Goal: Task Accomplishment & Management: Manage account settings

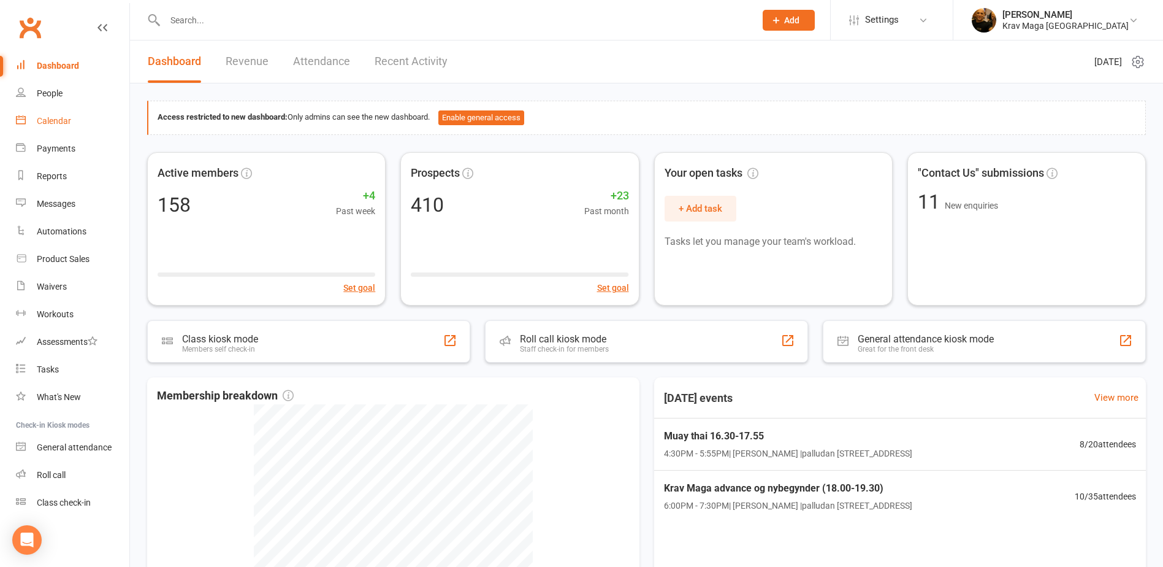
click at [61, 117] on div "Calendar" at bounding box center [54, 121] width 34 height 10
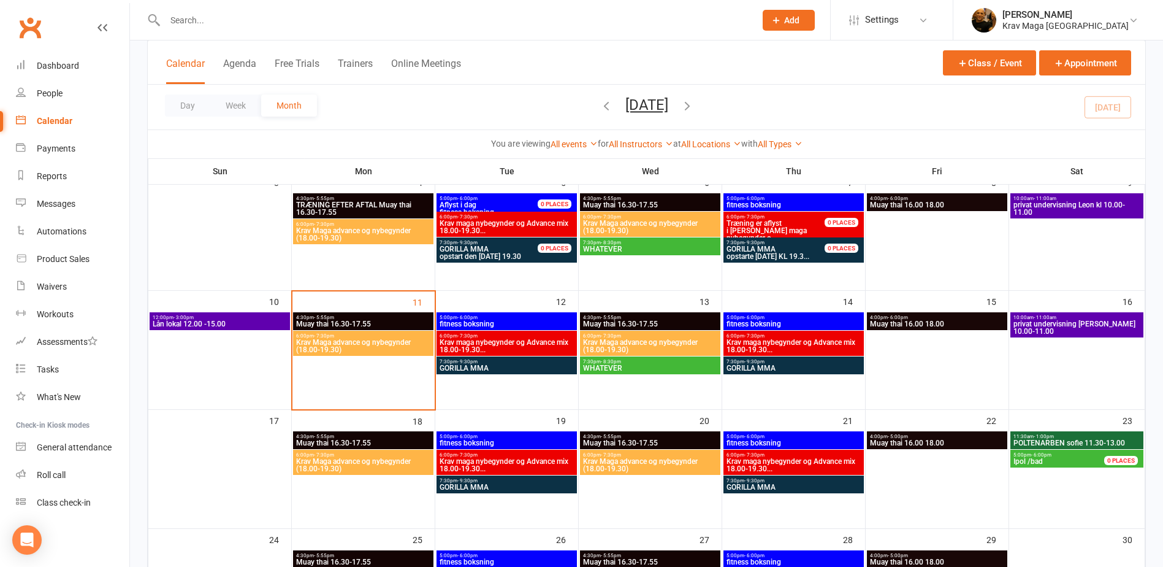
scroll to position [253, 0]
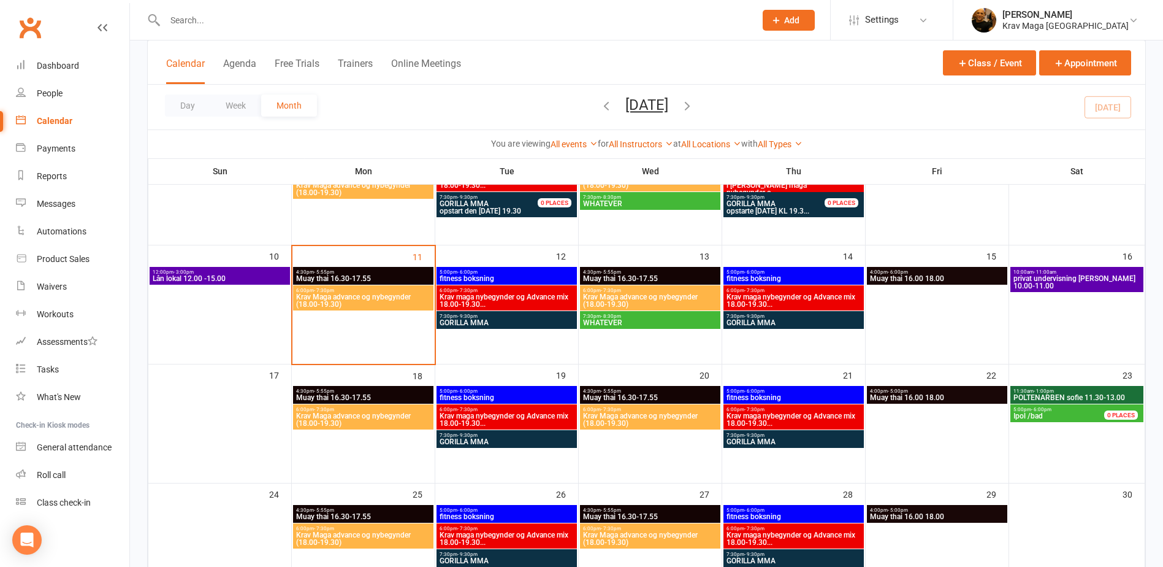
click at [481, 325] on span "GORILLA MMA" at bounding box center [507, 322] width 136 height 7
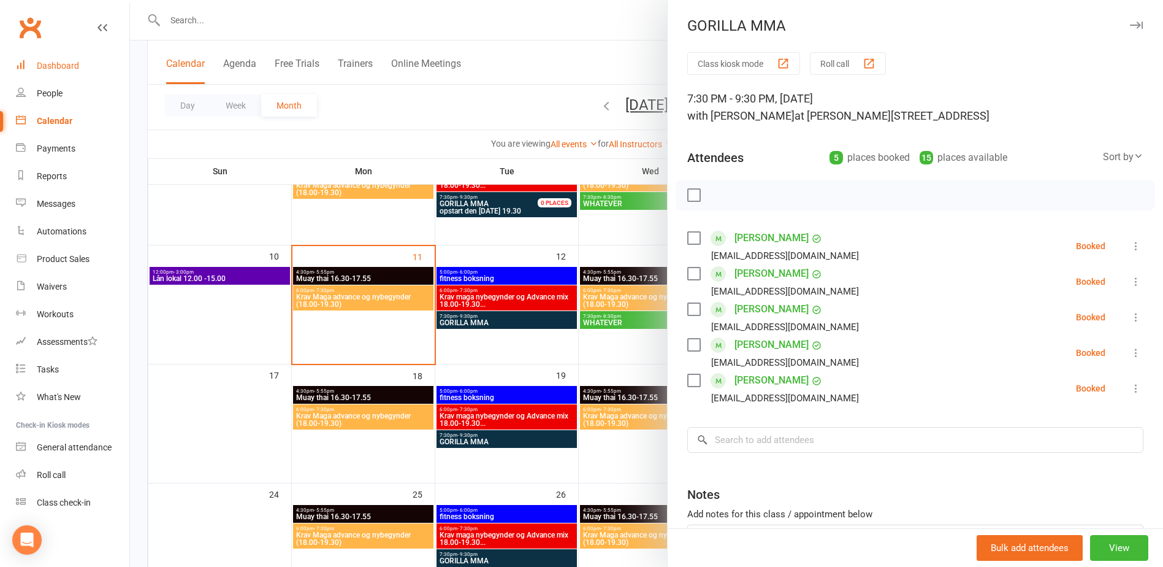
click at [52, 72] on link "Dashboard" at bounding box center [72, 66] width 113 height 28
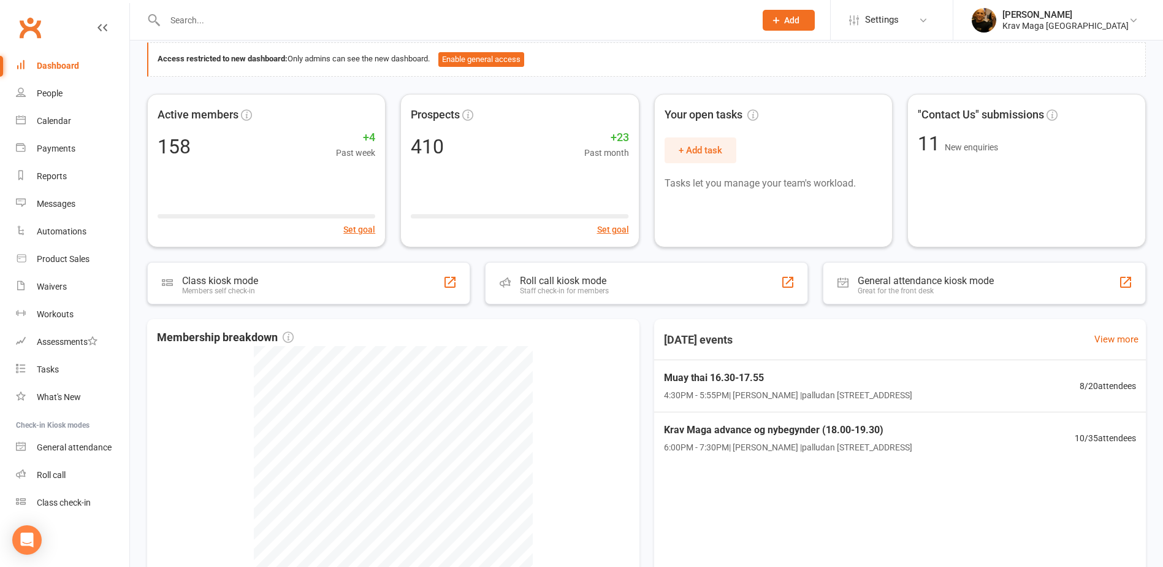
scroll to position [58, 0]
click at [739, 445] on span "6:00PM - 7:30PM | christian namrok | palludan mullers vej 24 ,1,sal, 8200 N" at bounding box center [785, 448] width 253 height 14
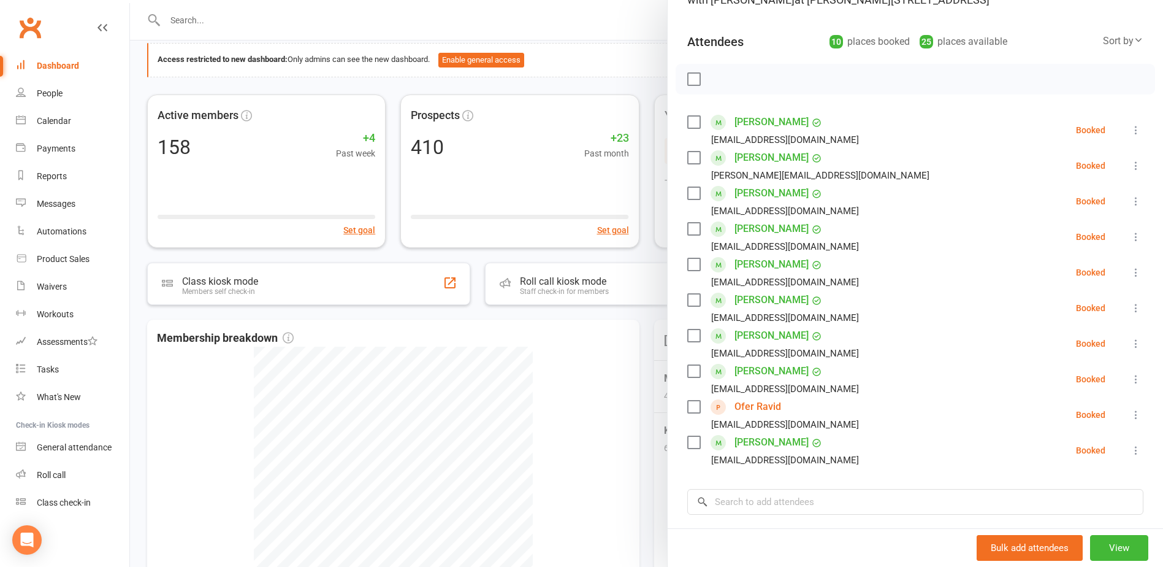
scroll to position [0, 0]
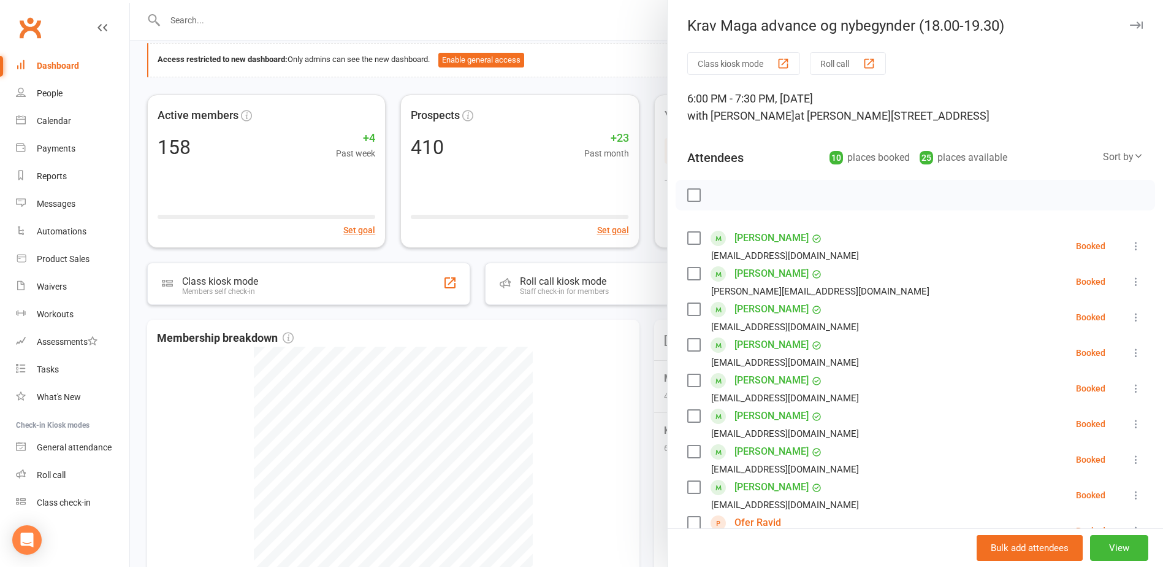
click at [61, 64] on div "Dashboard" at bounding box center [58, 66] width 42 height 10
click at [617, 74] on div at bounding box center [646, 283] width 1033 height 567
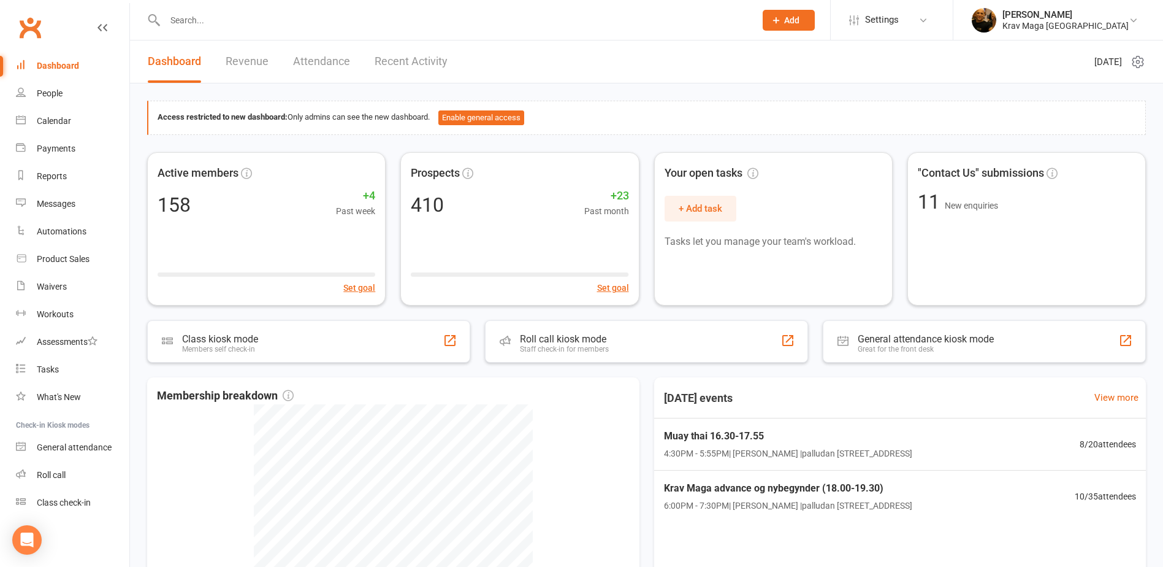
click at [53, 65] on div "Dashboard" at bounding box center [58, 66] width 42 height 10
click at [63, 65] on div "Dashboard" at bounding box center [58, 66] width 42 height 10
click at [61, 286] on div "Waivers" at bounding box center [52, 286] width 30 height 10
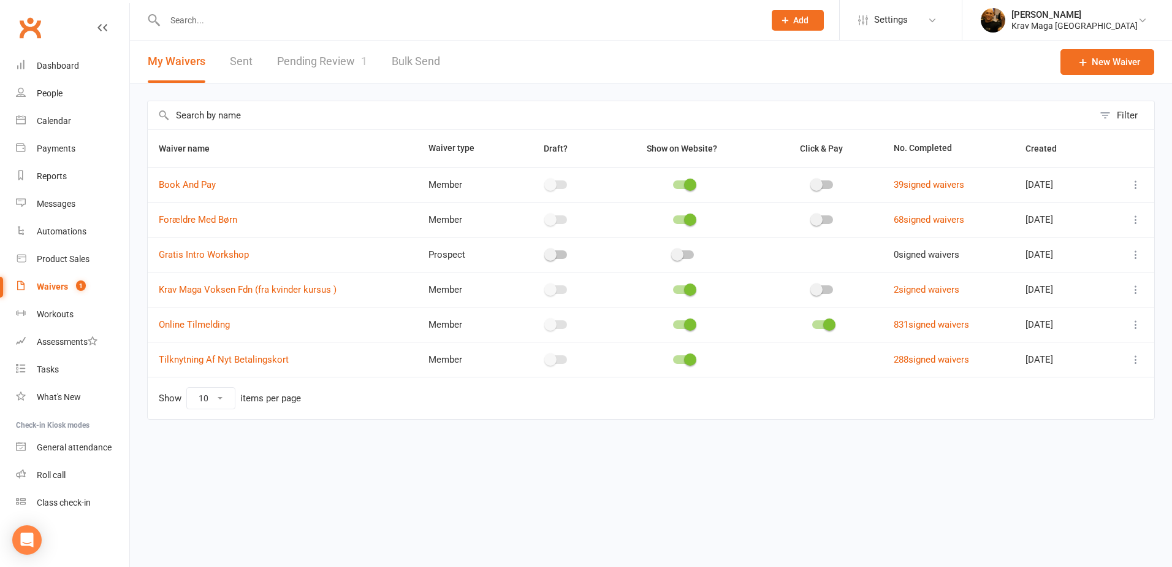
click at [336, 62] on link "Pending Review 1" at bounding box center [322, 61] width 90 height 42
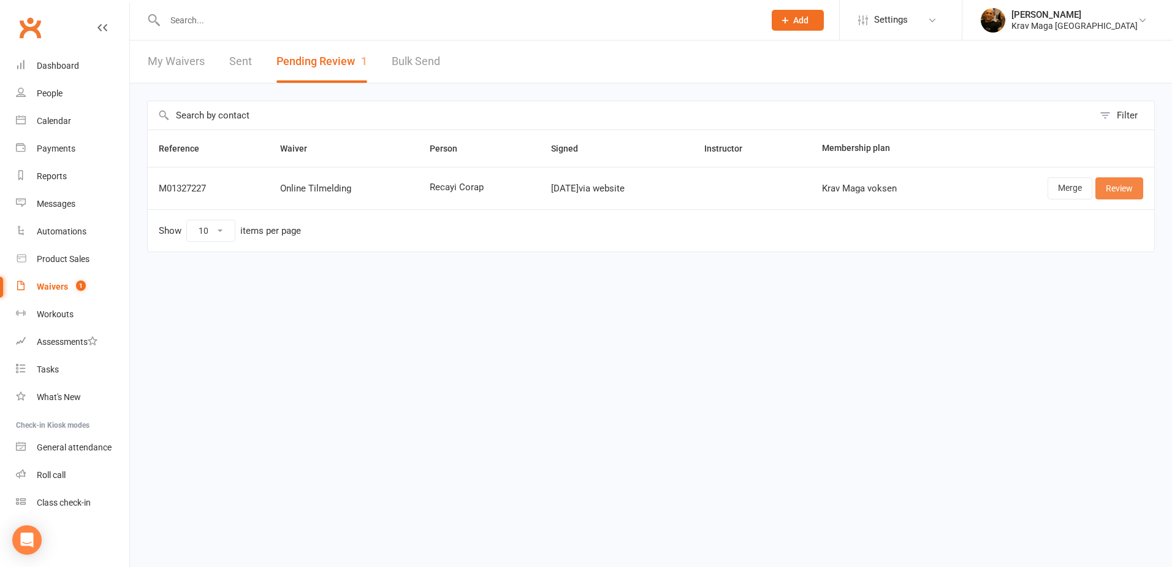
click at [1118, 188] on link "Review" at bounding box center [1120, 188] width 48 height 22
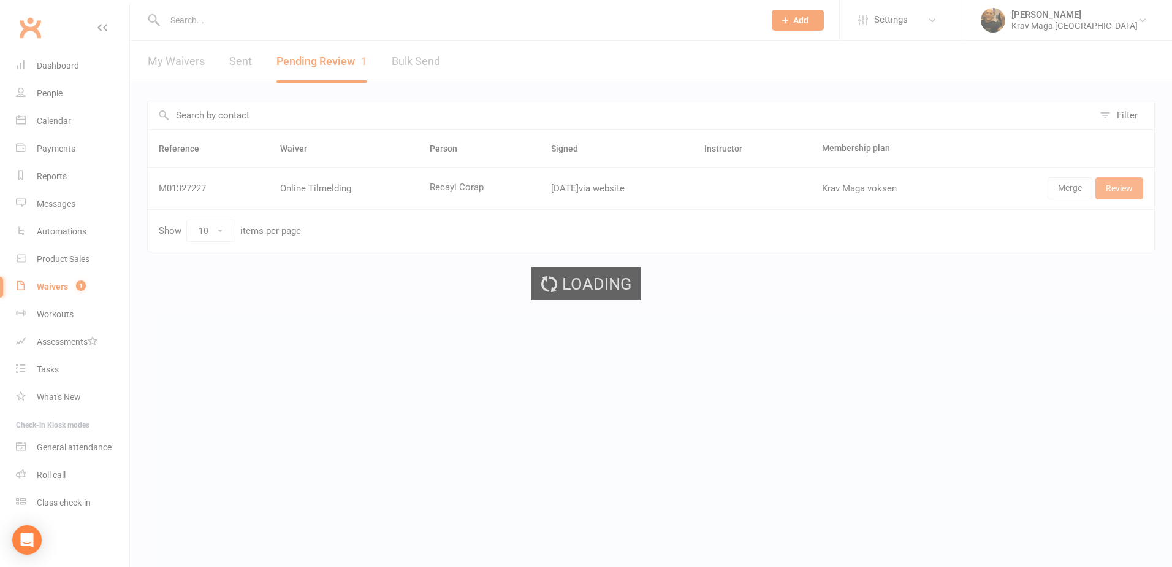
click at [1118, 188] on div "Loading" at bounding box center [586, 283] width 1172 height 567
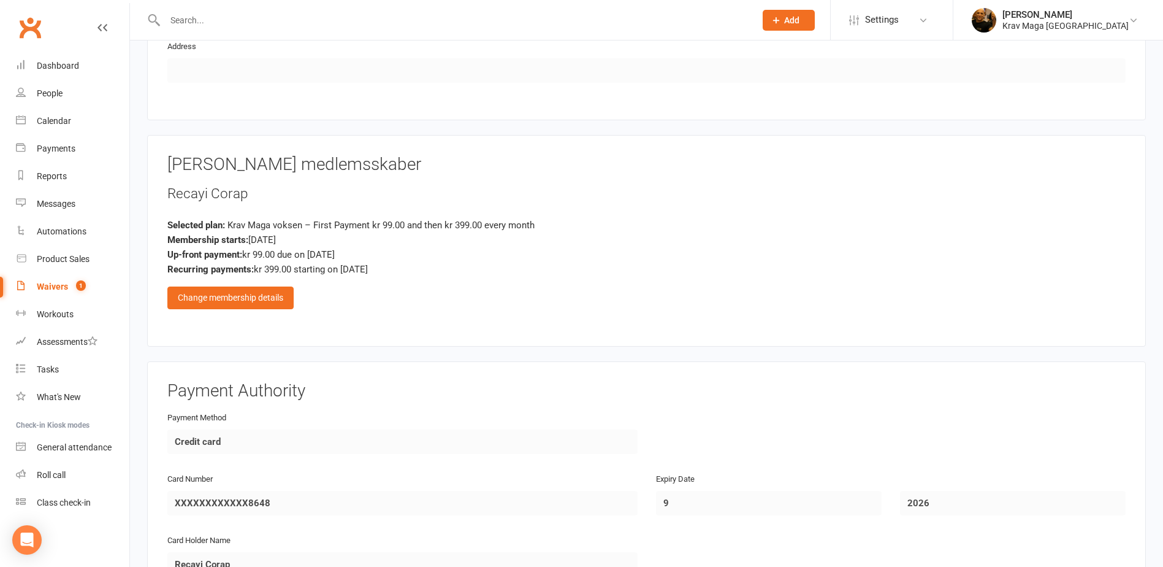
scroll to position [814, 0]
click at [246, 295] on div "Change membership details" at bounding box center [230, 299] width 126 height 22
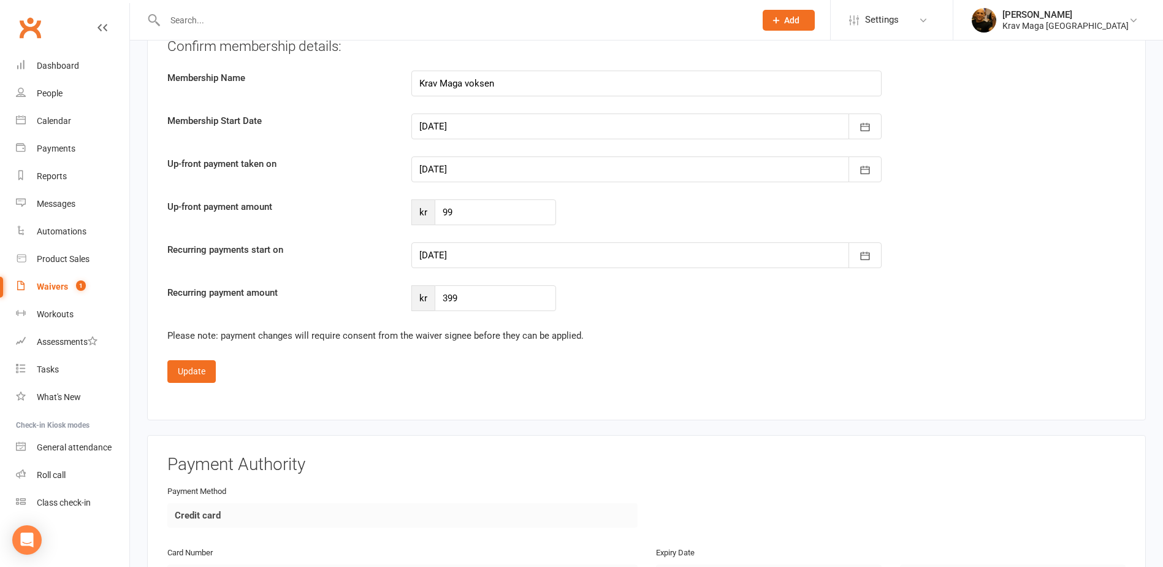
scroll to position [1564, 0]
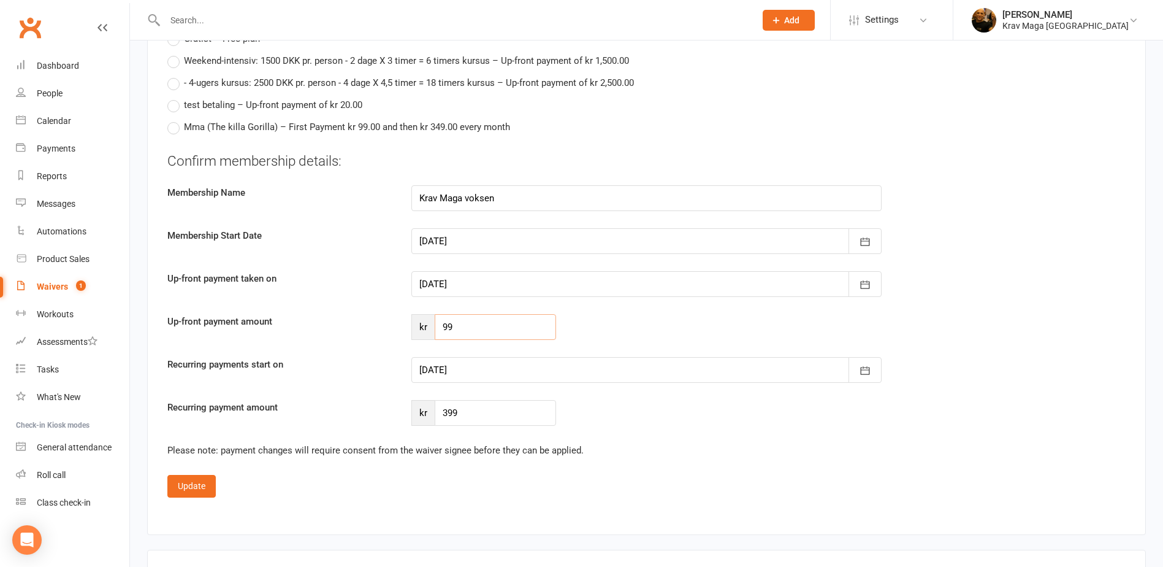
click at [474, 330] on input "99" at bounding box center [495, 327] width 121 height 26
type input "9"
type input "283"
click at [861, 365] on icon "button" at bounding box center [865, 370] width 12 height 12
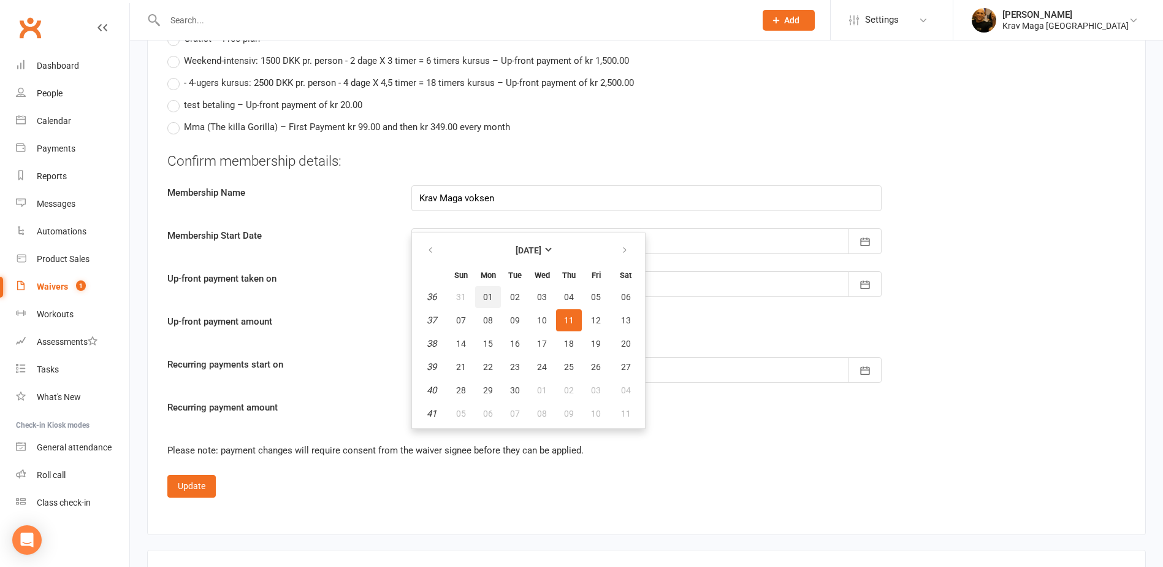
click at [488, 296] on span "01" at bounding box center [488, 297] width 10 height 10
type input "01 Sep 2025"
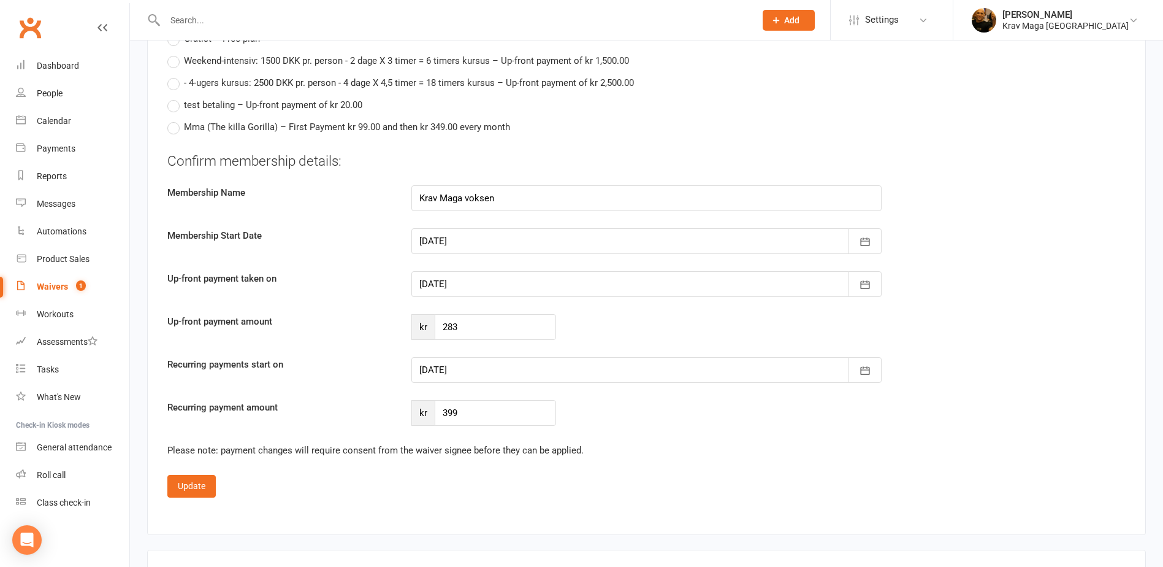
click at [488, 296] on div at bounding box center [646, 284] width 470 height 26
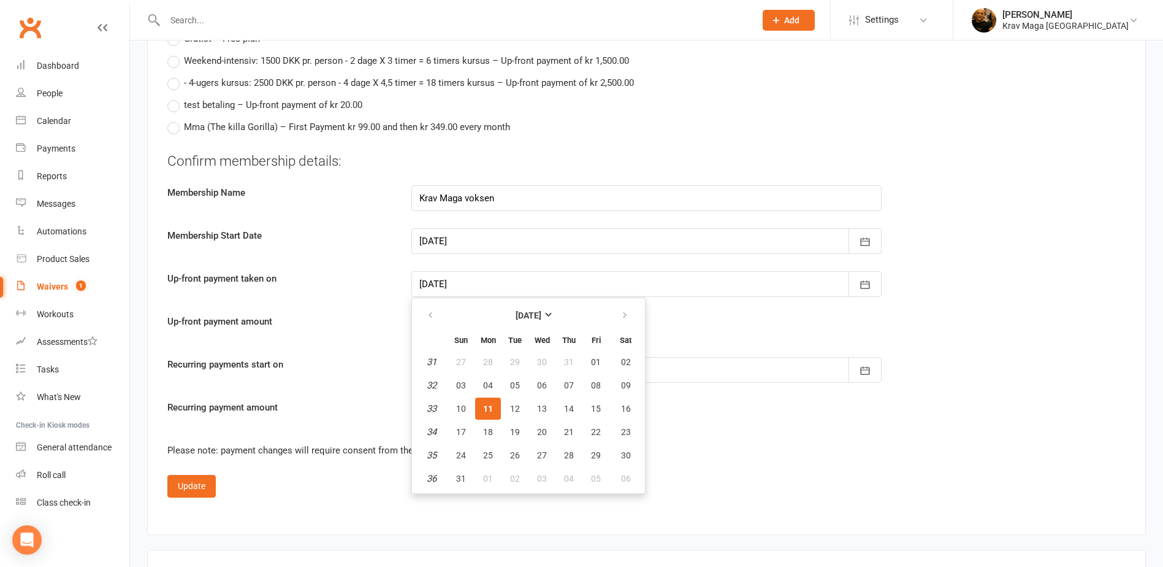
click at [731, 435] on fieldset "Confirm membership details: Membership Name Krav Maga voksen Membership Start D…" at bounding box center [646, 324] width 958 height 346
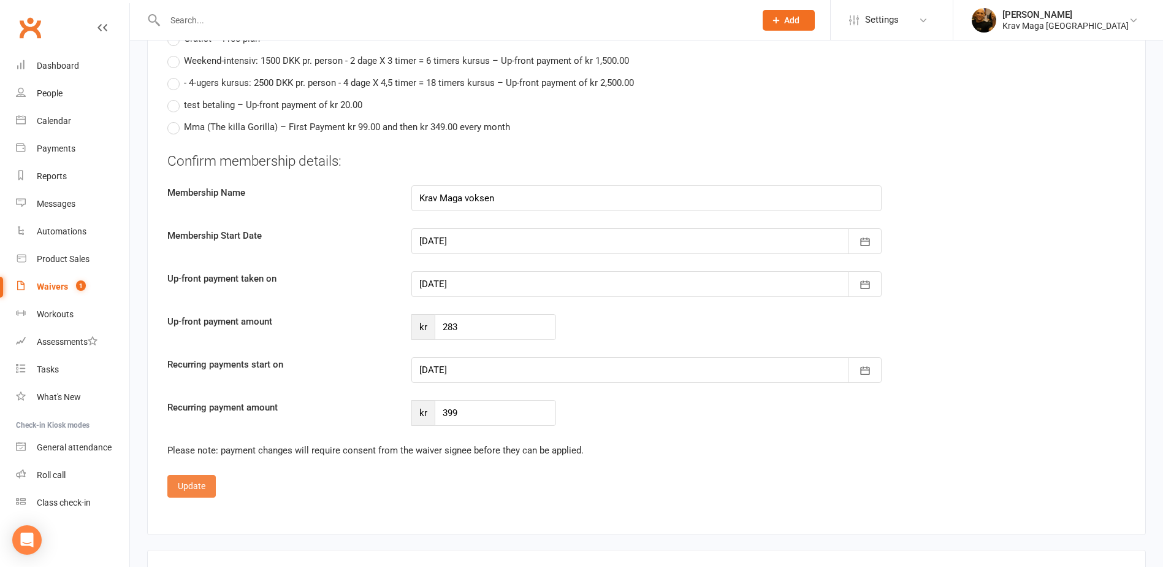
click at [185, 476] on button "Update" at bounding box center [191, 486] width 48 height 22
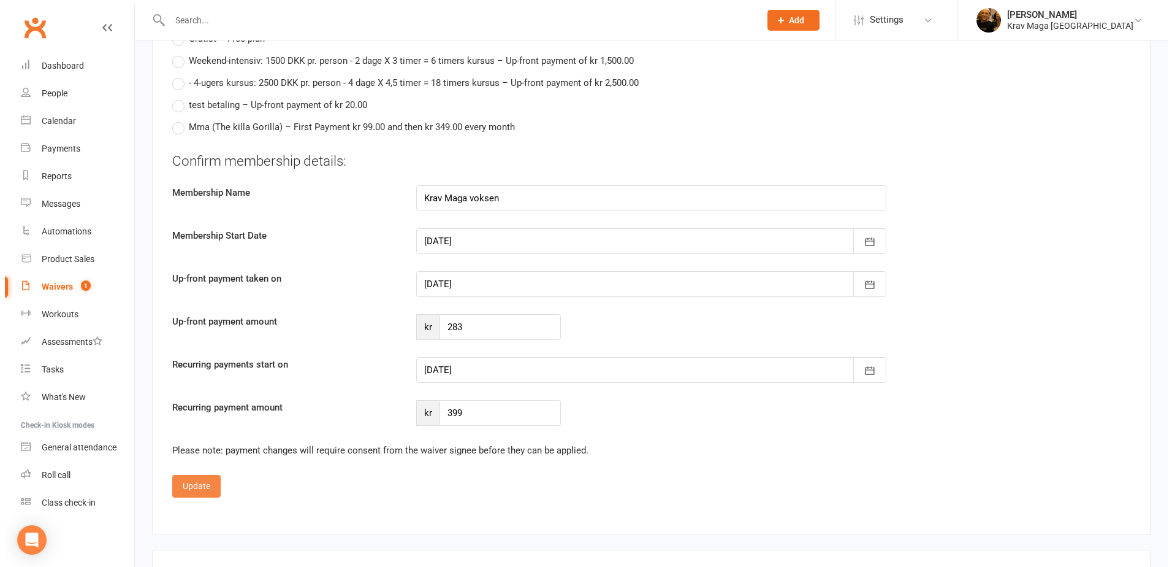
scroll to position [1230, 0]
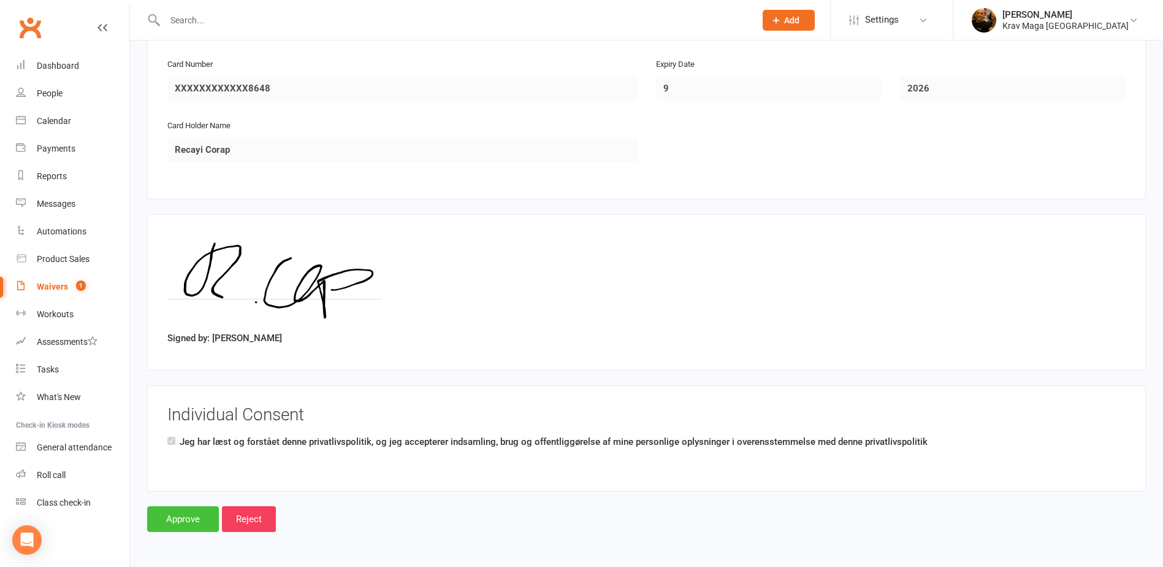
click at [180, 515] on input "Approve" at bounding box center [183, 519] width 72 height 26
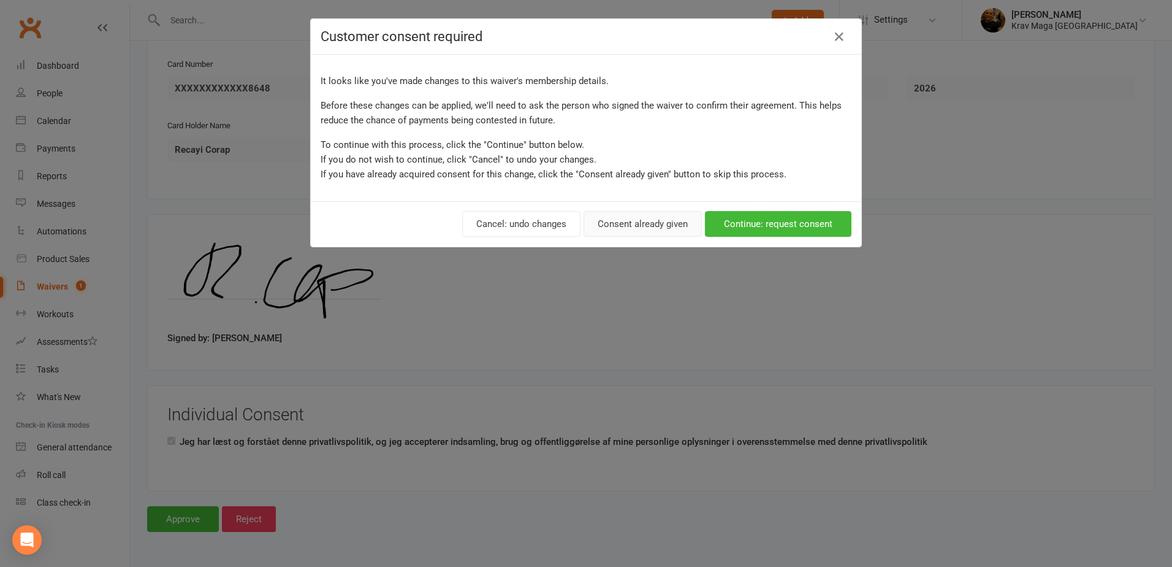
click at [614, 224] on button "Consent already given" at bounding box center [643, 224] width 118 height 26
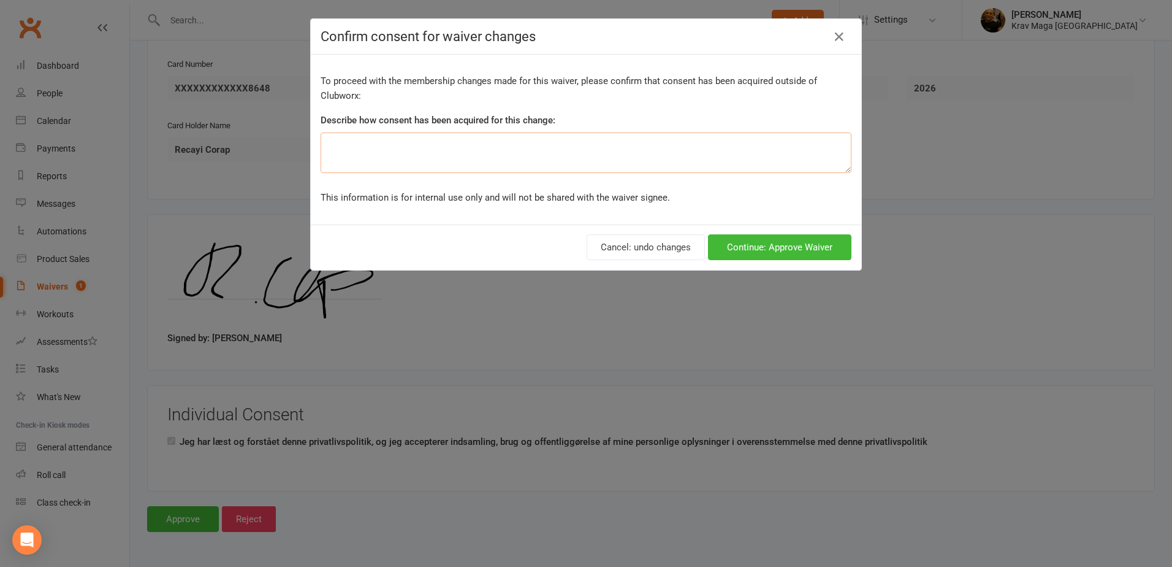
click at [387, 143] on textarea at bounding box center [586, 152] width 531 height 40
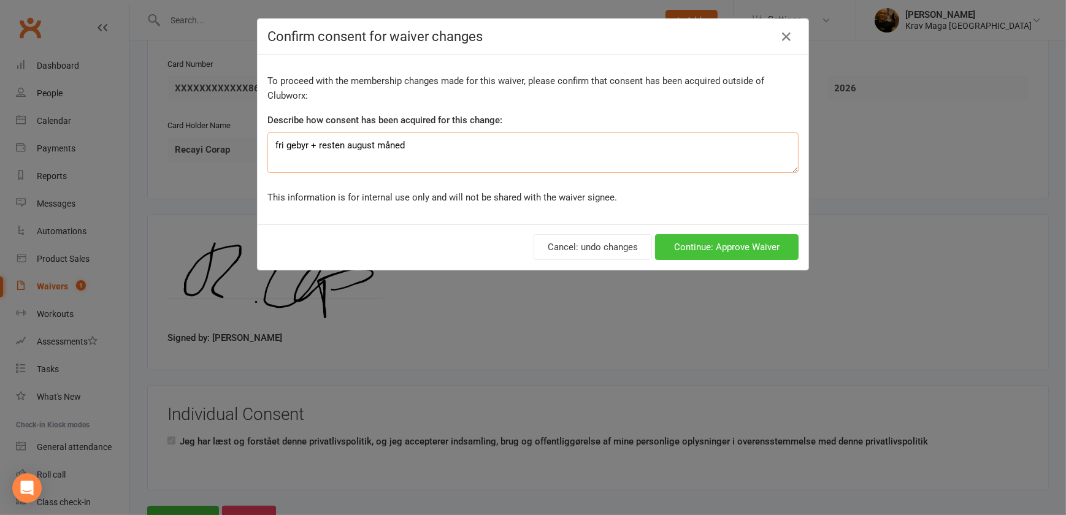
type textarea "fri gebyr + resten august måned"
click at [714, 245] on button "Continue: Approve Waiver" at bounding box center [726, 247] width 143 height 26
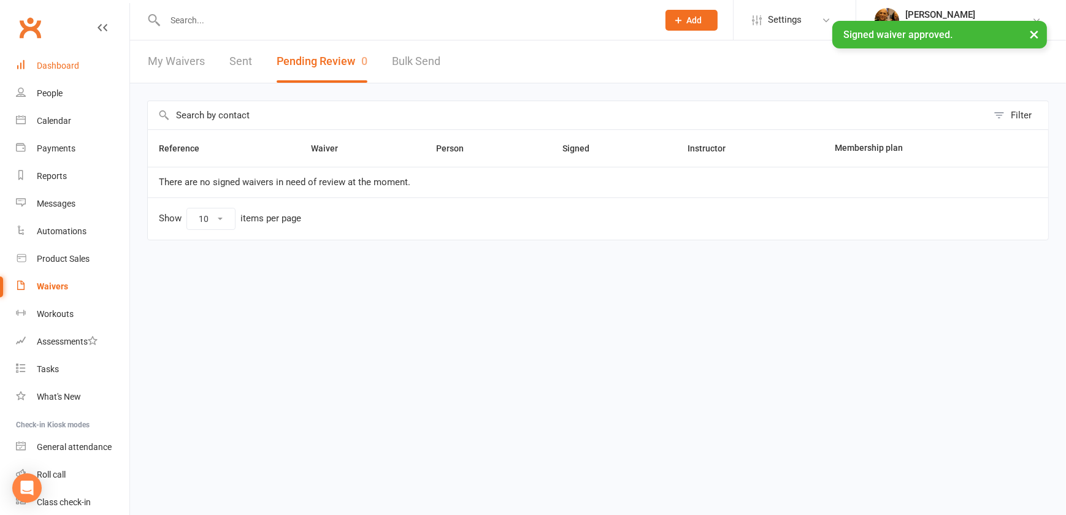
click at [80, 70] on link "Dashboard" at bounding box center [72, 66] width 113 height 28
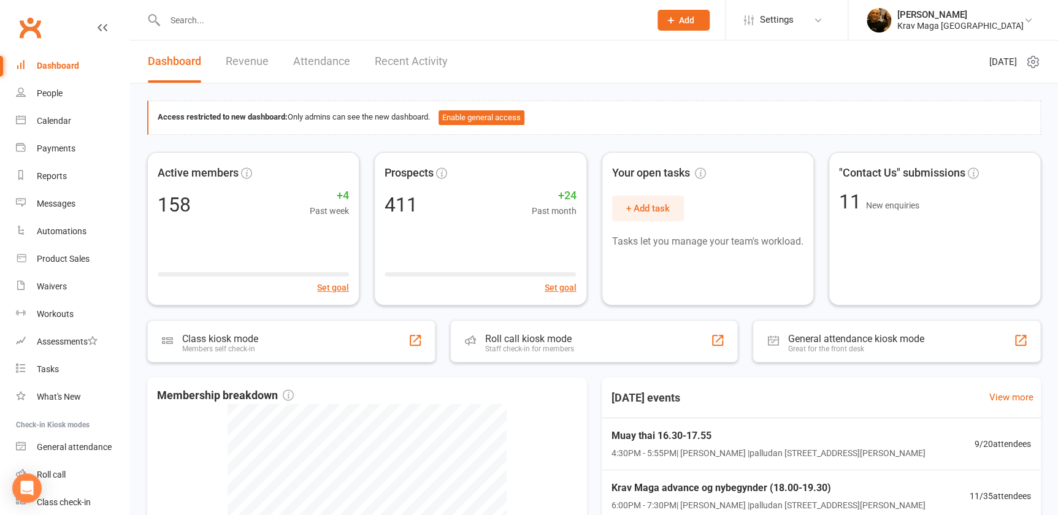
click at [399, 61] on link "Recent Activity" at bounding box center [411, 61] width 73 height 42
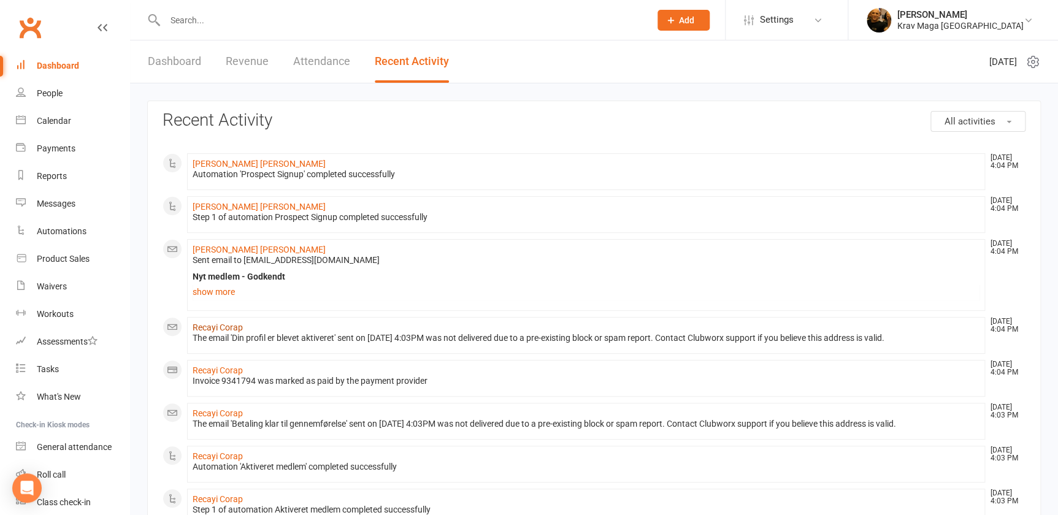
click at [209, 325] on link "Recayi Corap" at bounding box center [218, 328] width 50 height 10
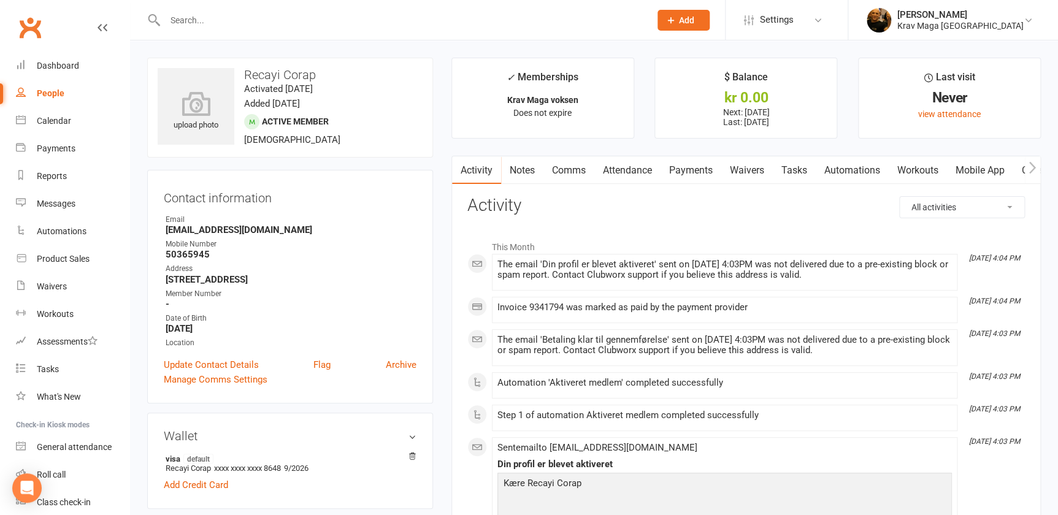
click at [904, 173] on link "Workouts" at bounding box center [917, 170] width 58 height 28
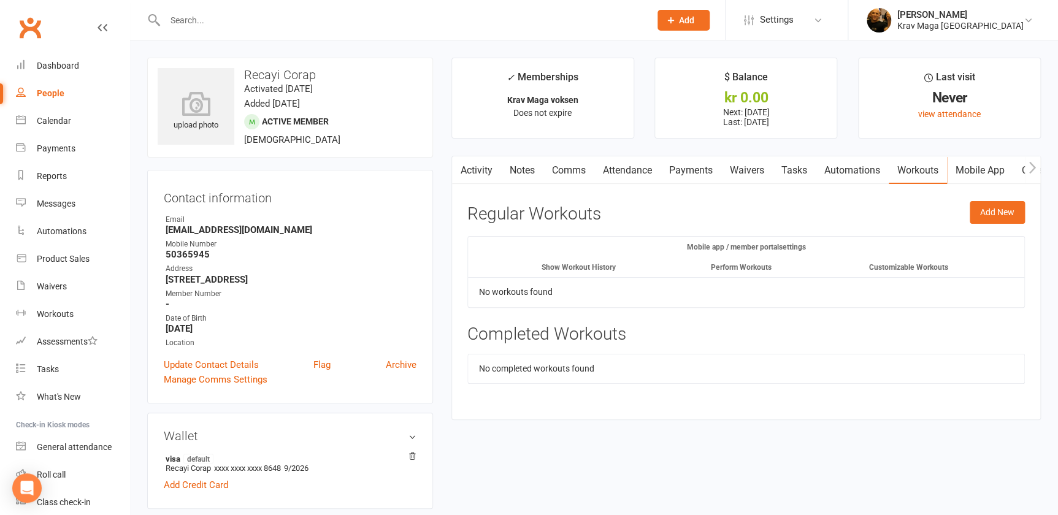
click at [982, 170] on link "Mobile App" at bounding box center [980, 170] width 66 height 28
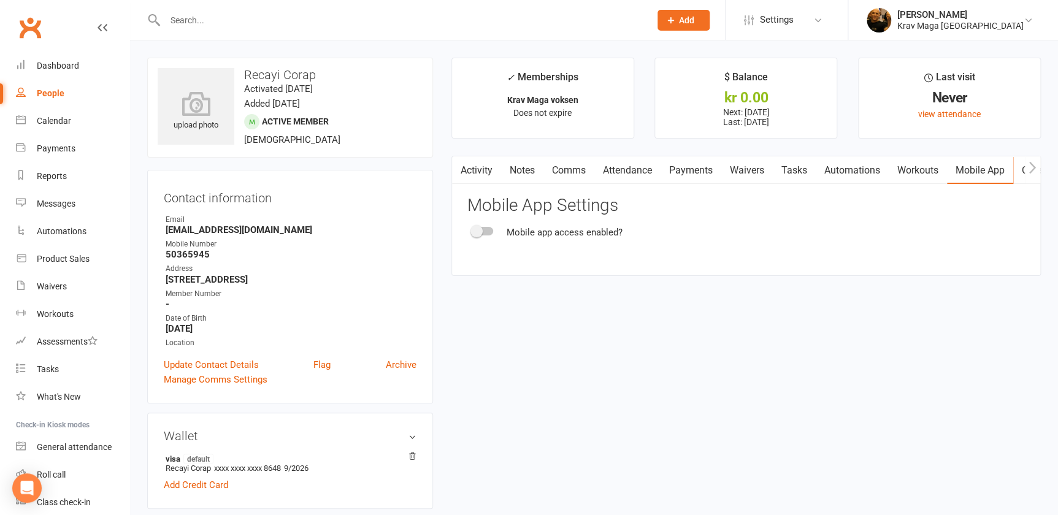
click at [489, 229] on div at bounding box center [482, 231] width 21 height 9
click at [472, 229] on input "checkbox" at bounding box center [472, 229] width 0 height 0
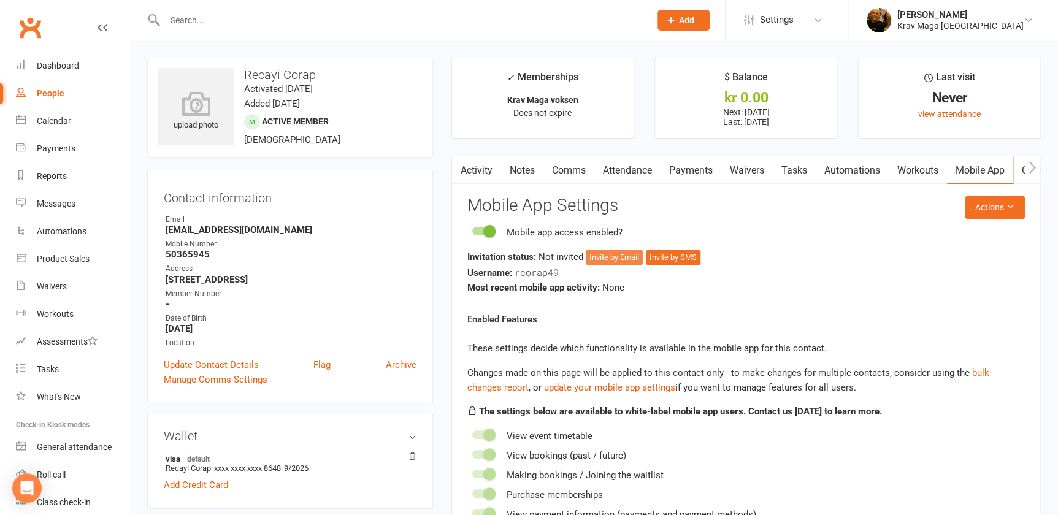
click at [616, 259] on button "Invite by Email" at bounding box center [614, 257] width 57 height 15
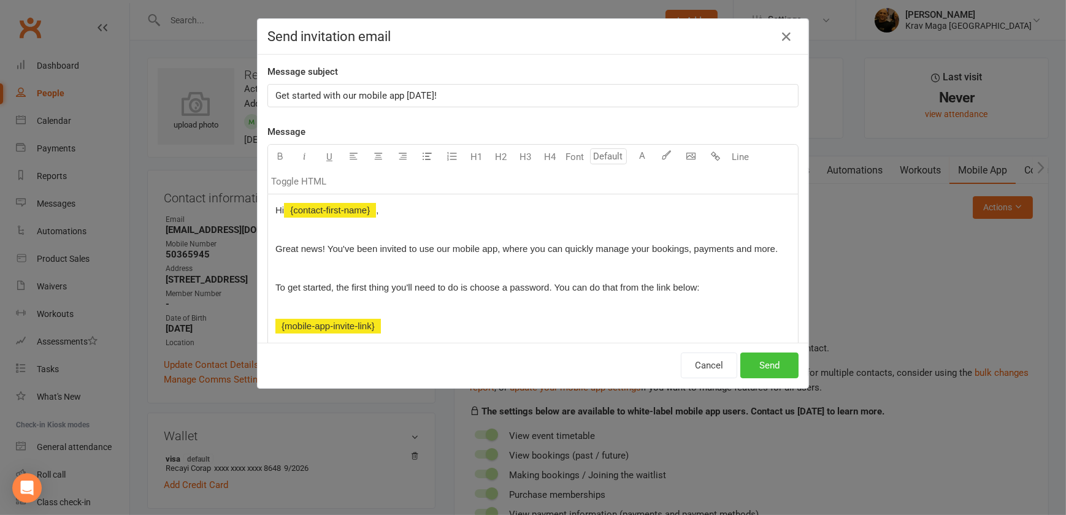
click at [760, 360] on button "Send" at bounding box center [769, 366] width 58 height 26
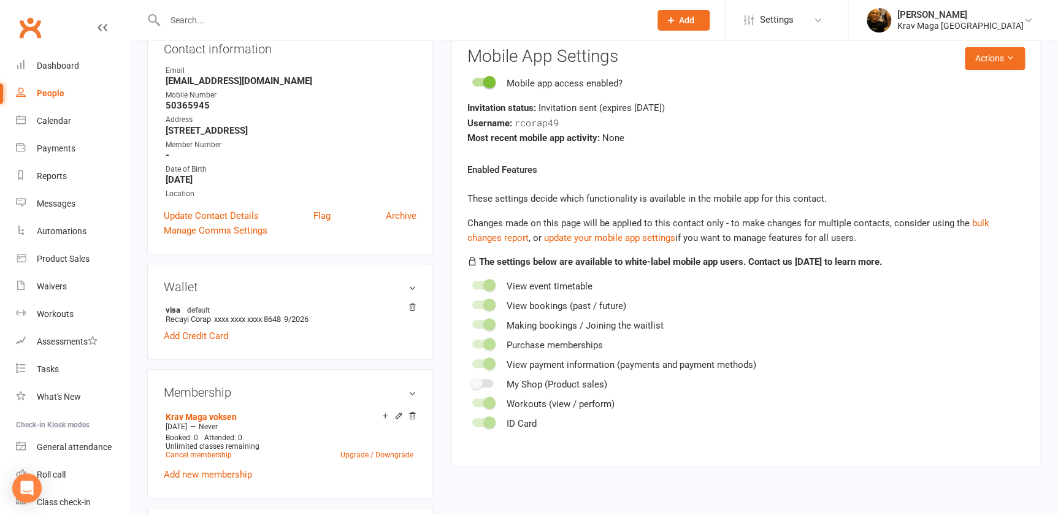
scroll to position [158, 0]
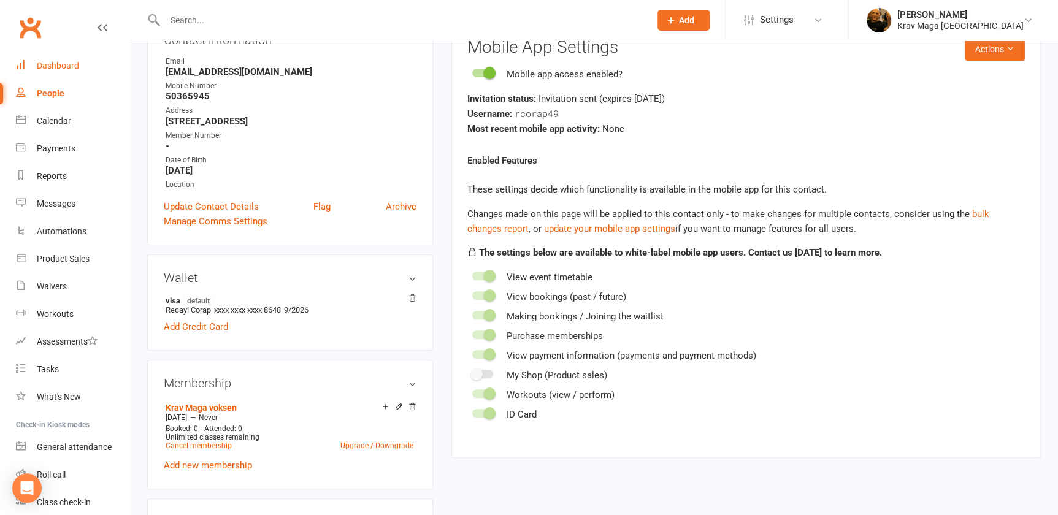
click at [61, 67] on div "Dashboard" at bounding box center [58, 66] width 42 height 10
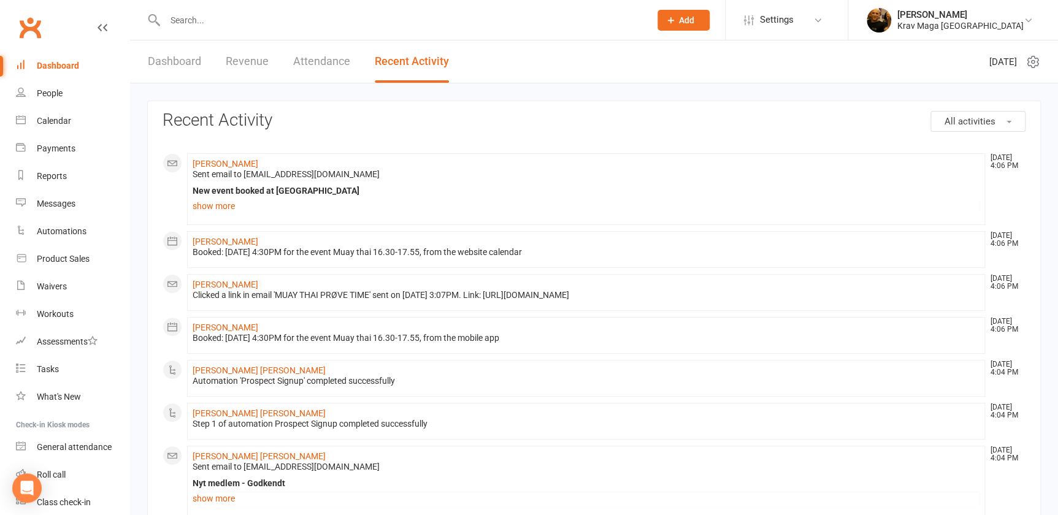
click at [157, 62] on link "Dashboard" at bounding box center [174, 61] width 53 height 42
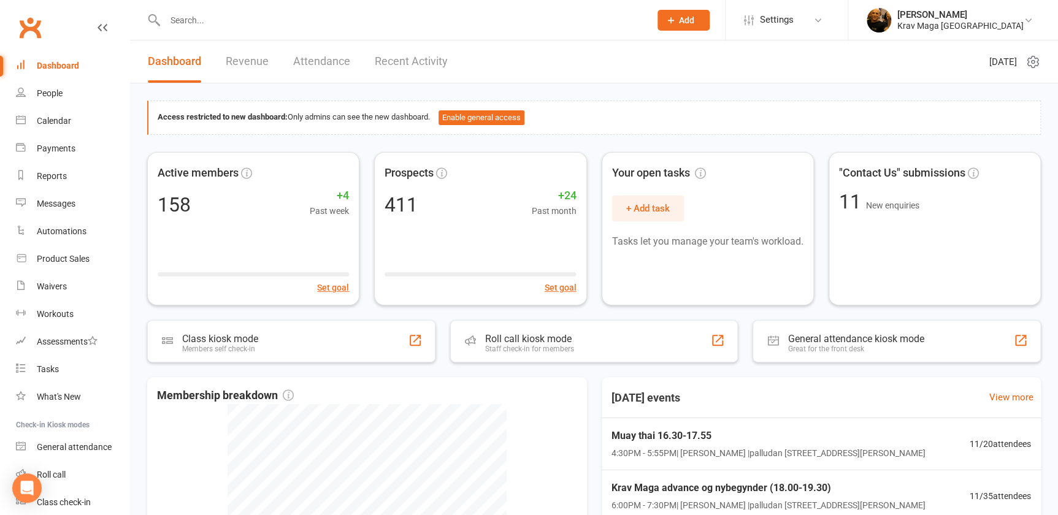
scroll to position [147, 0]
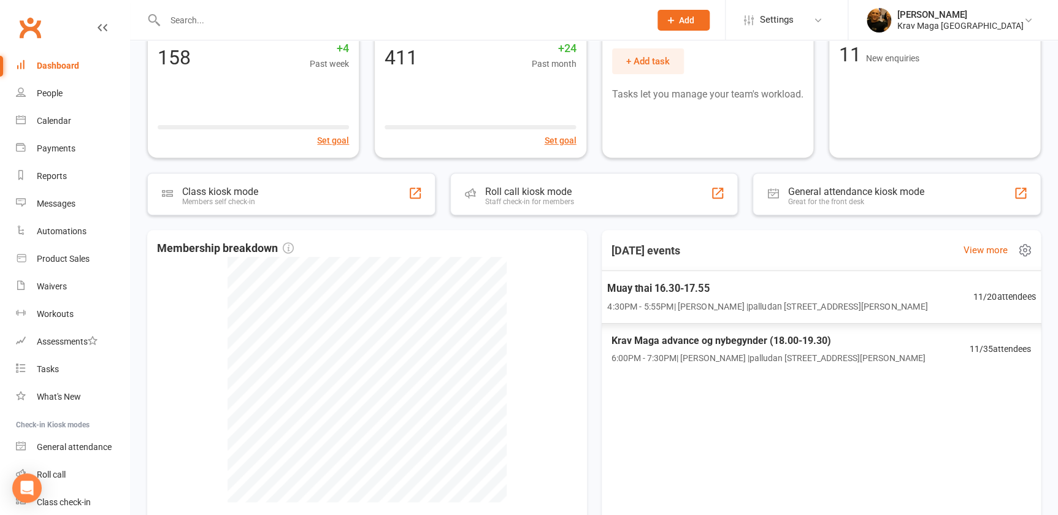
click at [676, 289] on span "Muay thai 16.30-17.55" at bounding box center [767, 289] width 320 height 16
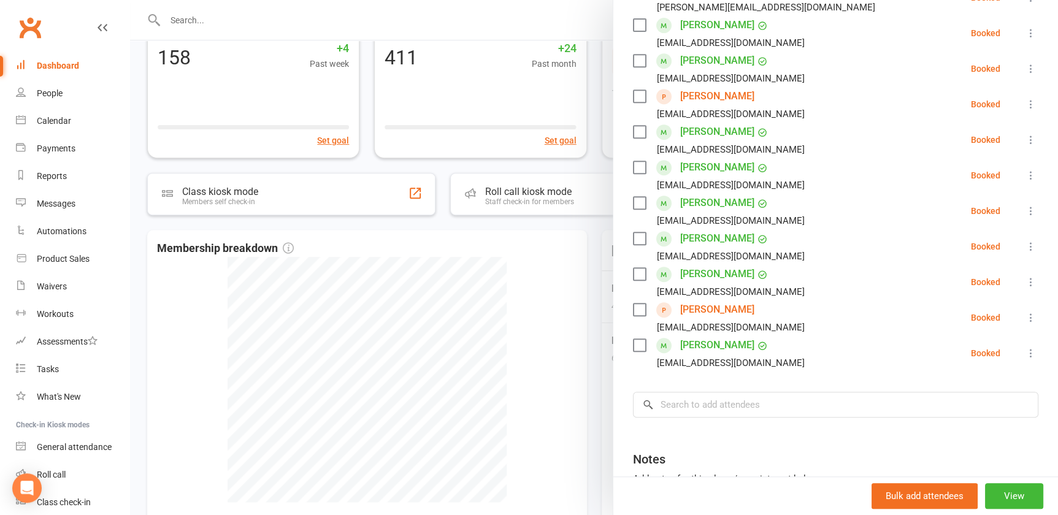
scroll to position [0, 0]
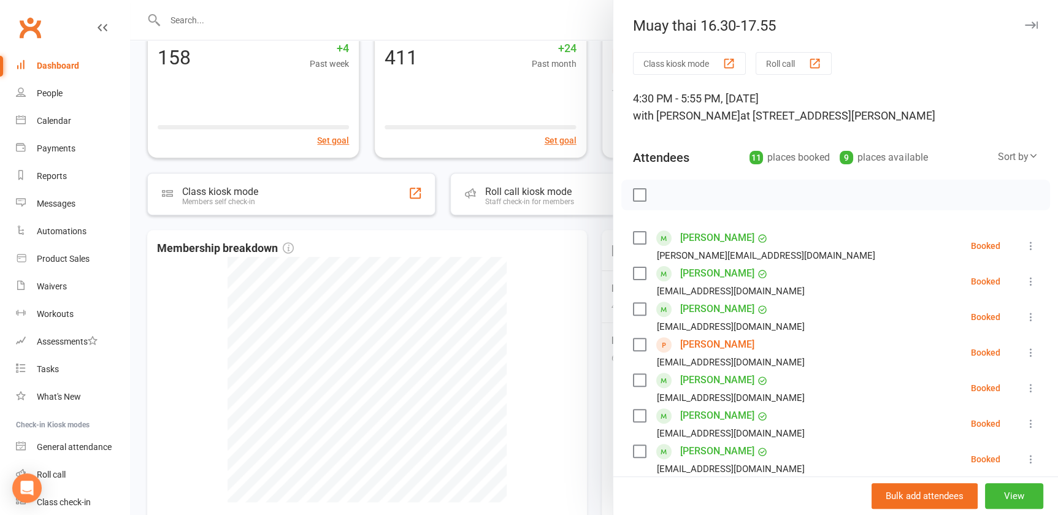
click at [52, 66] on div "Dashboard" at bounding box center [58, 66] width 42 height 10
click at [533, 297] on div at bounding box center [594, 257] width 928 height 515
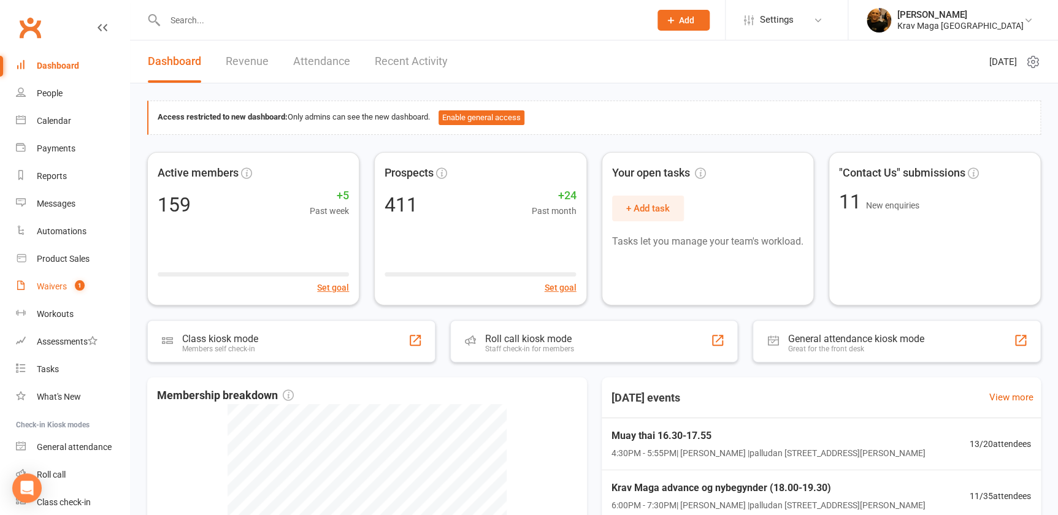
click at [66, 286] on div "Waivers" at bounding box center [52, 286] width 30 height 10
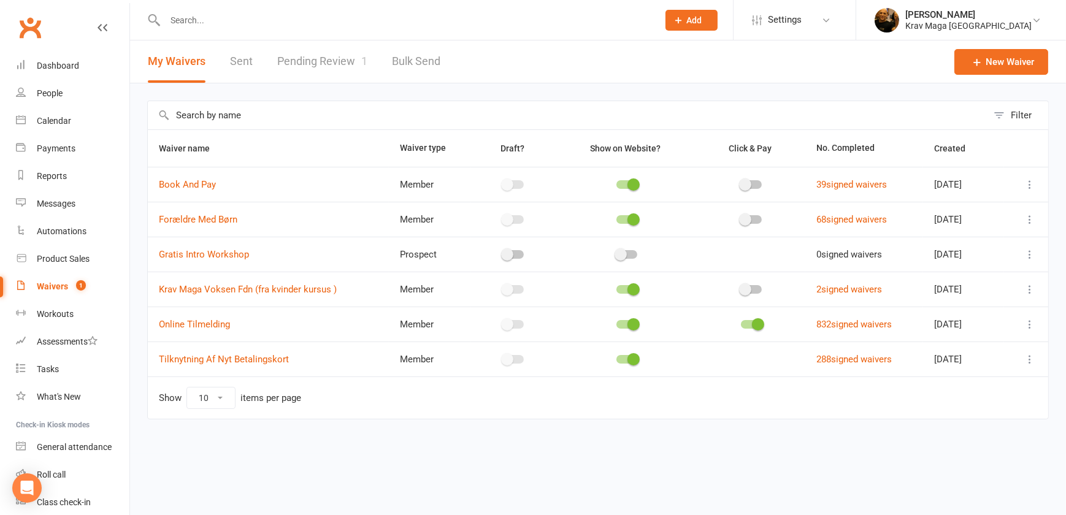
click at [337, 61] on link "Pending Review 1" at bounding box center [322, 61] width 90 height 42
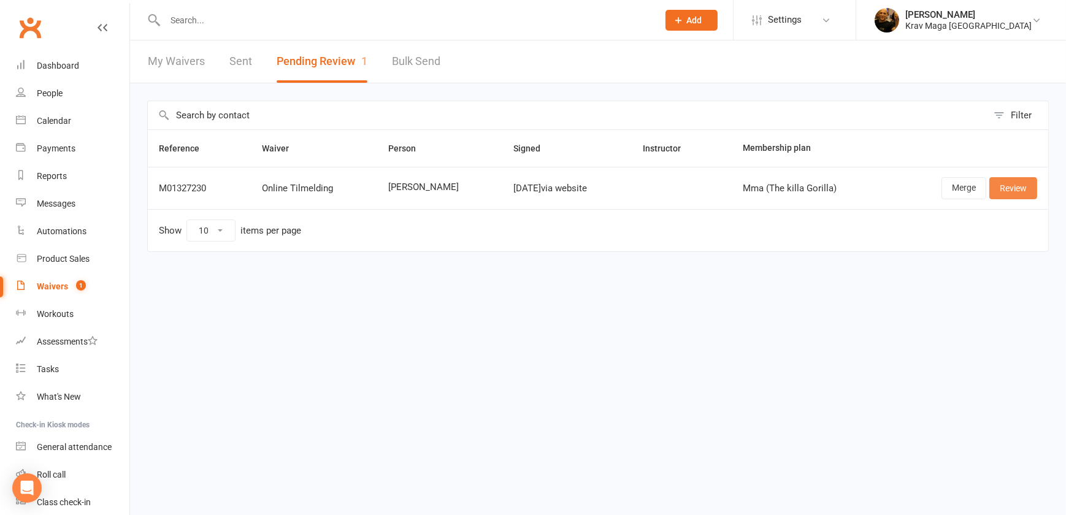
click at [1017, 183] on link "Review" at bounding box center [1013, 188] width 48 height 22
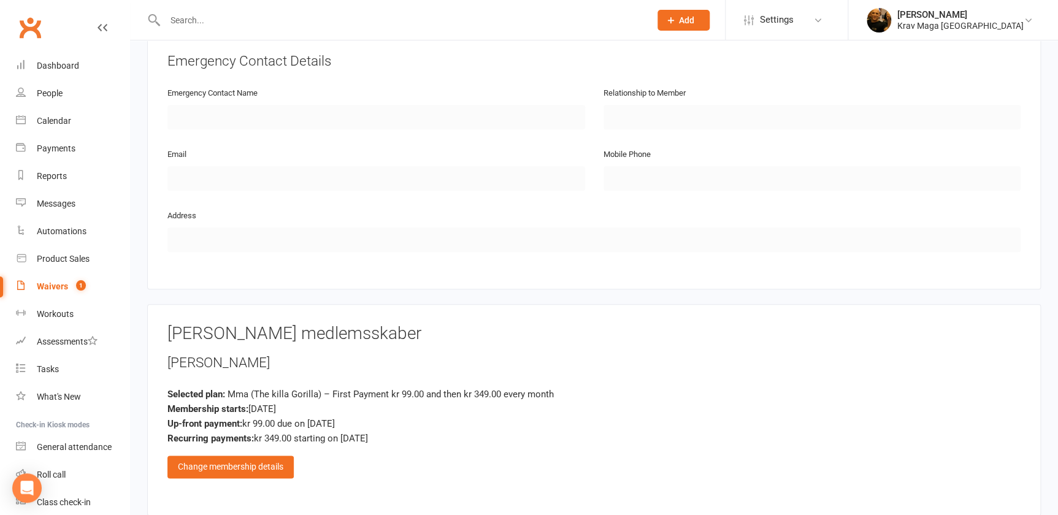
scroll to position [557, 0]
click at [246, 460] on div "Change membership details" at bounding box center [230, 467] width 126 height 22
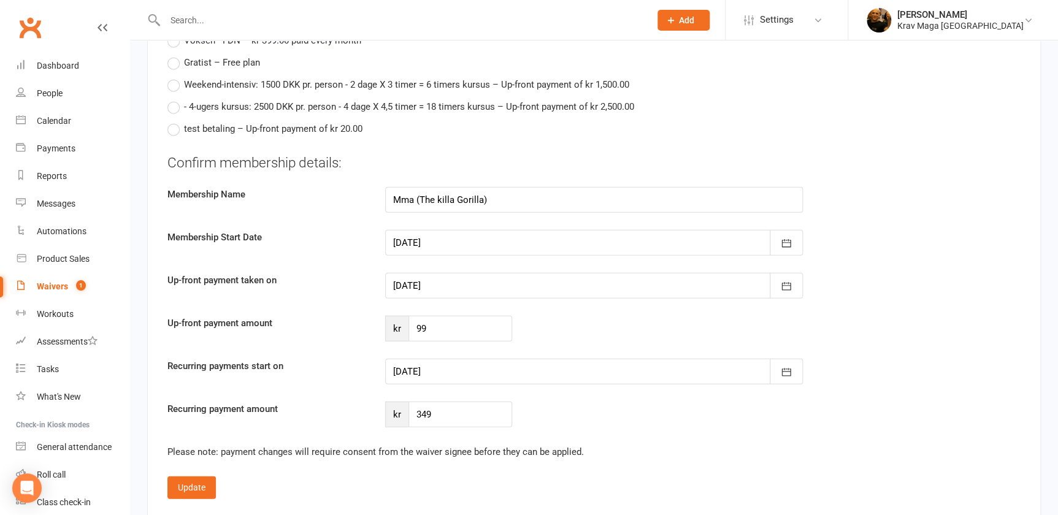
scroll to position [1459, 0]
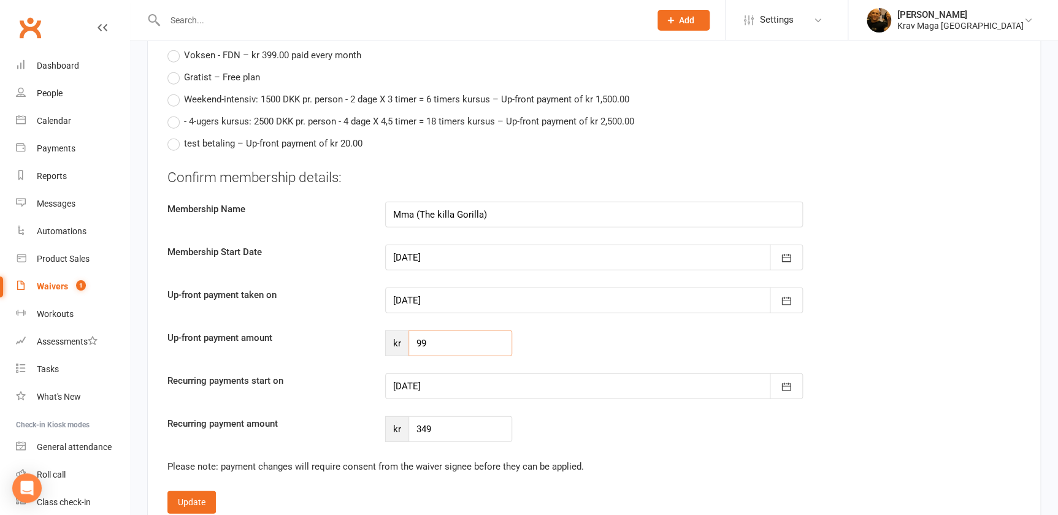
click at [436, 340] on input "99" at bounding box center [460, 343] width 104 height 26
type input "9"
type input "247"
click at [784, 381] on icon "button" at bounding box center [786, 387] width 12 height 12
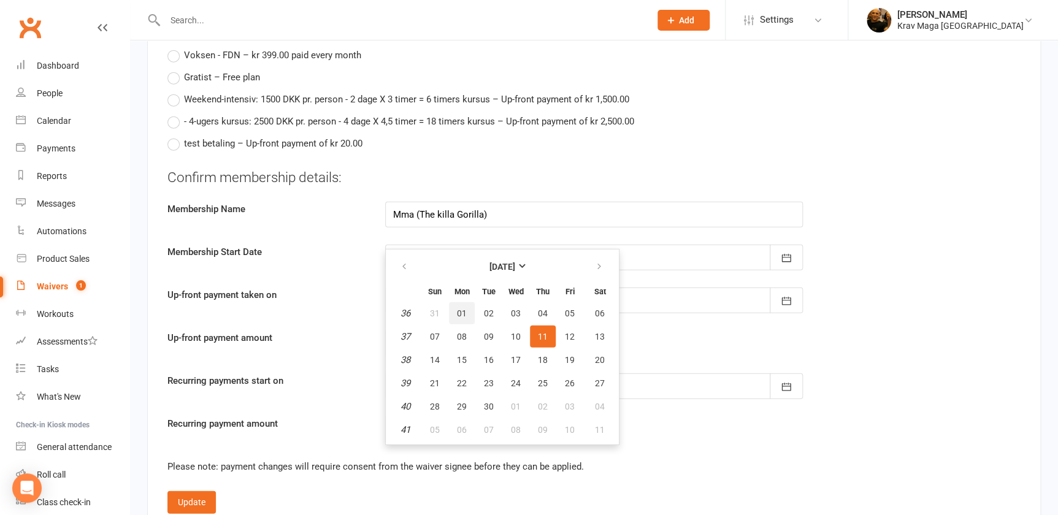
click at [457, 308] on span "01" at bounding box center [462, 313] width 10 height 10
type input "01 Sep 2025"
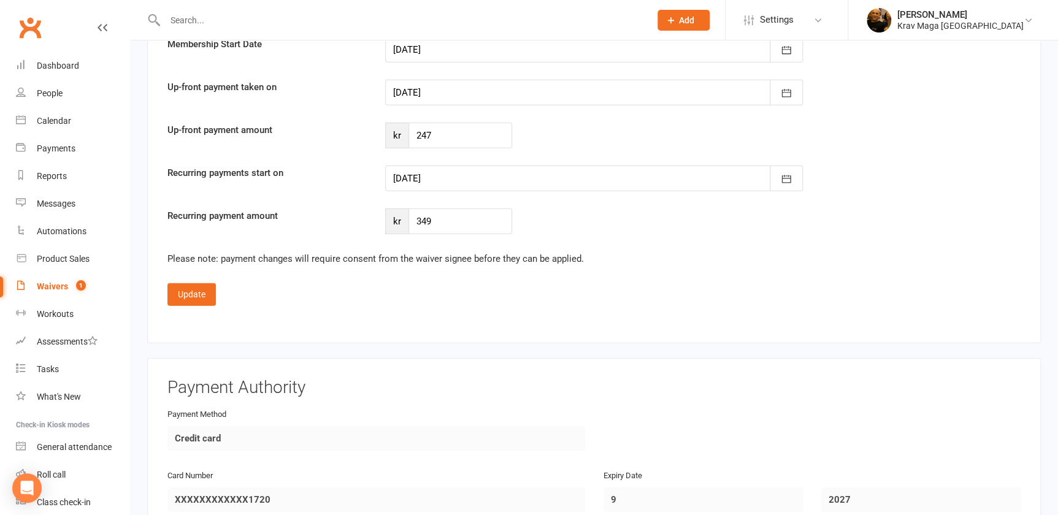
scroll to position [1668, 0]
click at [188, 285] on button "Update" at bounding box center [191, 294] width 48 height 22
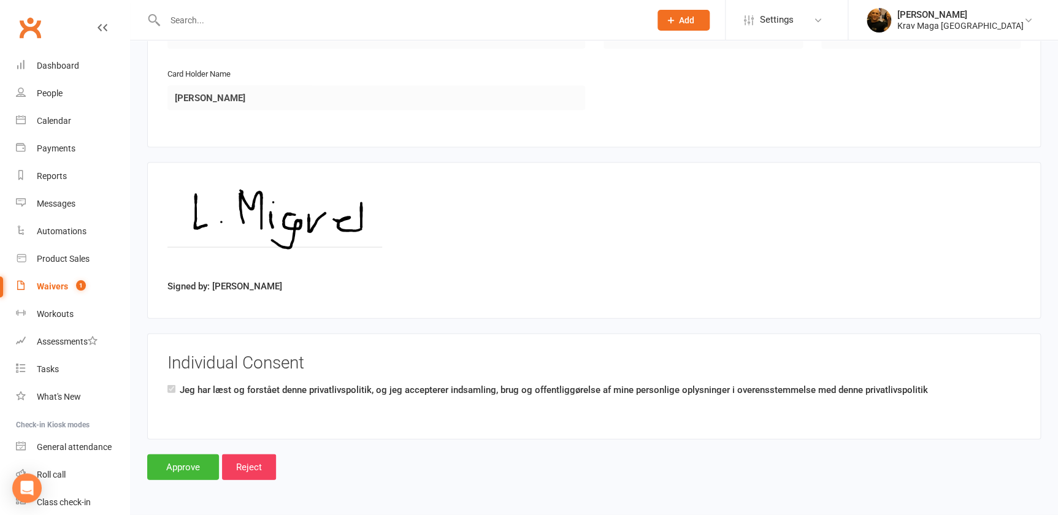
scroll to position [1190, 0]
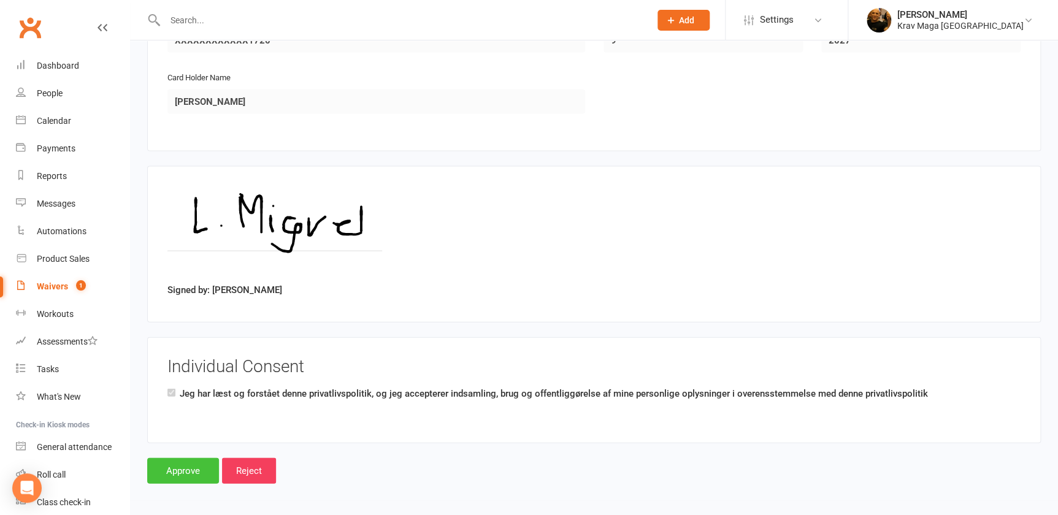
click at [189, 460] on input "Approve" at bounding box center [183, 471] width 72 height 26
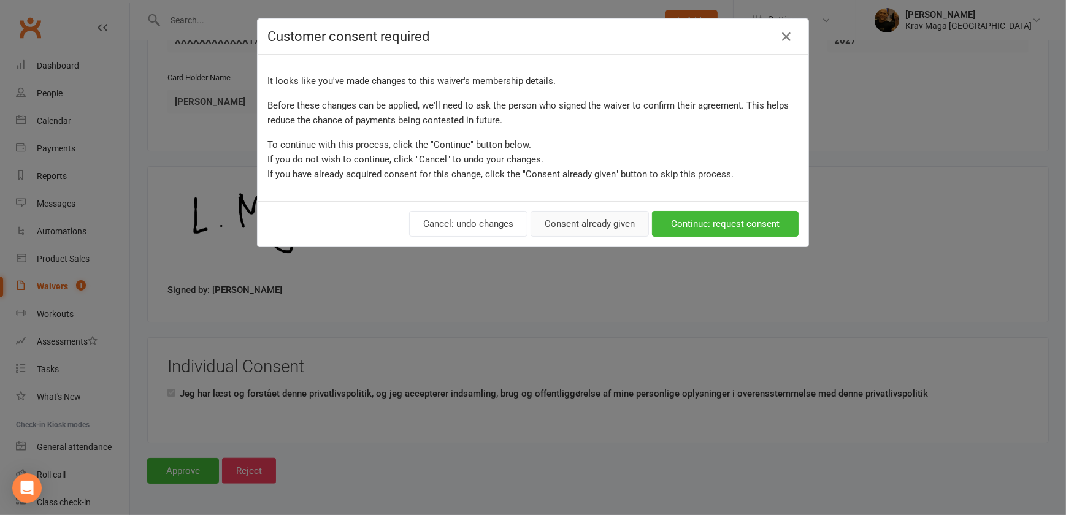
click at [563, 221] on button "Consent already given" at bounding box center [589, 224] width 118 height 26
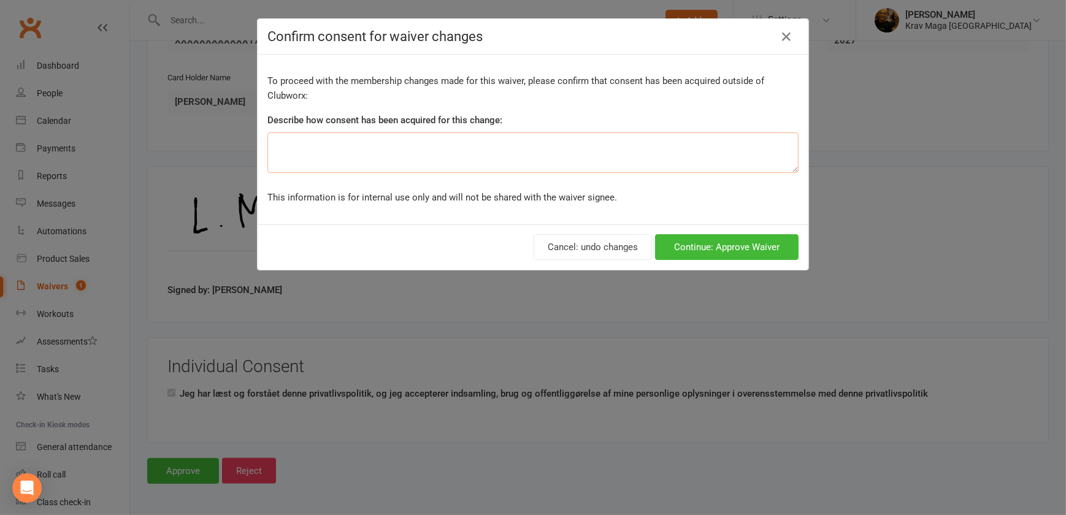
click at [283, 142] on textarea at bounding box center [532, 152] width 531 height 40
type textarea "fri gebyr + resten august måned"
click at [711, 246] on button "Continue: Approve Waiver" at bounding box center [726, 247] width 143 height 26
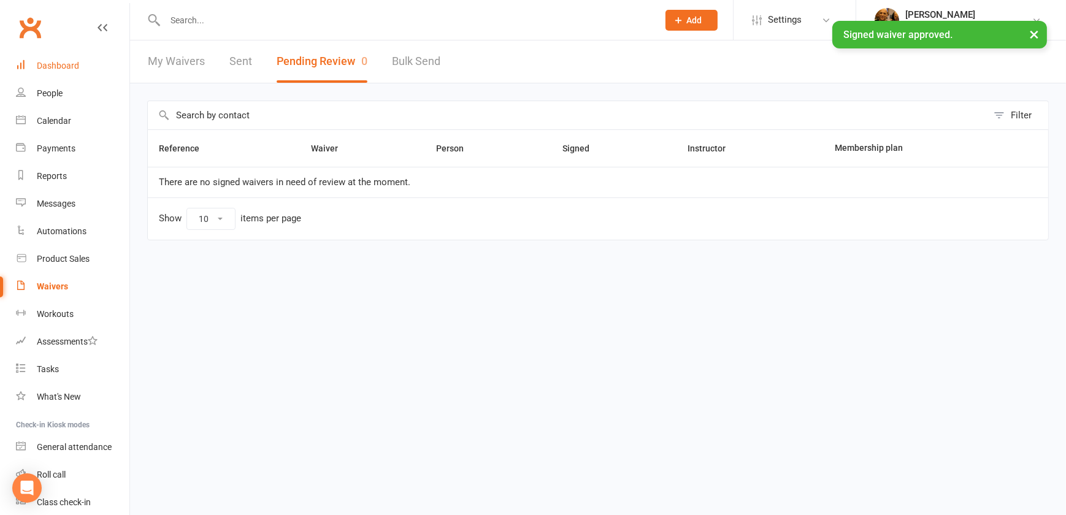
click at [64, 67] on div "Dashboard" at bounding box center [58, 66] width 42 height 10
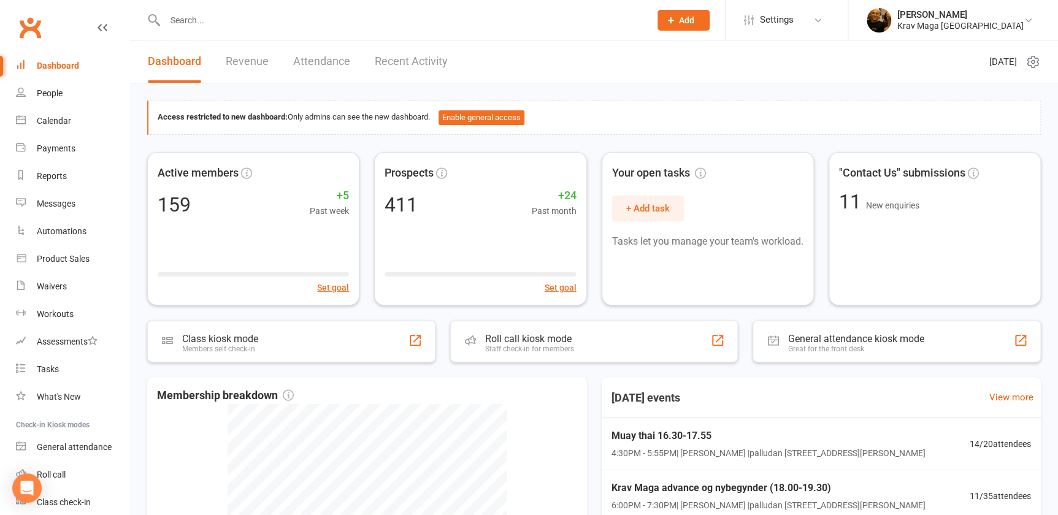
click at [392, 63] on link "Recent Activity" at bounding box center [411, 61] width 73 height 42
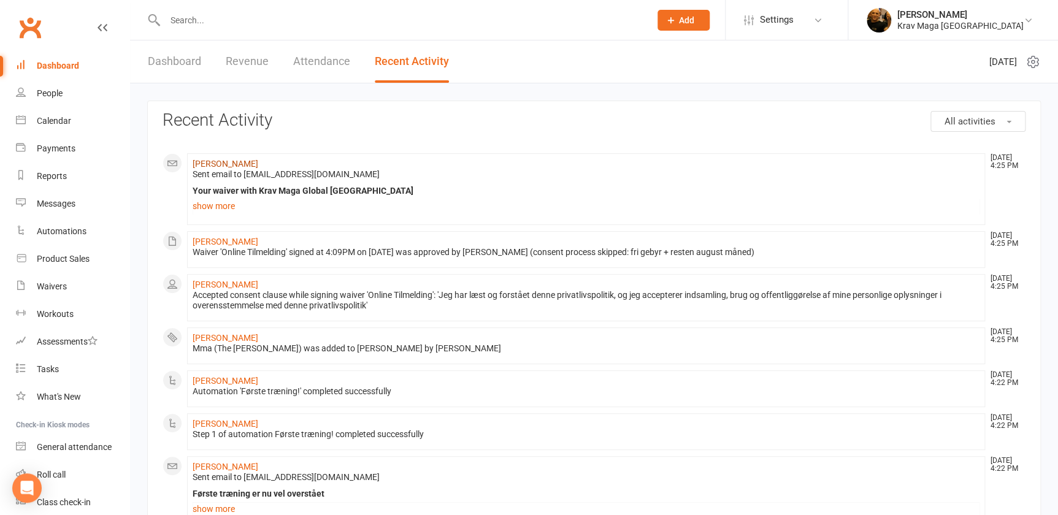
click at [217, 163] on link "Lucas Miguel" at bounding box center [226, 164] width 66 height 10
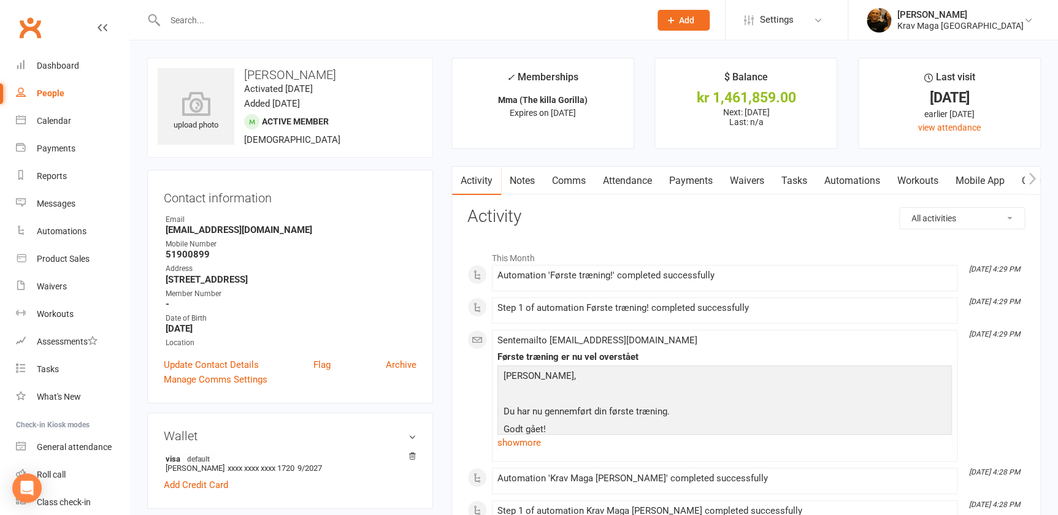
click at [993, 180] on link "Mobile App" at bounding box center [980, 181] width 66 height 28
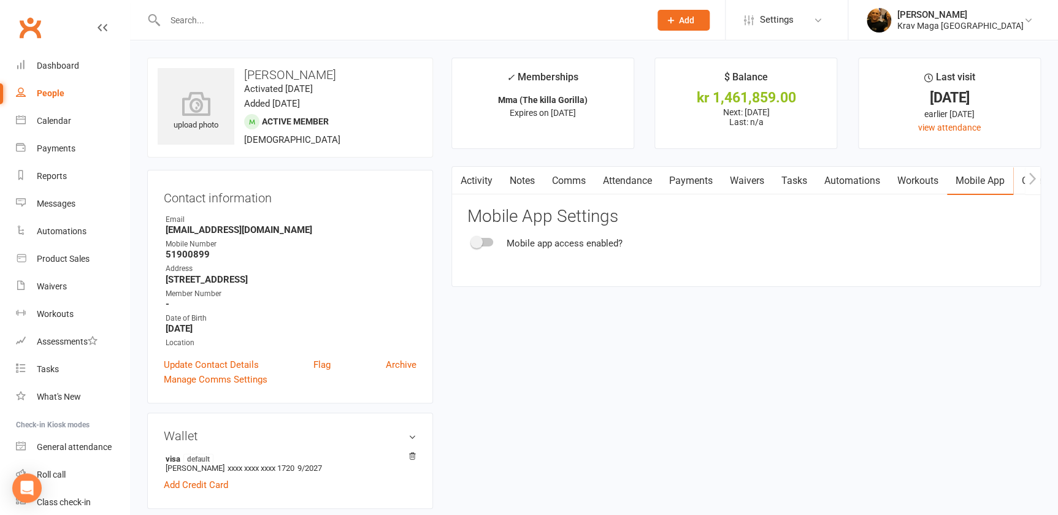
click at [490, 240] on div at bounding box center [482, 242] width 21 height 9
click at [472, 240] on input "checkbox" at bounding box center [472, 240] width 0 height 0
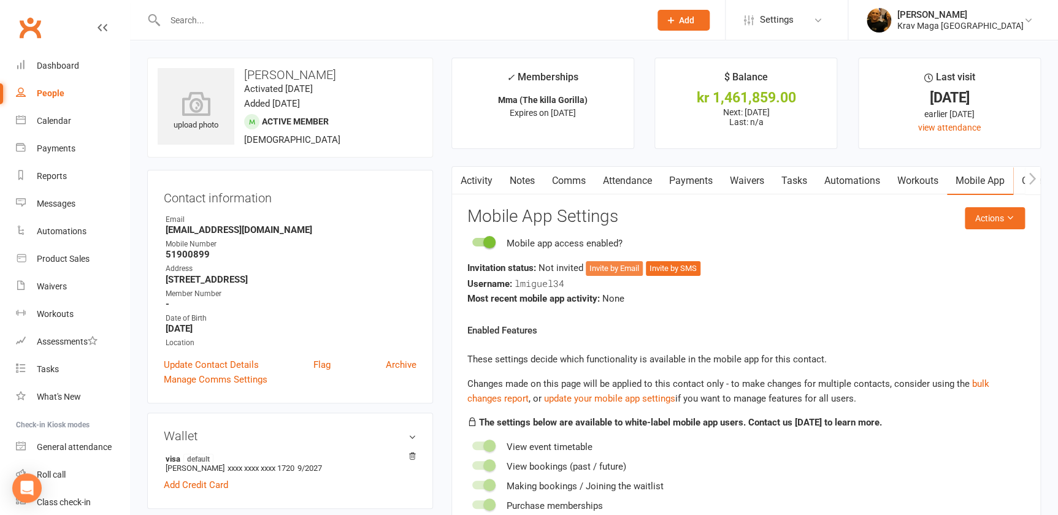
click at [614, 267] on button "Invite by Email" at bounding box center [614, 268] width 57 height 15
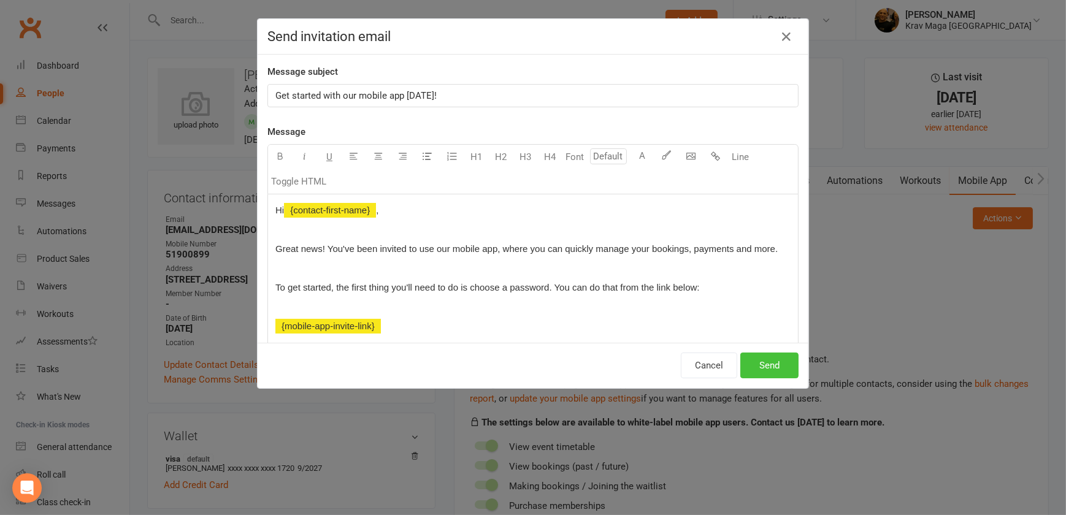
click at [766, 363] on button "Send" at bounding box center [769, 366] width 58 height 26
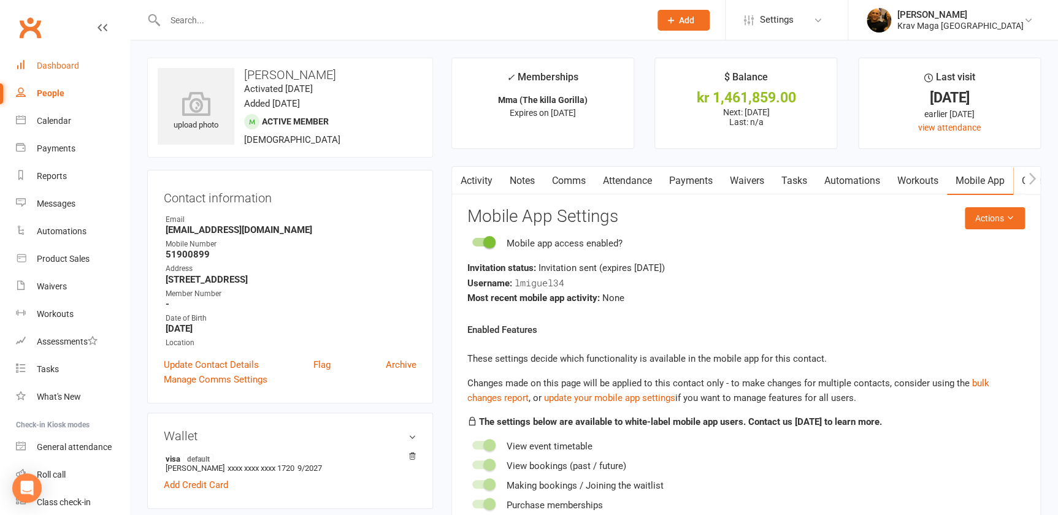
click at [50, 69] on div "Dashboard" at bounding box center [58, 66] width 42 height 10
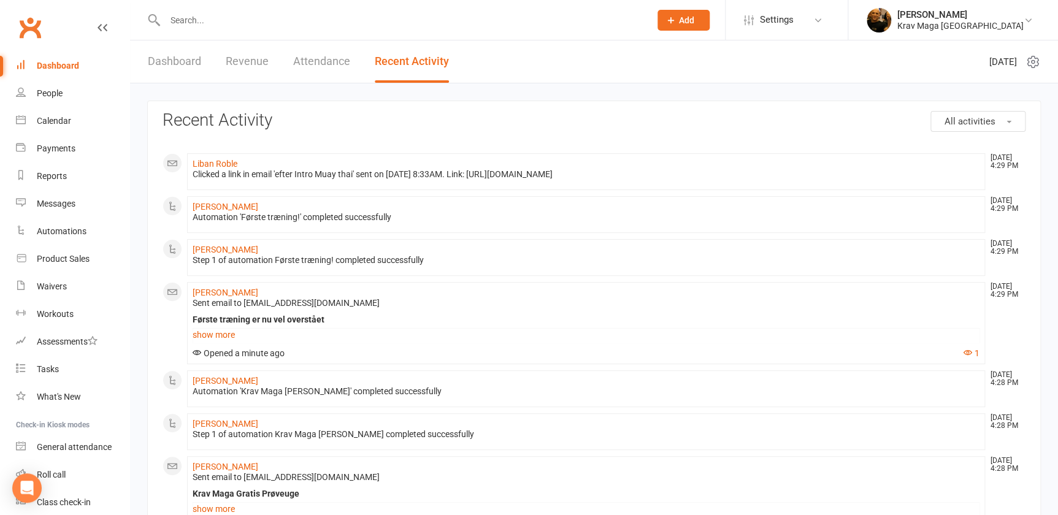
click at [172, 67] on link "Dashboard" at bounding box center [174, 61] width 53 height 42
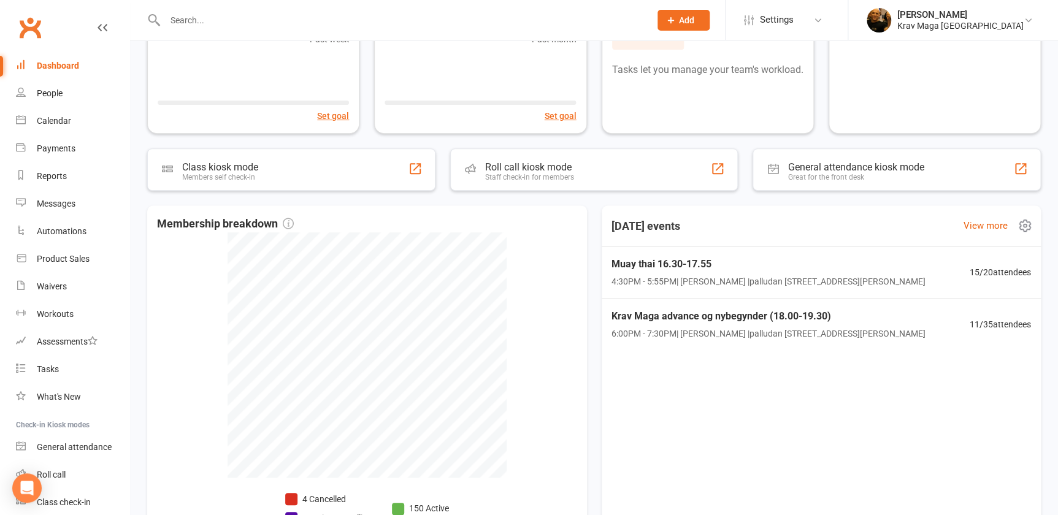
scroll to position [197, 0]
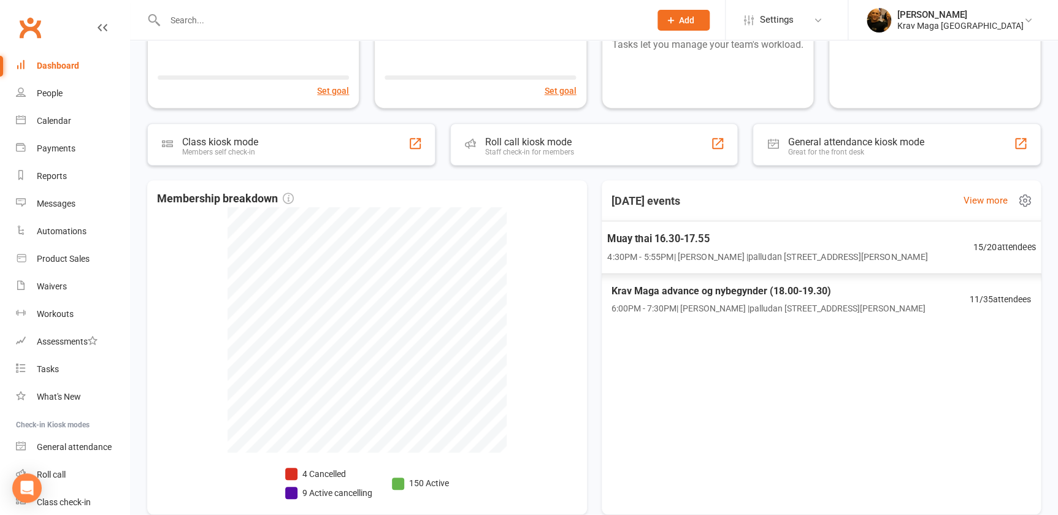
click at [687, 234] on span "Muay thai 16.30-17.55" at bounding box center [767, 239] width 320 height 16
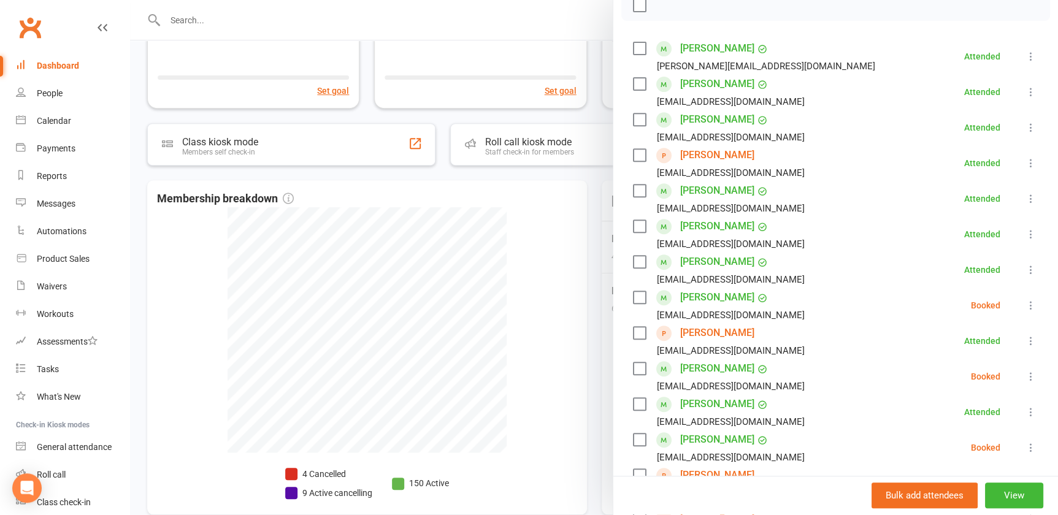
scroll to position [190, 0]
click at [1025, 411] on icon at bounding box center [1031, 411] width 12 height 12
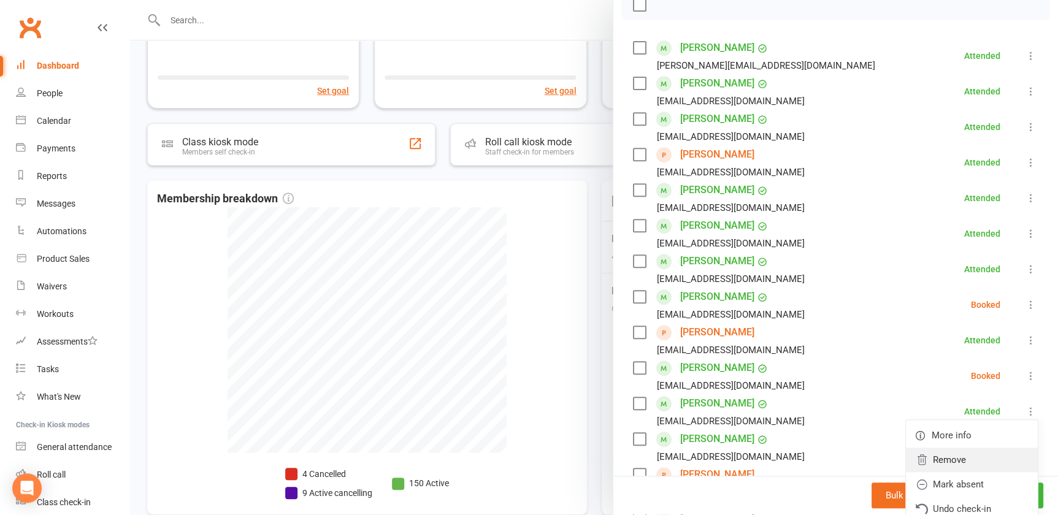
click at [958, 457] on link "Remove" at bounding box center [972, 460] width 132 height 25
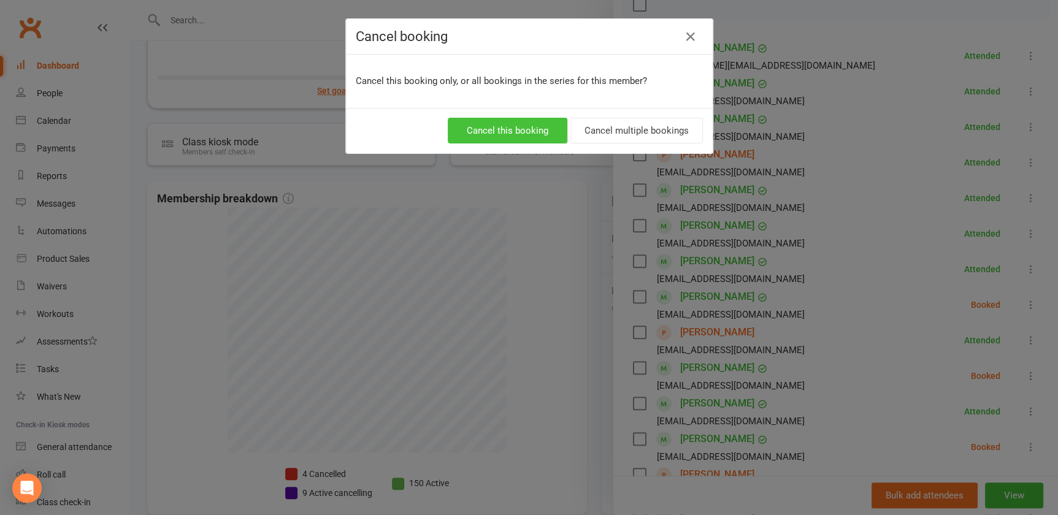
click at [514, 135] on button "Cancel this booking" at bounding box center [508, 131] width 120 height 26
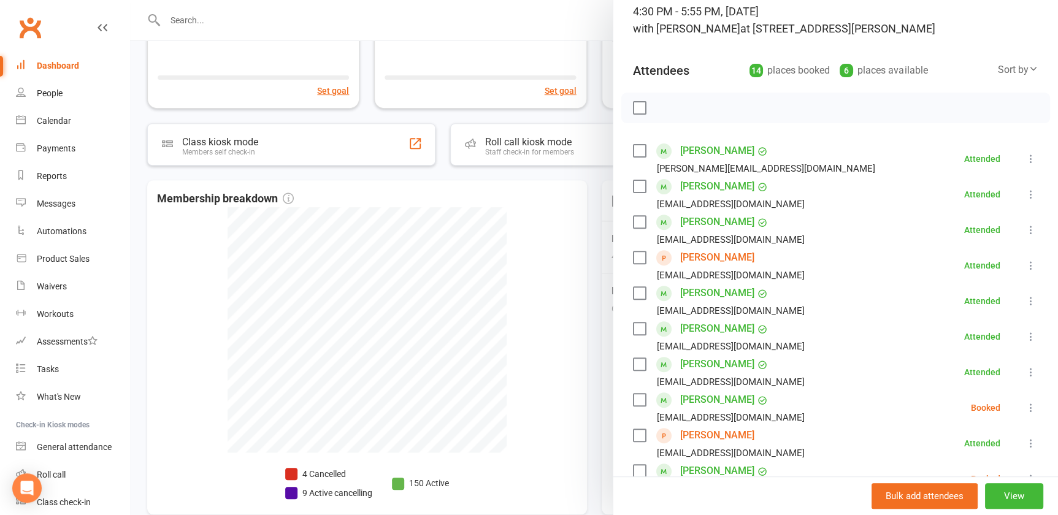
scroll to position [0, 0]
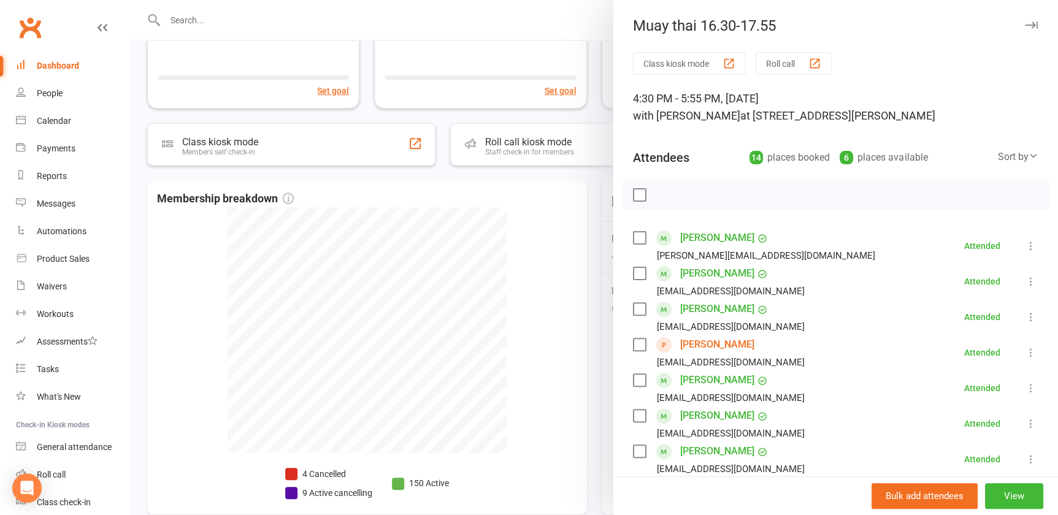
click at [245, 223] on div at bounding box center [594, 257] width 928 height 515
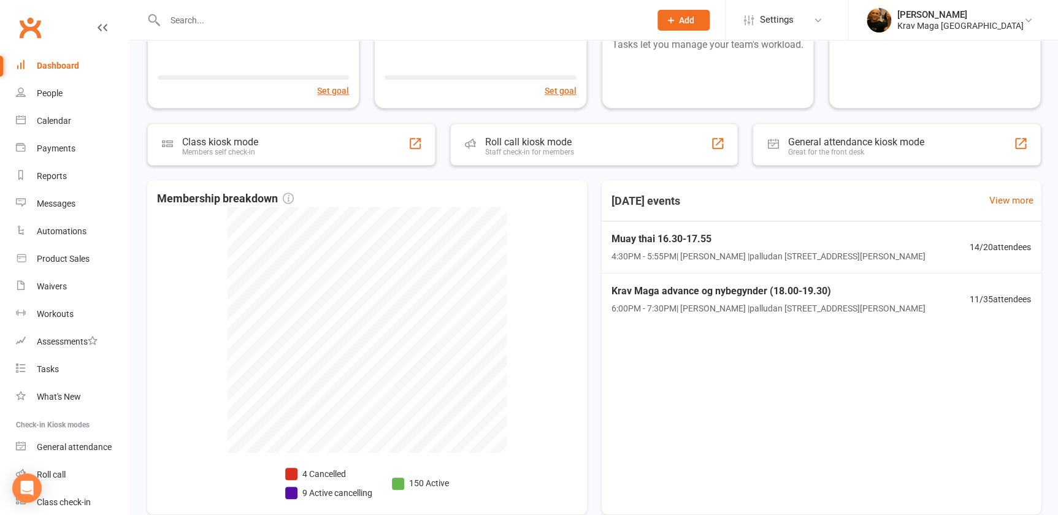
click at [47, 62] on div "Dashboard" at bounding box center [58, 66] width 42 height 10
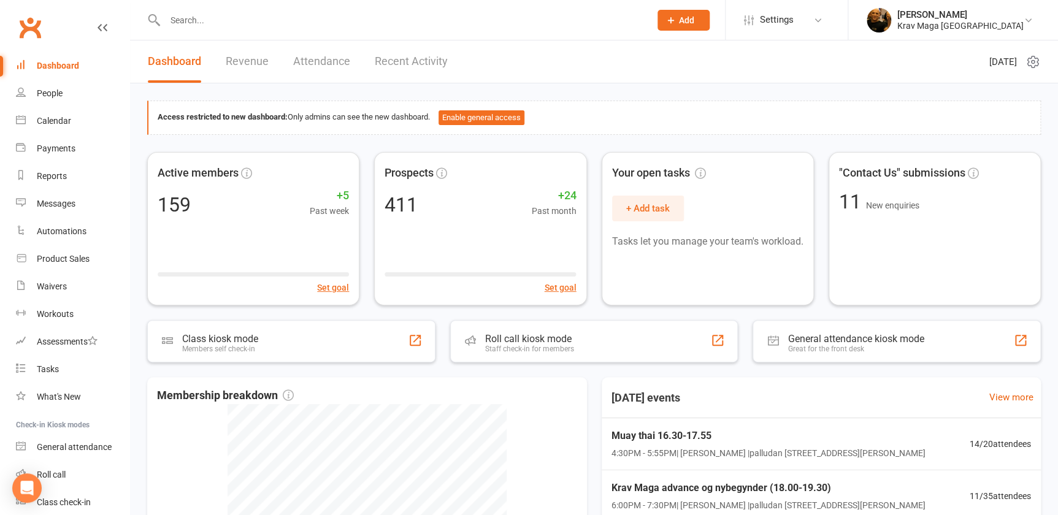
click at [251, 59] on link "Revenue" at bounding box center [247, 61] width 43 height 42
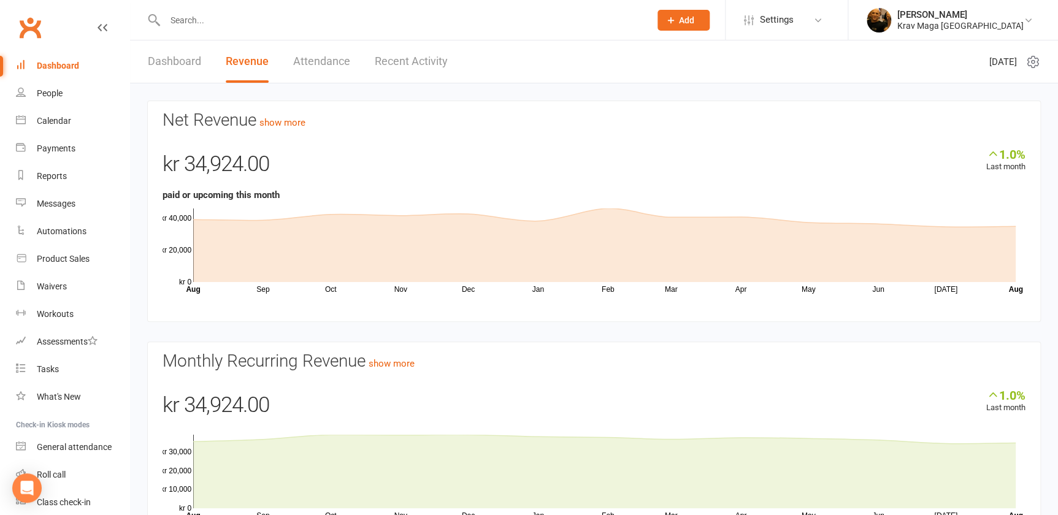
click at [182, 62] on link "Dashboard" at bounding box center [174, 61] width 53 height 42
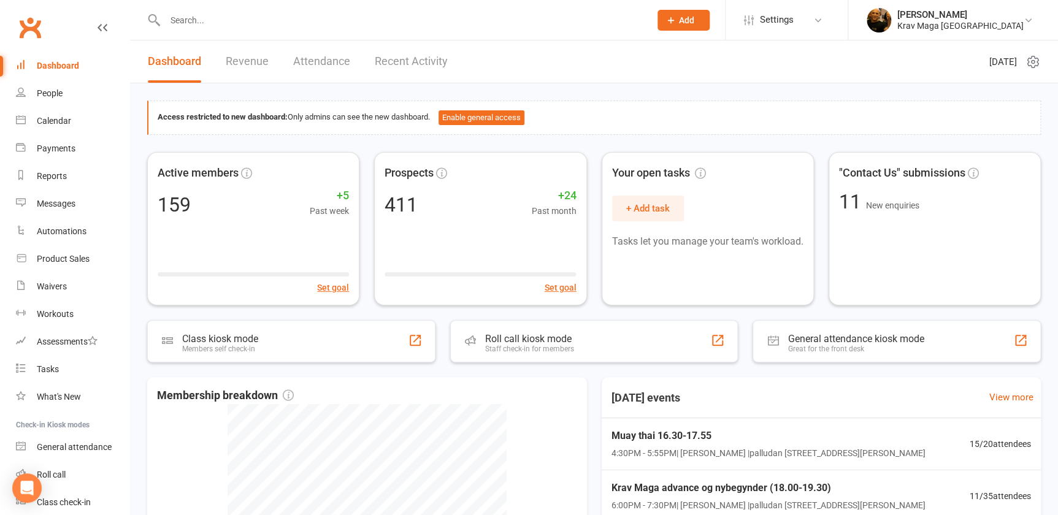
click at [75, 67] on div "Dashboard" at bounding box center [58, 66] width 42 height 10
click at [47, 69] on div "Dashboard" at bounding box center [58, 66] width 42 height 10
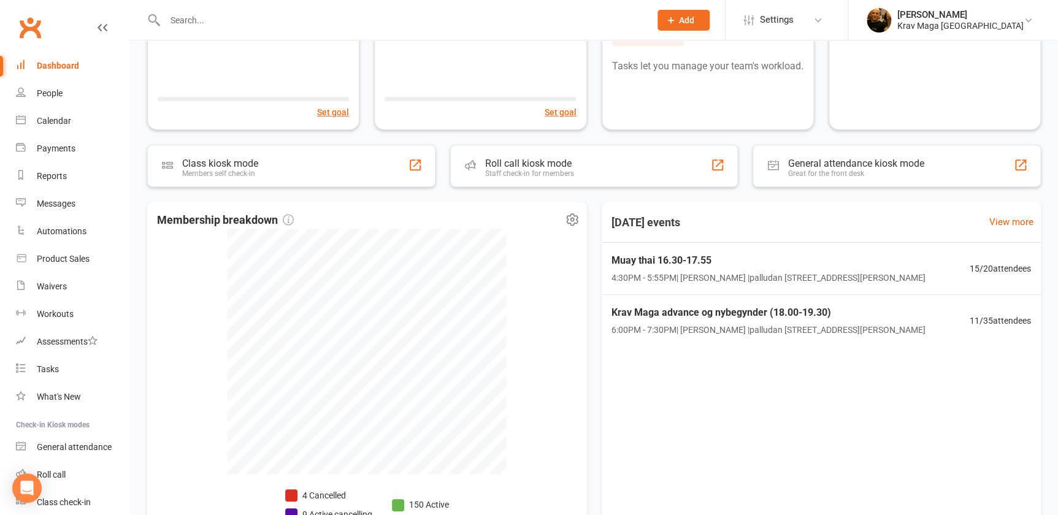
scroll to position [175, 0]
click at [61, 63] on div "Dashboard" at bounding box center [58, 66] width 42 height 10
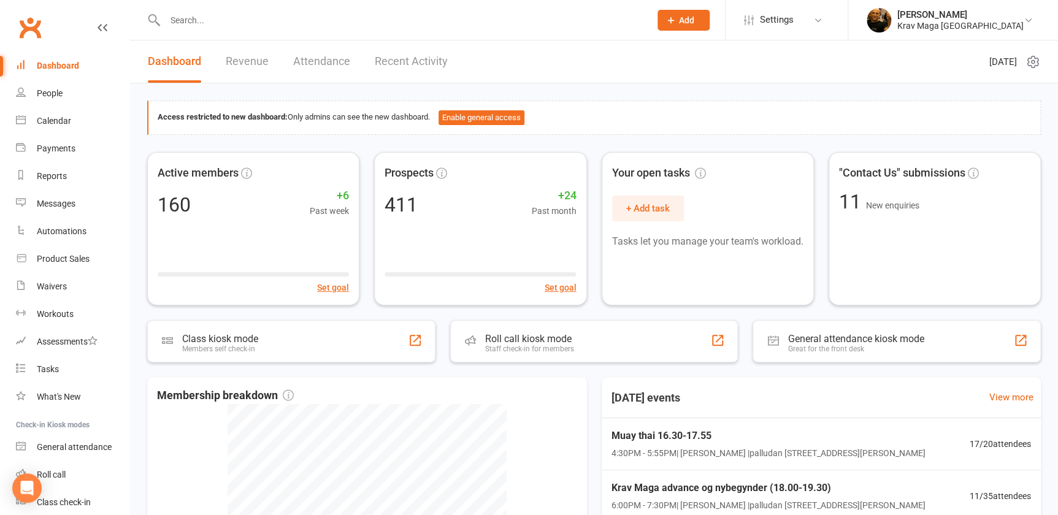
click at [255, 62] on link "Revenue" at bounding box center [247, 61] width 43 height 42
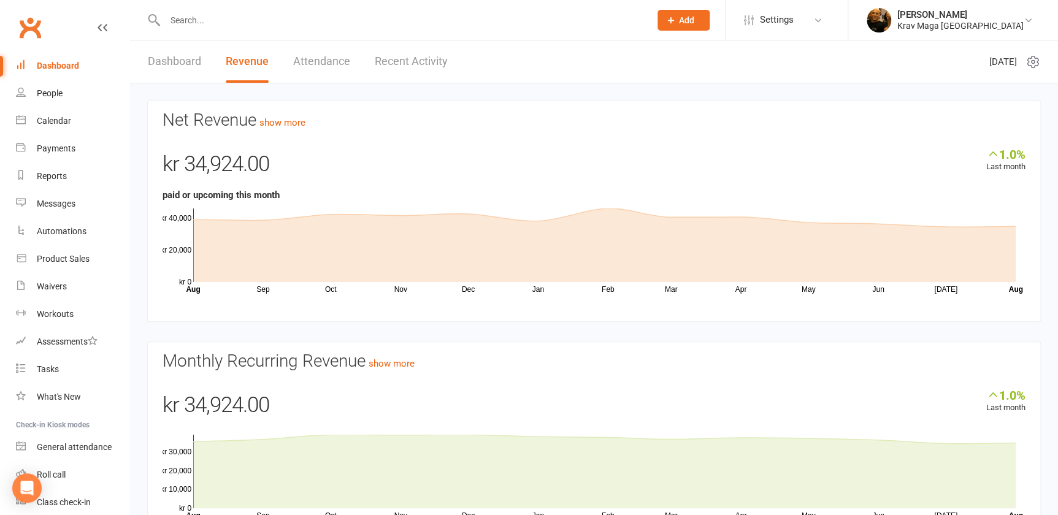
click at [43, 64] on div "Dashboard" at bounding box center [58, 66] width 42 height 10
click at [253, 17] on input "text" at bounding box center [401, 20] width 480 height 17
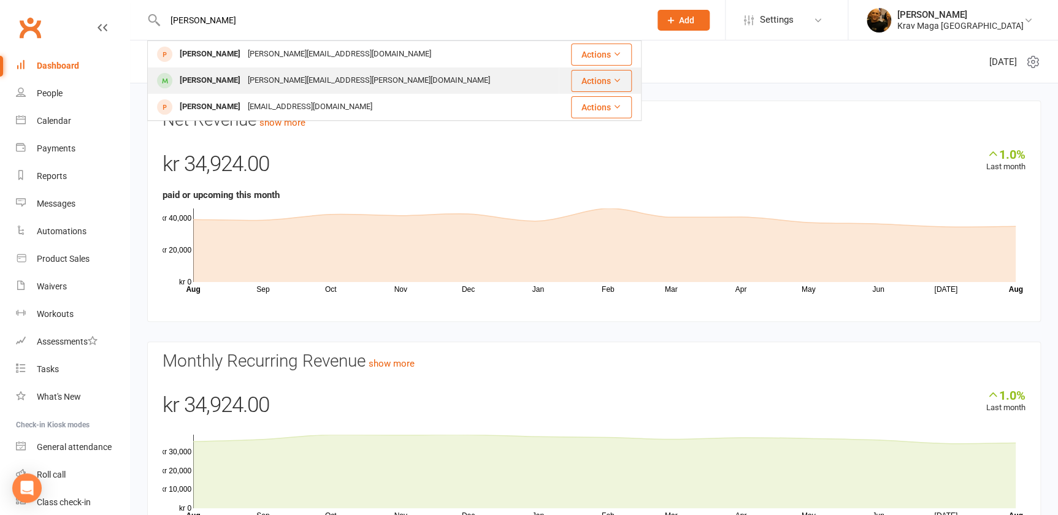
type input "[PERSON_NAME]"
click at [215, 80] on div "[PERSON_NAME]" at bounding box center [210, 81] width 68 height 18
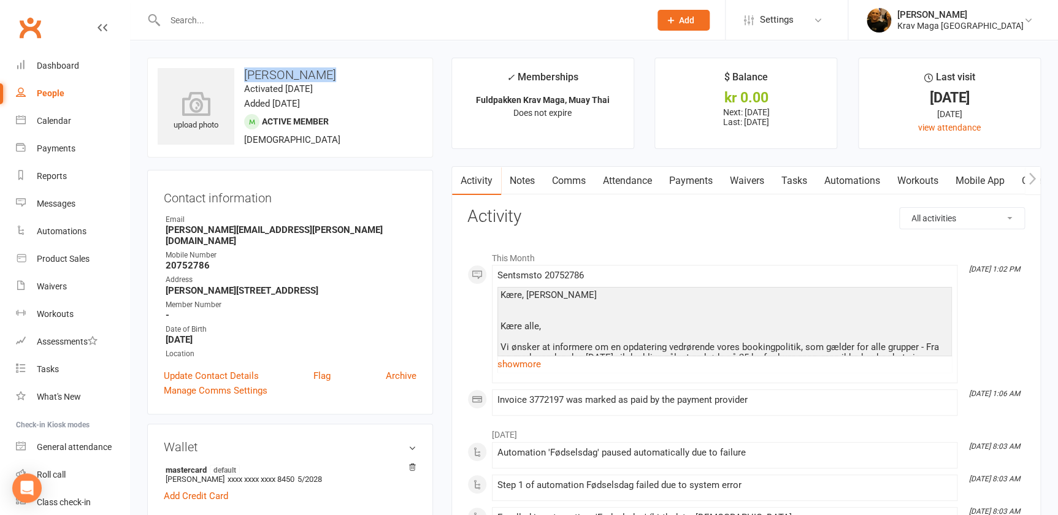
drag, startPoint x: 336, startPoint y: 80, endPoint x: 243, endPoint y: 72, distance: 93.5
click at [243, 72] on h3 "[PERSON_NAME]" at bounding box center [290, 74] width 265 height 13
copy h3 "[PERSON_NAME]"
click at [706, 179] on link "Payments" at bounding box center [690, 181] width 61 height 28
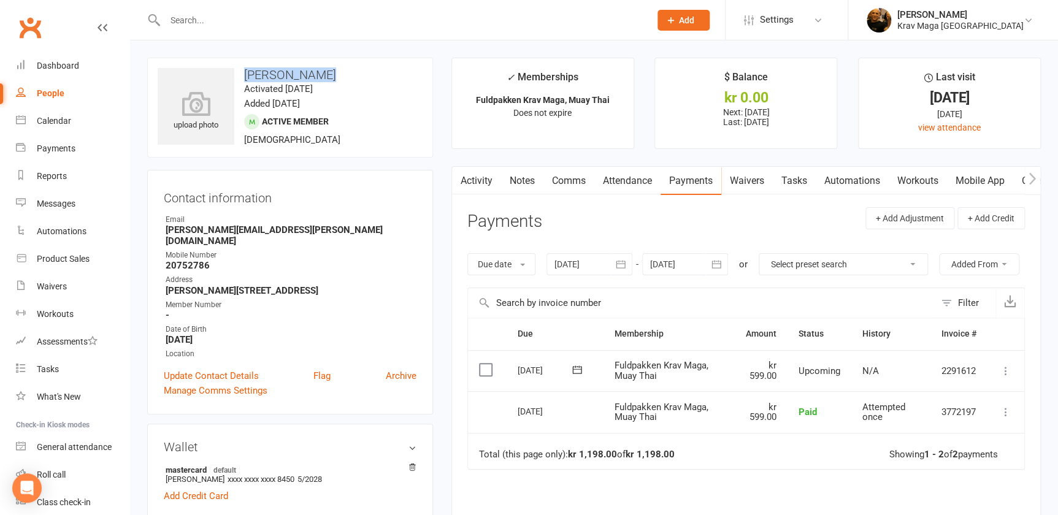
click at [577, 181] on link "Comms" at bounding box center [568, 181] width 51 height 28
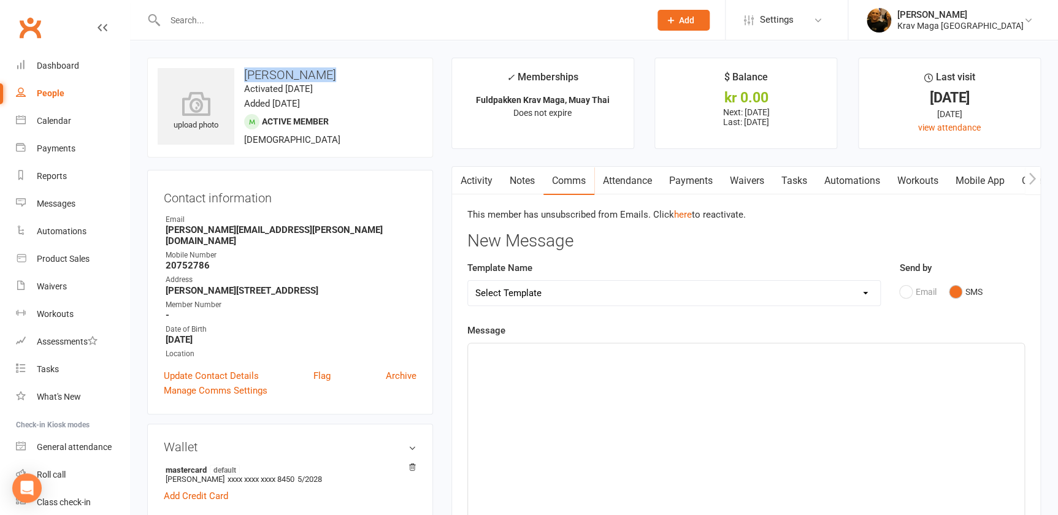
click at [630, 177] on link "Attendance" at bounding box center [627, 181] width 66 height 28
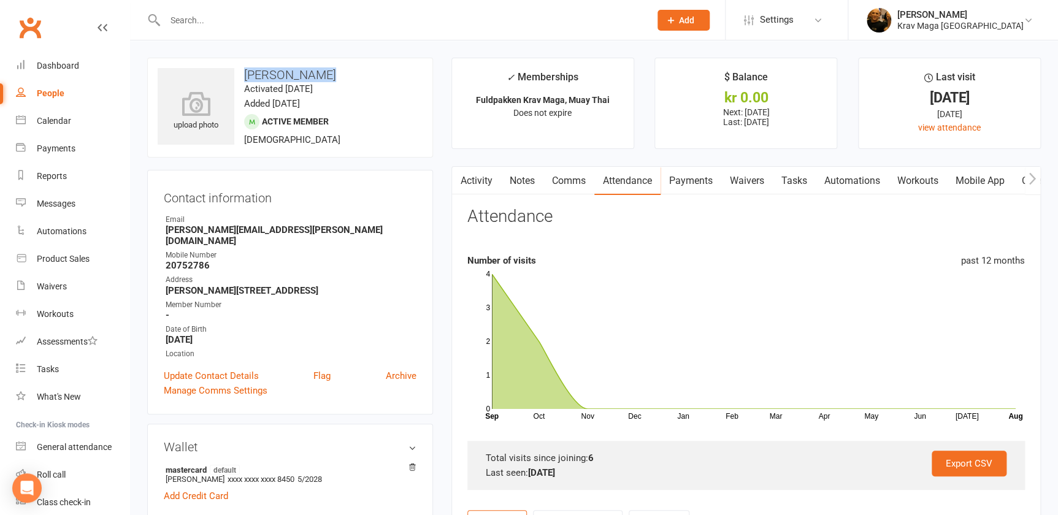
click at [573, 179] on link "Comms" at bounding box center [568, 181] width 51 height 28
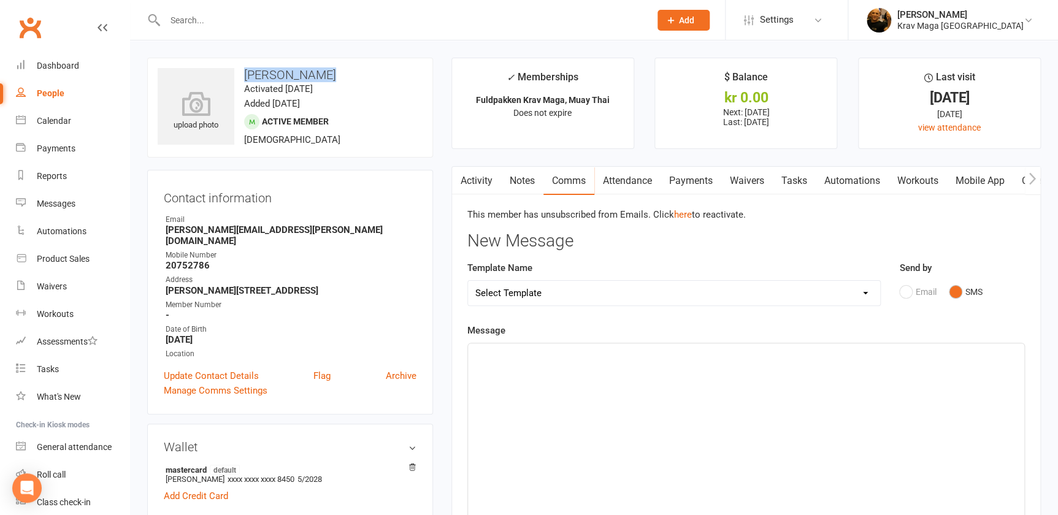
click at [865, 289] on select "Select Template [SMS] aflysning træning [Email] hvordan booke jeg på holdet [Em…" at bounding box center [674, 293] width 412 height 25
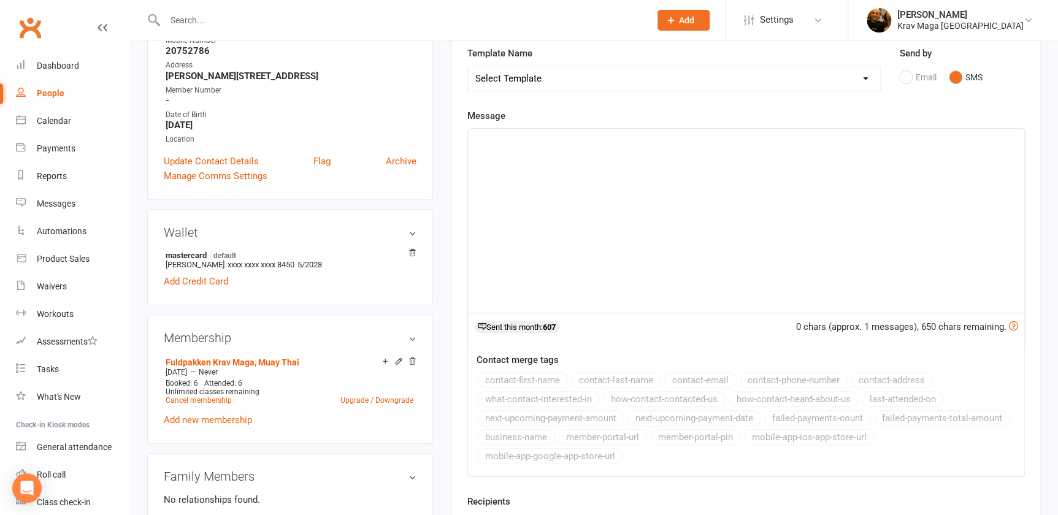
scroll to position [215, 0]
click at [214, 396] on link "Cancel membership" at bounding box center [199, 400] width 66 height 9
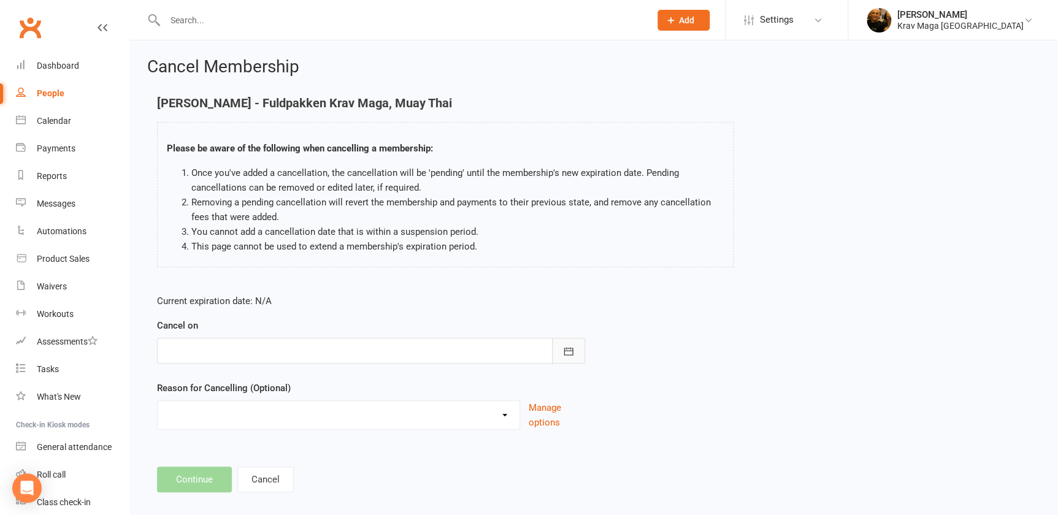
click at [562, 350] on icon "button" at bounding box center [568, 351] width 12 height 12
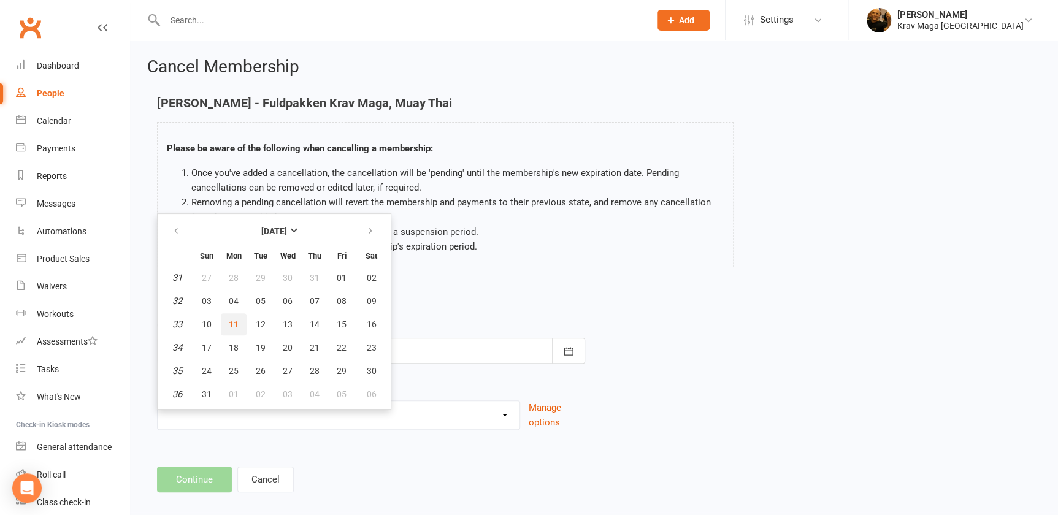
click at [229, 321] on span "11" at bounding box center [234, 324] width 10 height 10
type input "11 Aug 2025"
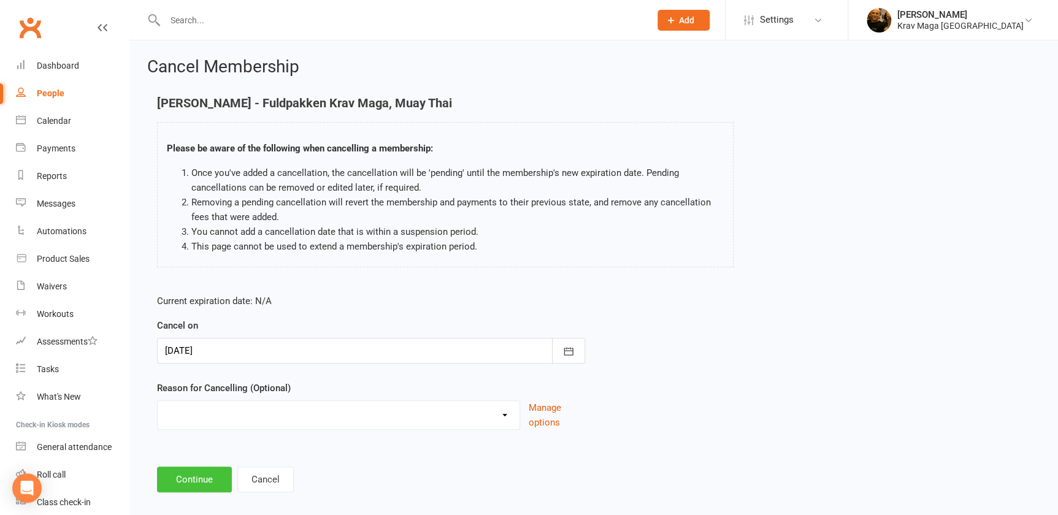
click at [190, 480] on button "Continue" at bounding box center [194, 480] width 75 height 26
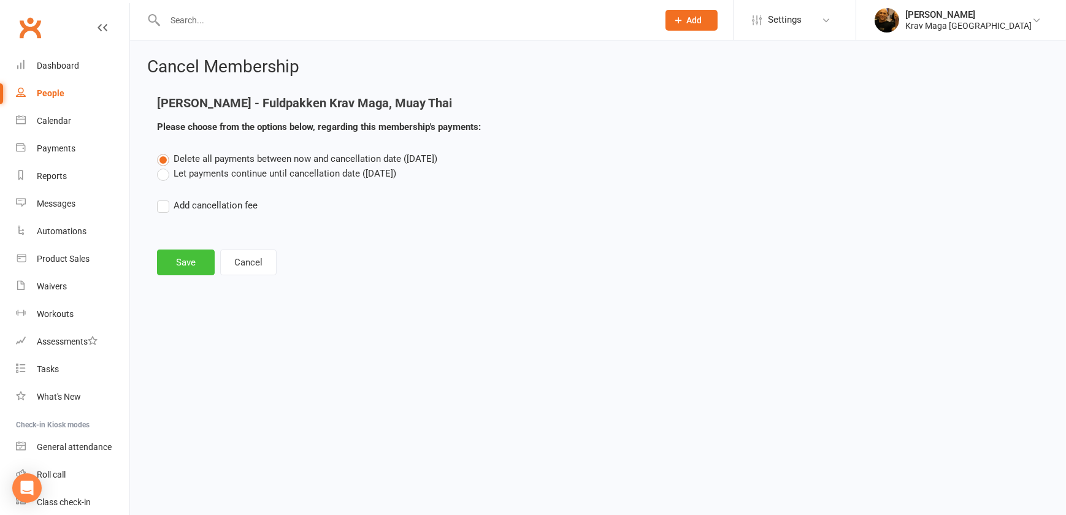
click at [184, 262] on button "Save" at bounding box center [186, 263] width 58 height 26
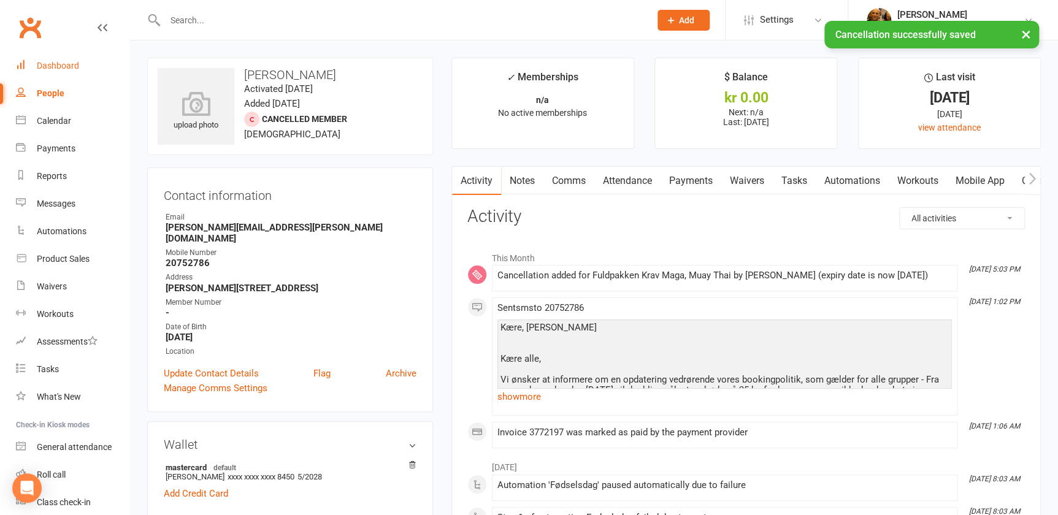
click at [58, 69] on div "Dashboard" at bounding box center [58, 66] width 42 height 10
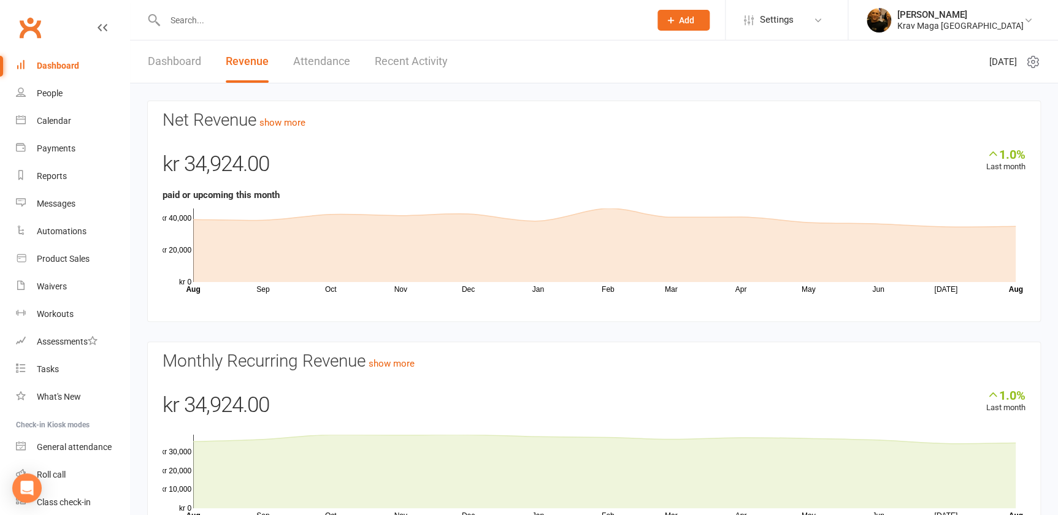
click at [178, 66] on link "Dashboard" at bounding box center [174, 61] width 53 height 42
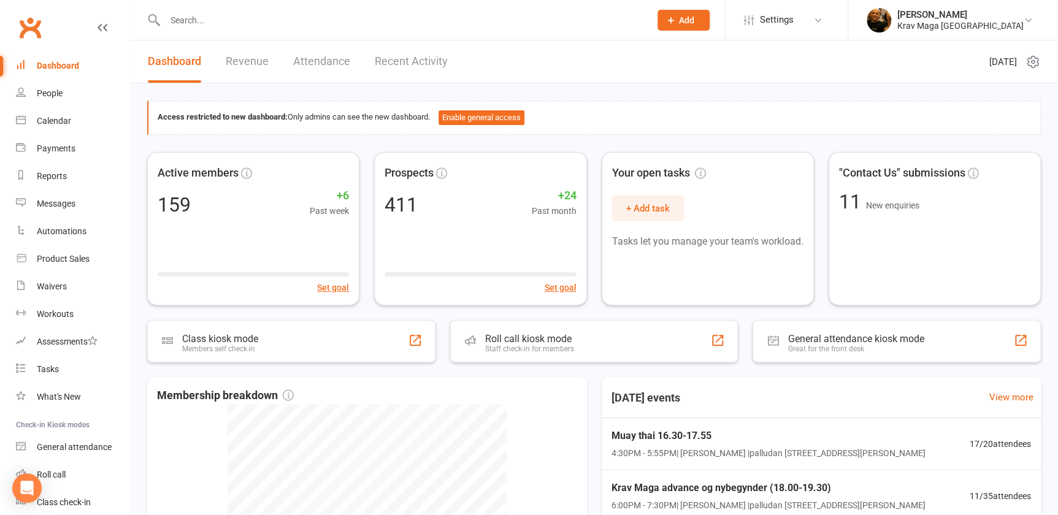
click at [256, 56] on link "Revenue" at bounding box center [247, 61] width 43 height 42
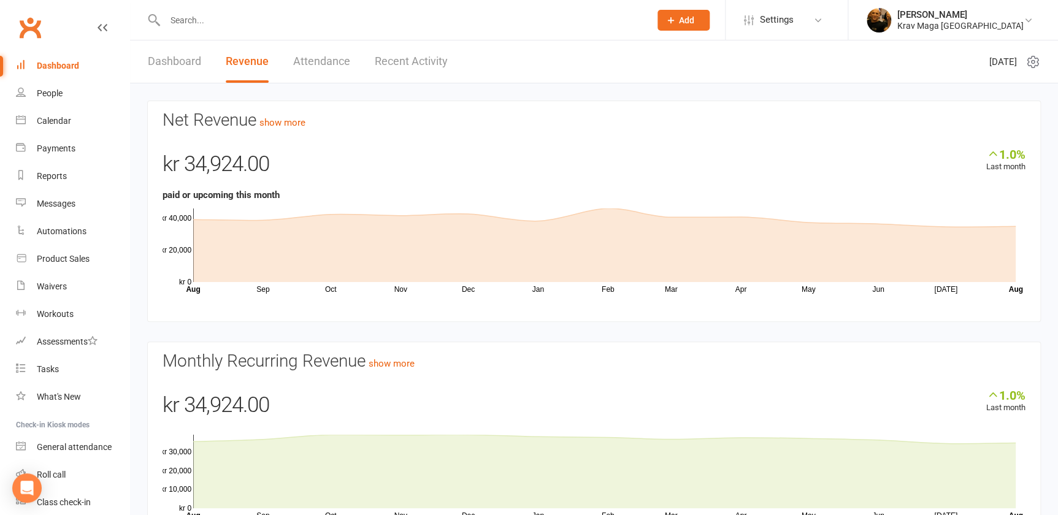
click at [47, 64] on div "Dashboard" at bounding box center [58, 66] width 42 height 10
click at [196, 59] on link "Dashboard" at bounding box center [174, 61] width 53 height 42
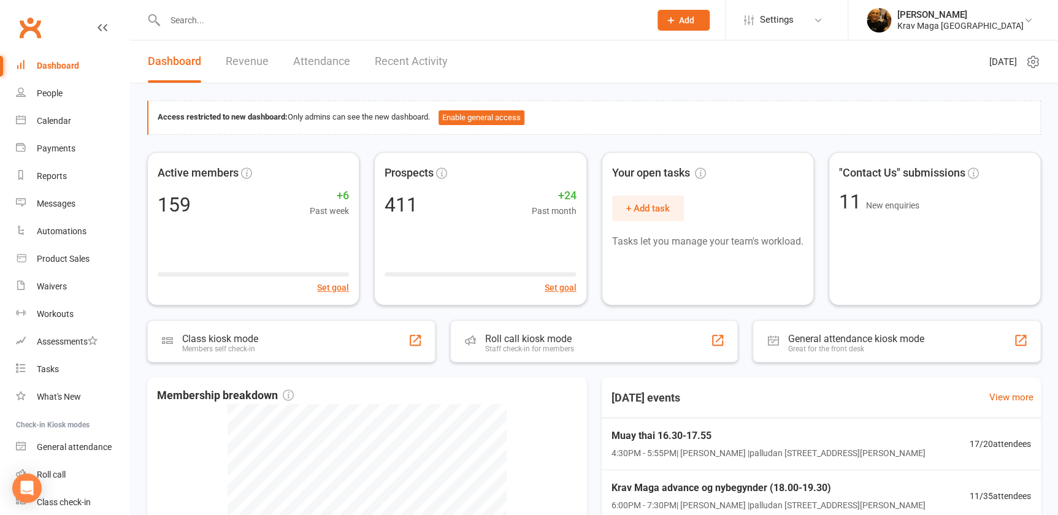
click at [411, 59] on link "Recent Activity" at bounding box center [411, 61] width 73 height 42
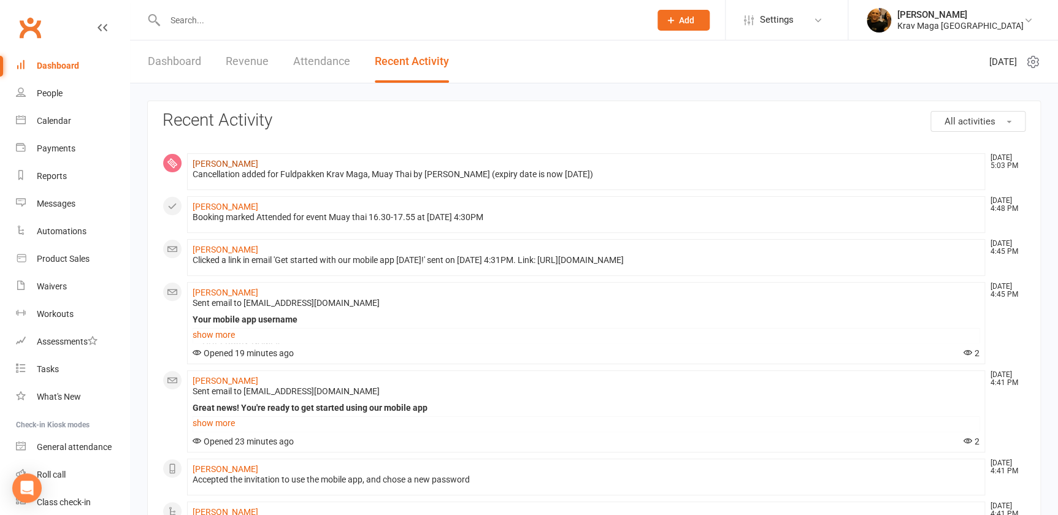
click at [219, 163] on link "Gustav Kassow" at bounding box center [226, 164] width 66 height 10
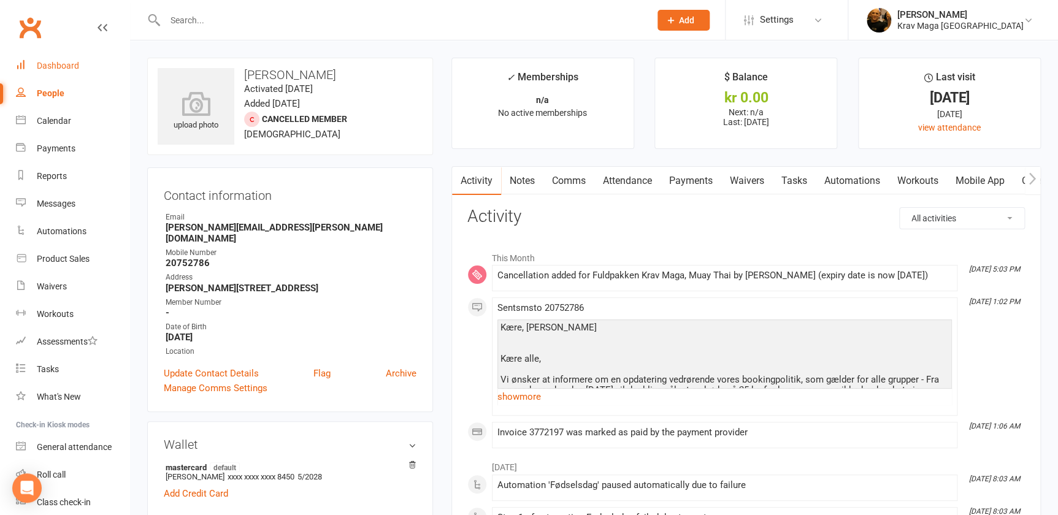
click at [61, 67] on div "Dashboard" at bounding box center [58, 66] width 42 height 10
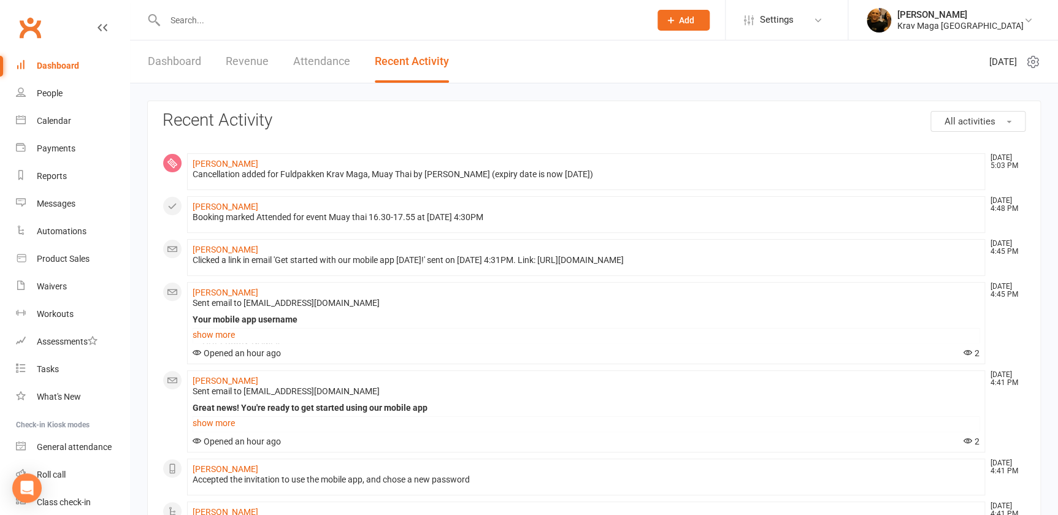
click at [189, 20] on input "text" at bounding box center [401, 20] width 480 height 17
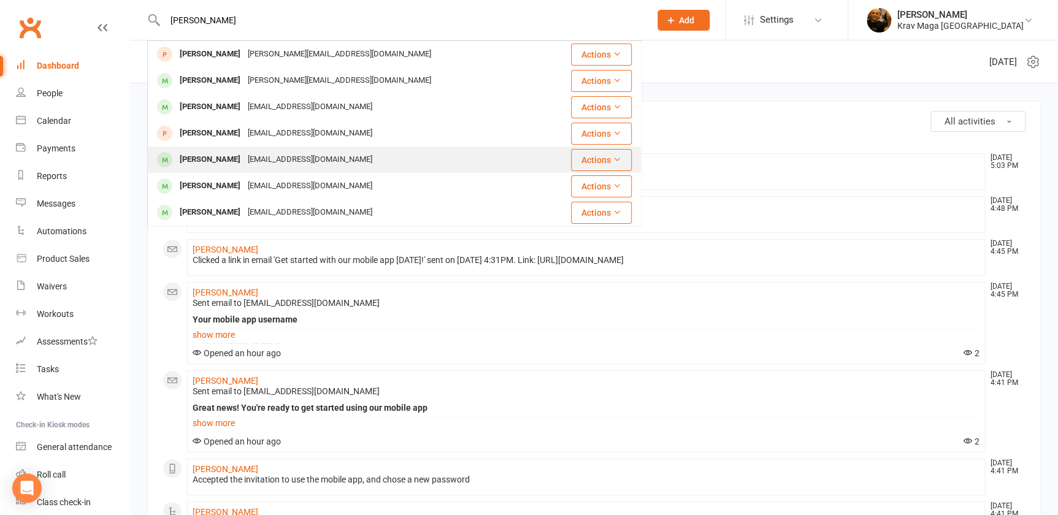
type input "thomas"
click at [229, 158] on div "[PERSON_NAME]" at bounding box center [210, 160] width 68 height 18
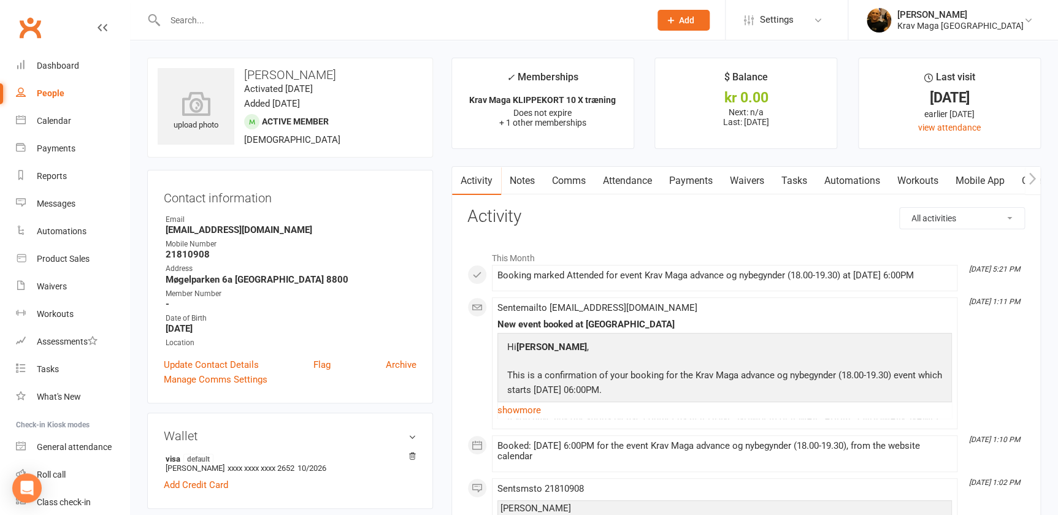
click at [627, 177] on link "Attendance" at bounding box center [627, 181] width 66 height 28
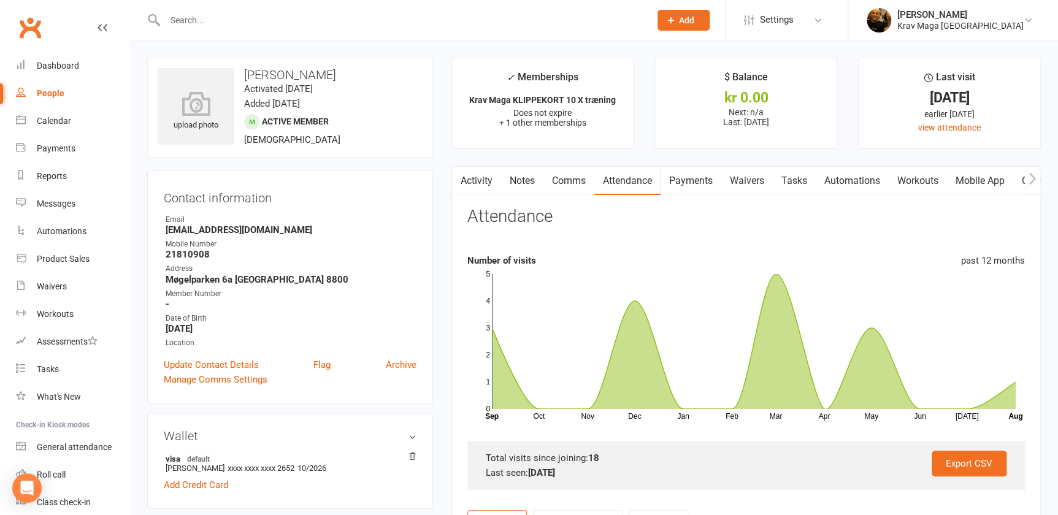
click at [685, 183] on link "Payments" at bounding box center [690, 181] width 61 height 28
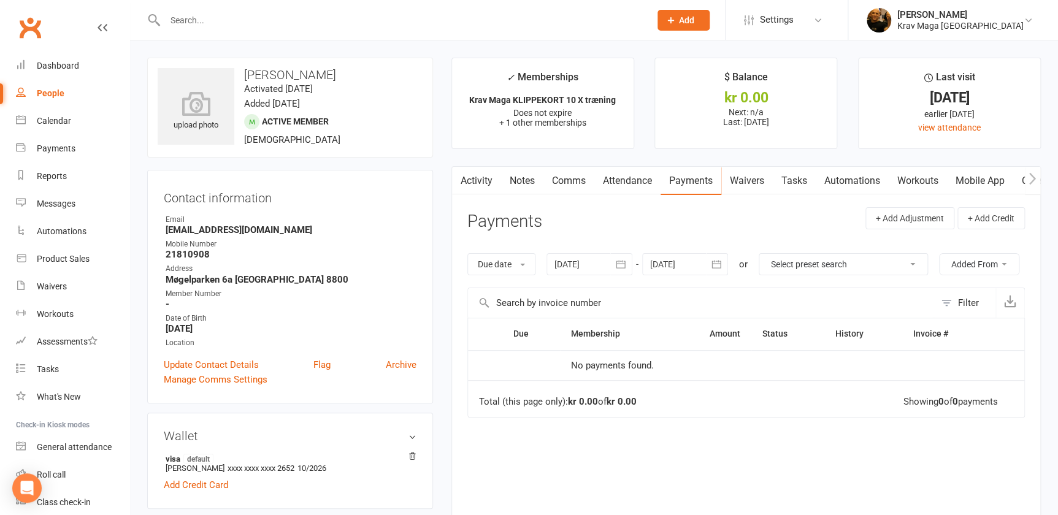
scroll to position [199, 0]
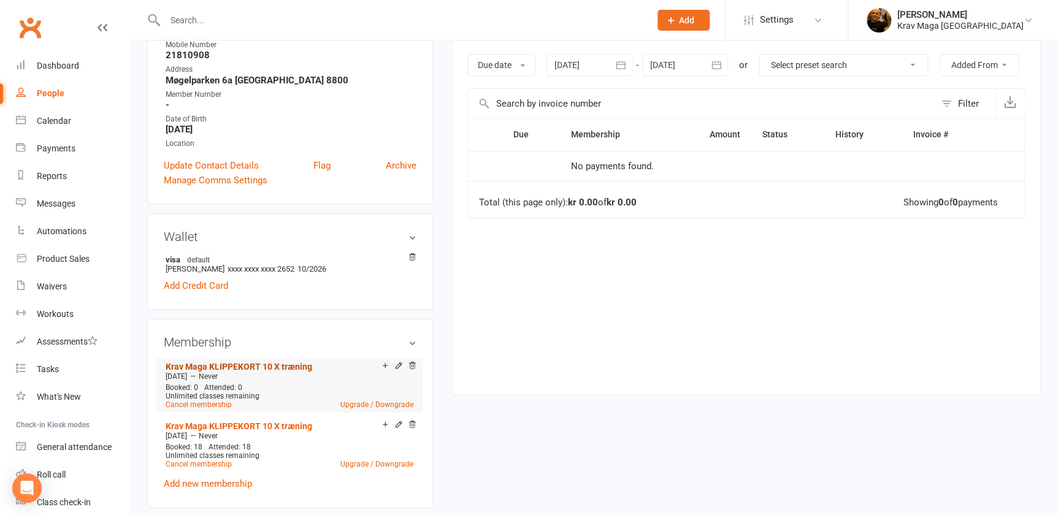
click at [236, 364] on link "Krav Maga KLIPPEKORT 10 X træning" at bounding box center [239, 367] width 147 height 10
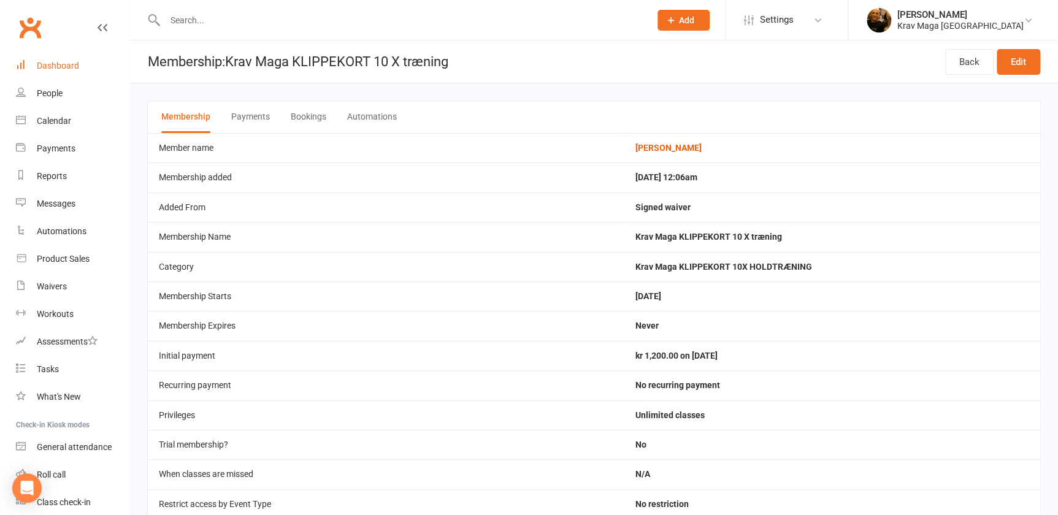
click at [50, 67] on div "Dashboard" at bounding box center [58, 66] width 42 height 10
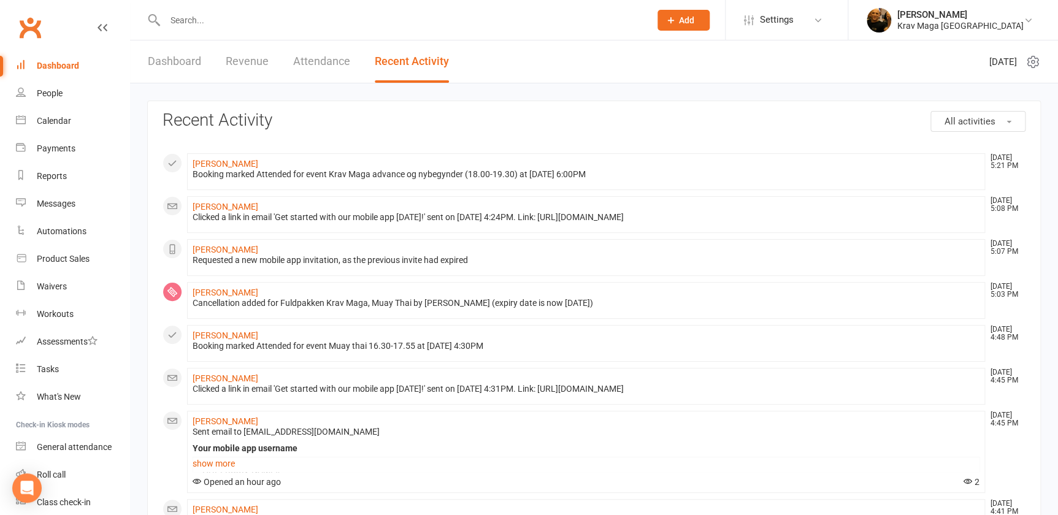
click at [228, 169] on div "Booking marked Attended for event Krav Maga advance og nybegynder (18.00-19.30)…" at bounding box center [586, 174] width 787 height 10
click at [228, 166] on link "[PERSON_NAME]" at bounding box center [226, 164] width 66 height 10
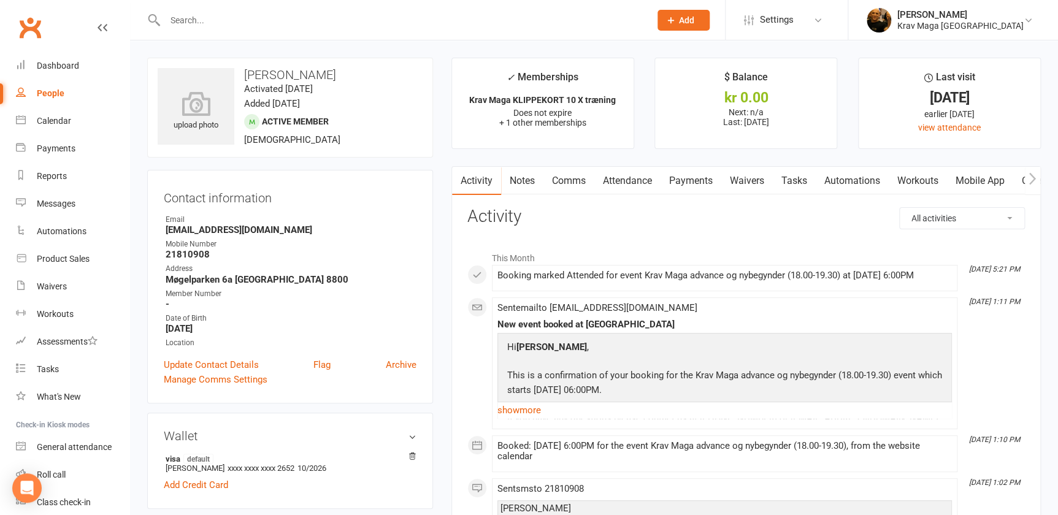
click at [617, 178] on link "Attendance" at bounding box center [627, 181] width 66 height 28
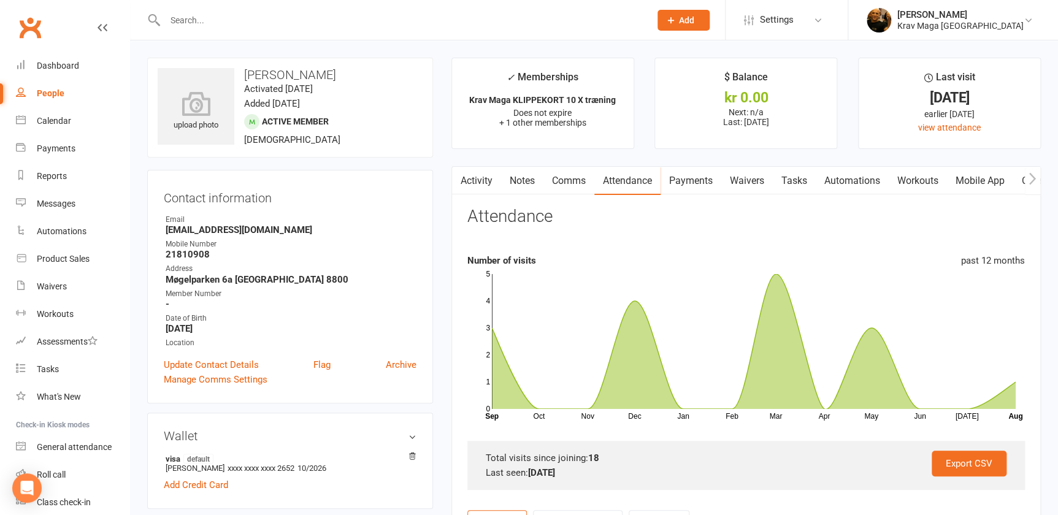
drag, startPoint x: 847, startPoint y: 245, endPoint x: 839, endPoint y: 253, distance: 11.3
click at [839, 253] on section "Attendance Number of visits past 12 months Oct Nov Dec Jan Feb Mar Apr May Jun …" at bounding box center [745, 348] width 557 height 283
click at [690, 173] on link "Payments" at bounding box center [690, 181] width 61 height 28
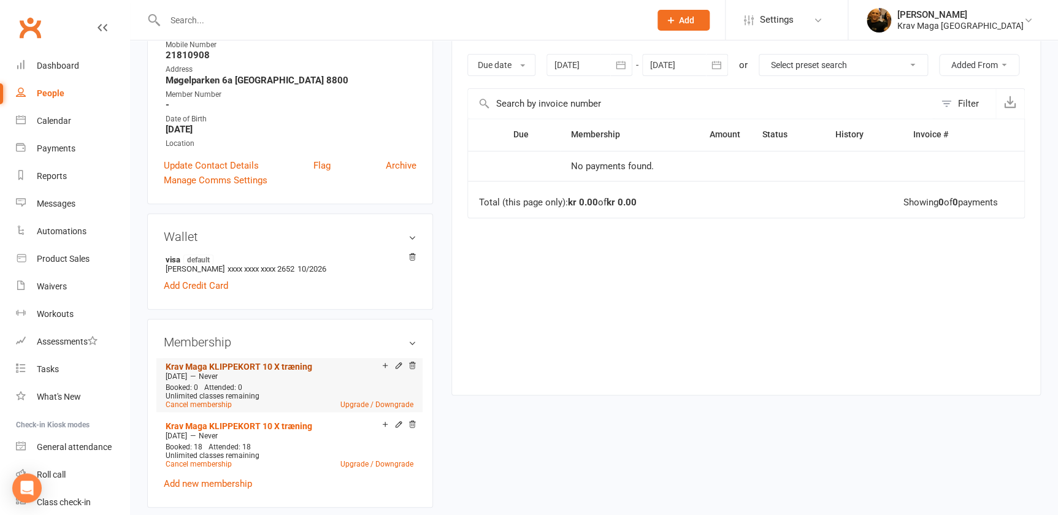
scroll to position [200, 0]
click at [218, 432] on span "Never" at bounding box center [208, 435] width 19 height 9
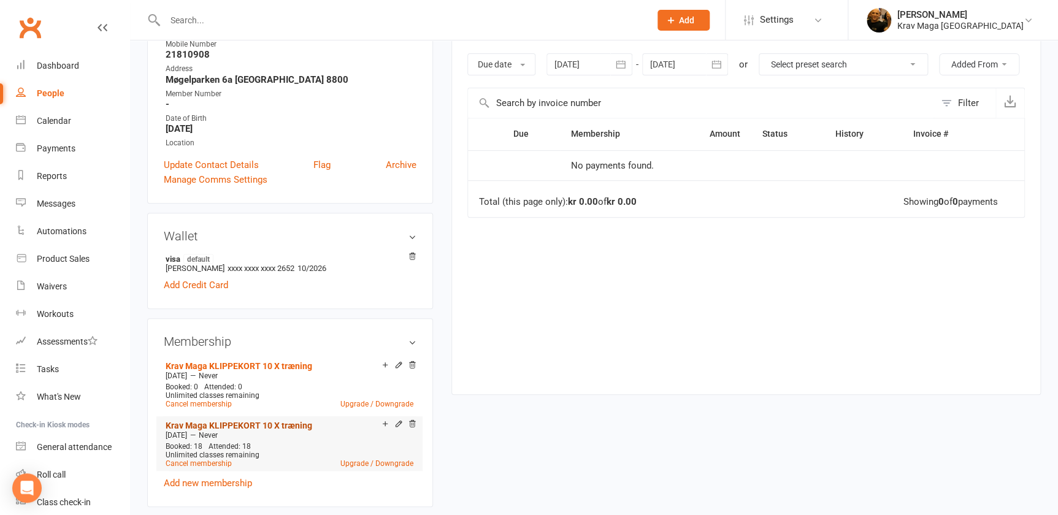
click at [221, 426] on link "Krav Maga KLIPPEKORT 10 X træning" at bounding box center [239, 426] width 147 height 10
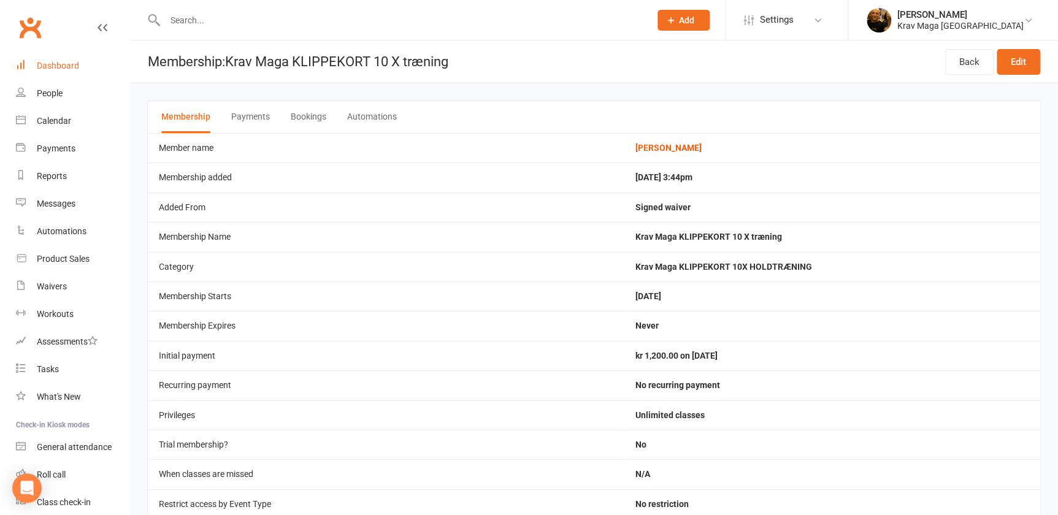
click at [65, 68] on div "Dashboard" at bounding box center [58, 66] width 42 height 10
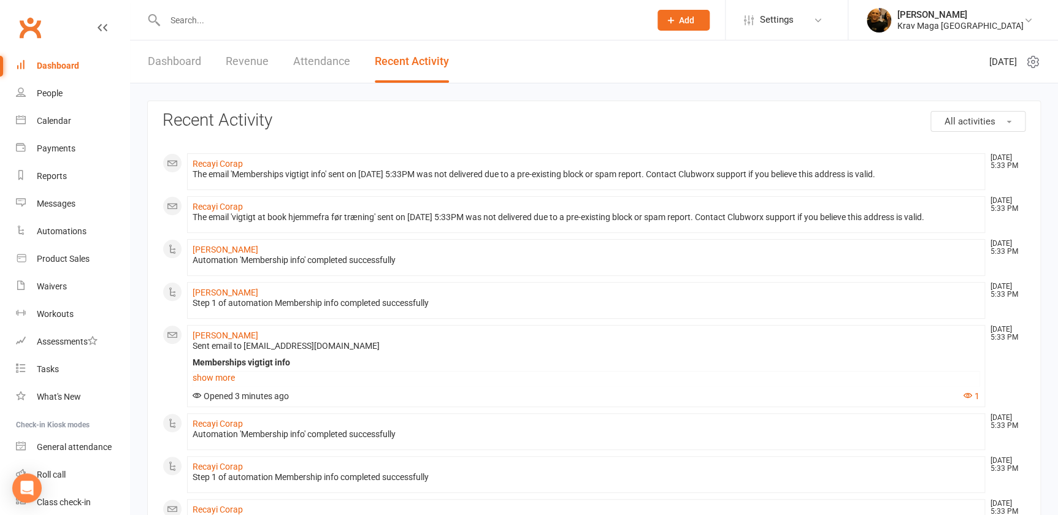
click at [58, 64] on div "Dashboard" at bounding box center [58, 66] width 42 height 10
click at [253, 64] on link "Revenue" at bounding box center [247, 61] width 43 height 42
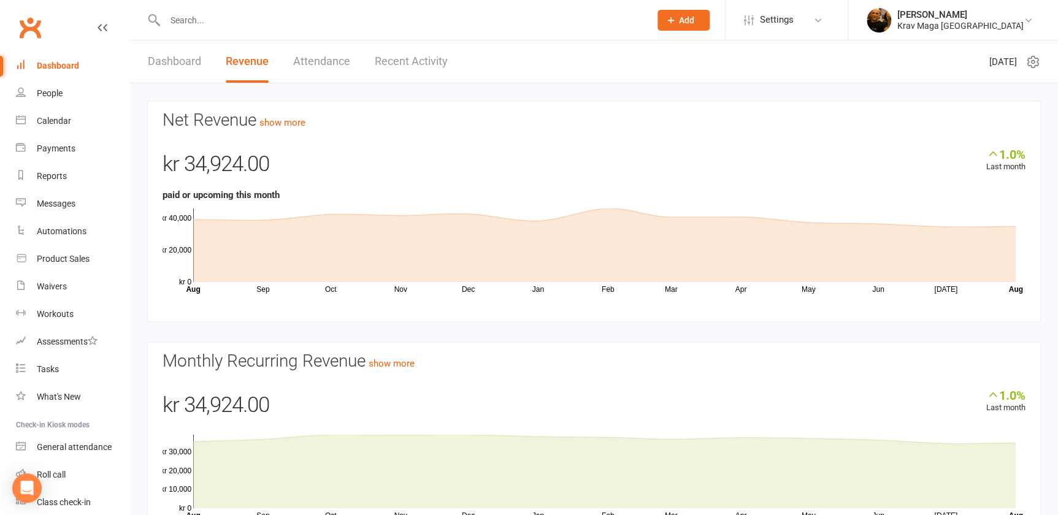
click at [54, 66] on div "Dashboard" at bounding box center [58, 66] width 42 height 10
click at [51, 65] on div "Dashboard" at bounding box center [58, 66] width 42 height 10
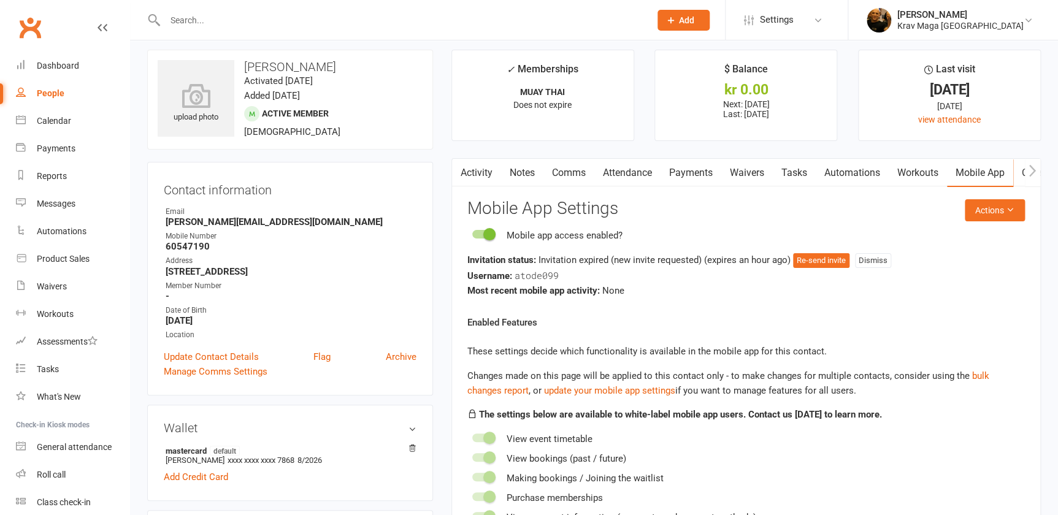
scroll to position [8, 0]
click at [827, 258] on button "Re-send invite" at bounding box center [821, 260] width 56 height 15
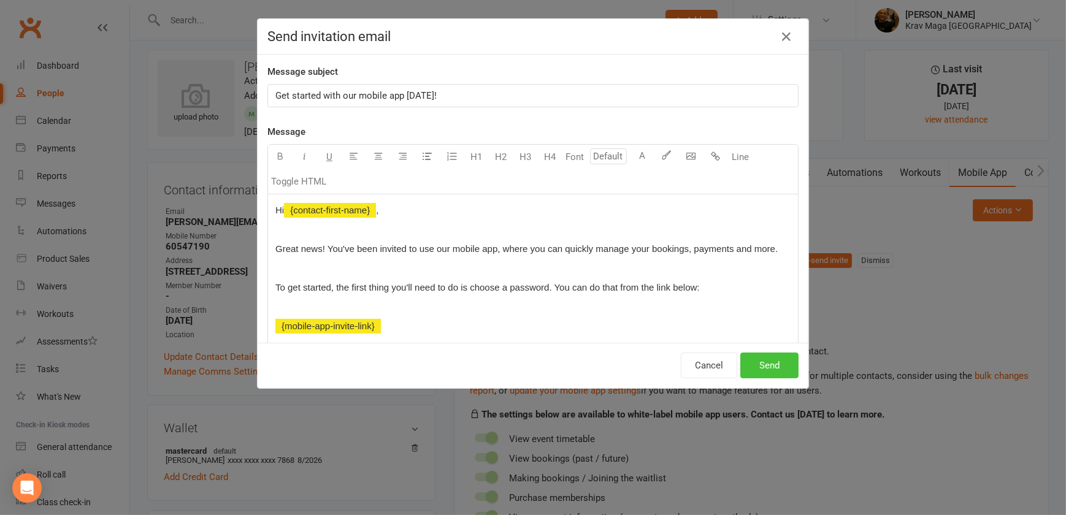
click at [764, 362] on button "Send" at bounding box center [769, 366] width 58 height 26
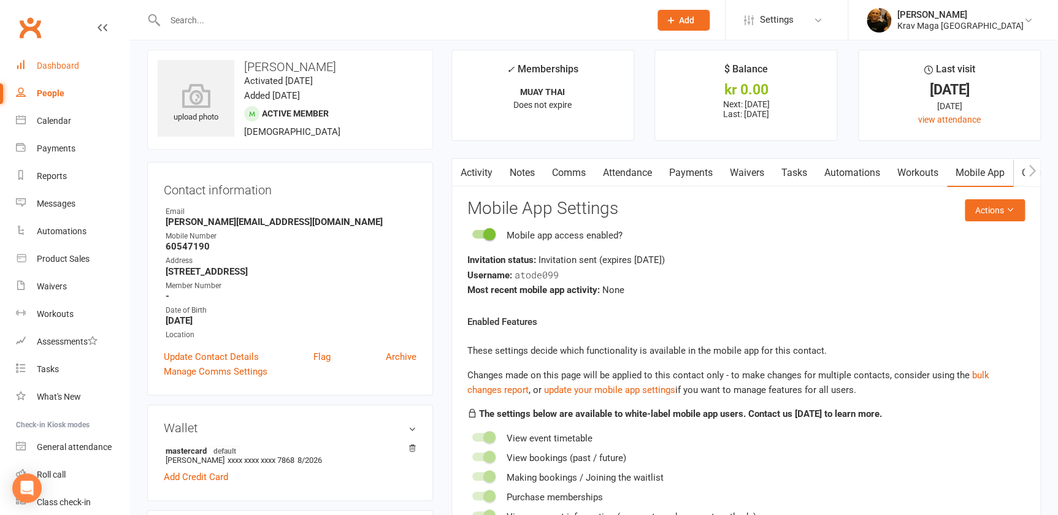
click at [64, 63] on div "Dashboard" at bounding box center [58, 66] width 42 height 10
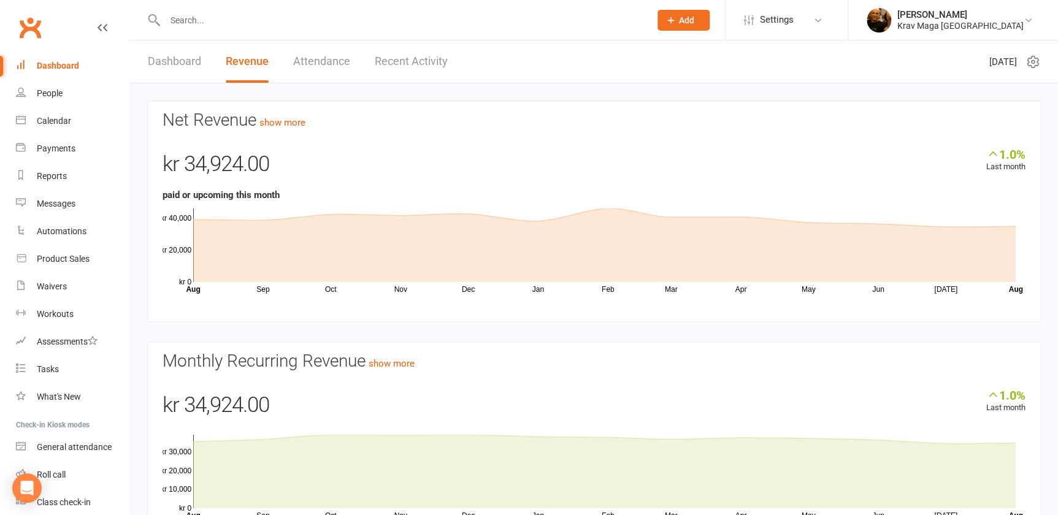
click at [190, 57] on link "Dashboard" at bounding box center [174, 61] width 53 height 42
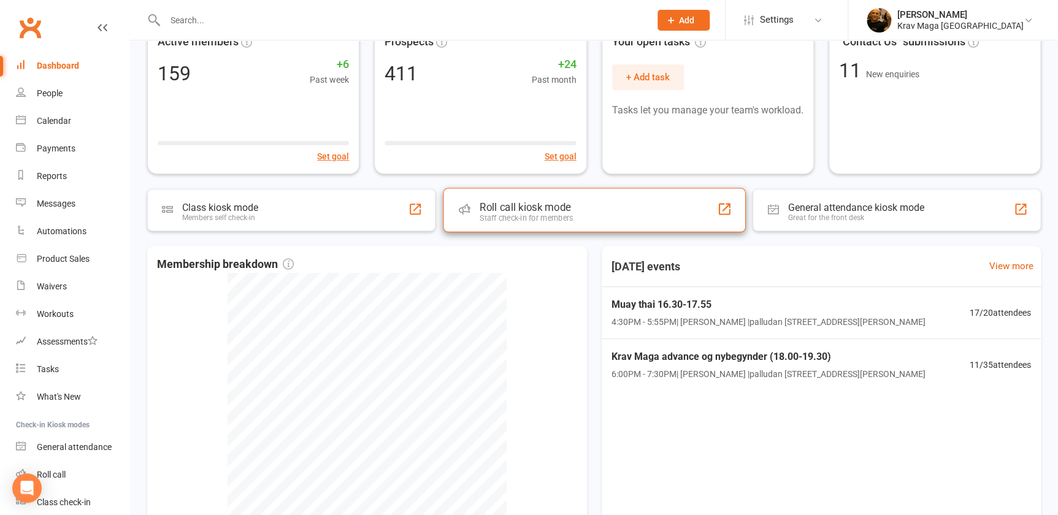
scroll to position [131, 0]
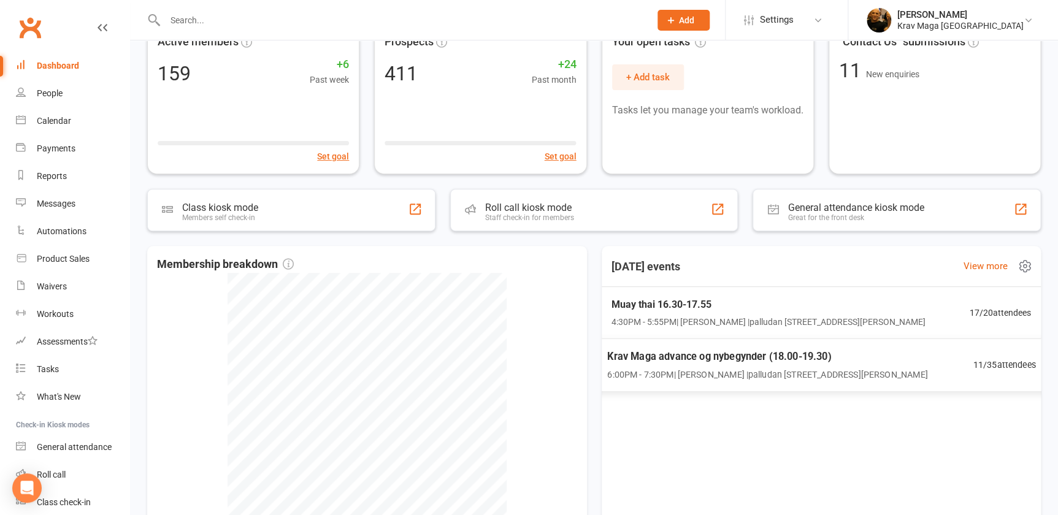
drag, startPoint x: 682, startPoint y: 354, endPoint x: 659, endPoint y: 356, distance: 23.4
click at [659, 356] on span "Krav Maga advance og nybegynder (18.00-19.30)" at bounding box center [767, 357] width 320 height 16
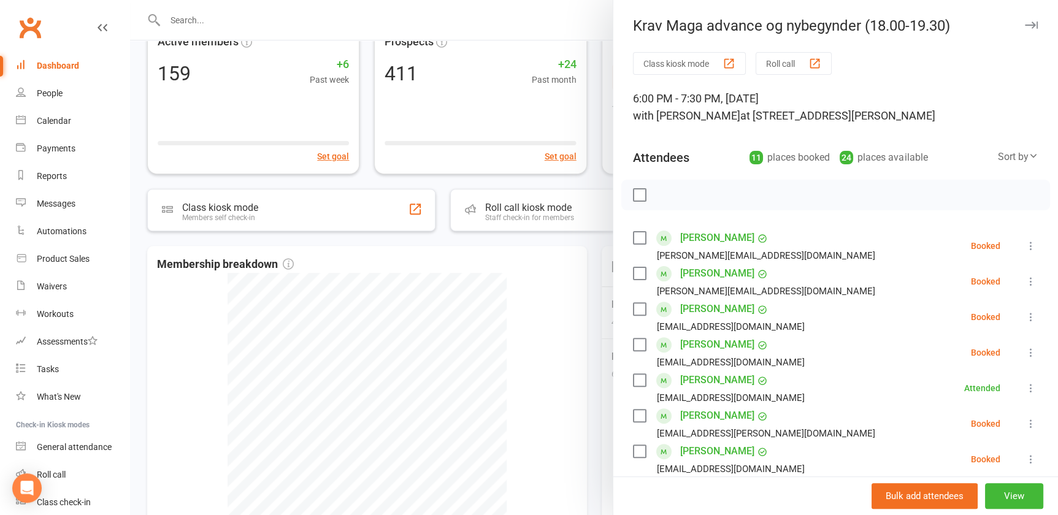
scroll to position [0, 0]
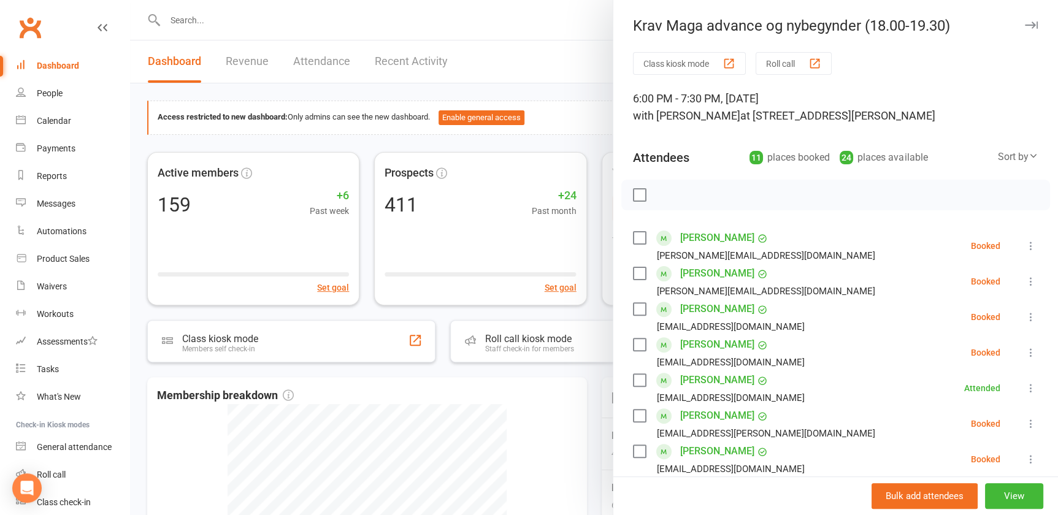
click at [174, 61] on div at bounding box center [594, 257] width 928 height 515
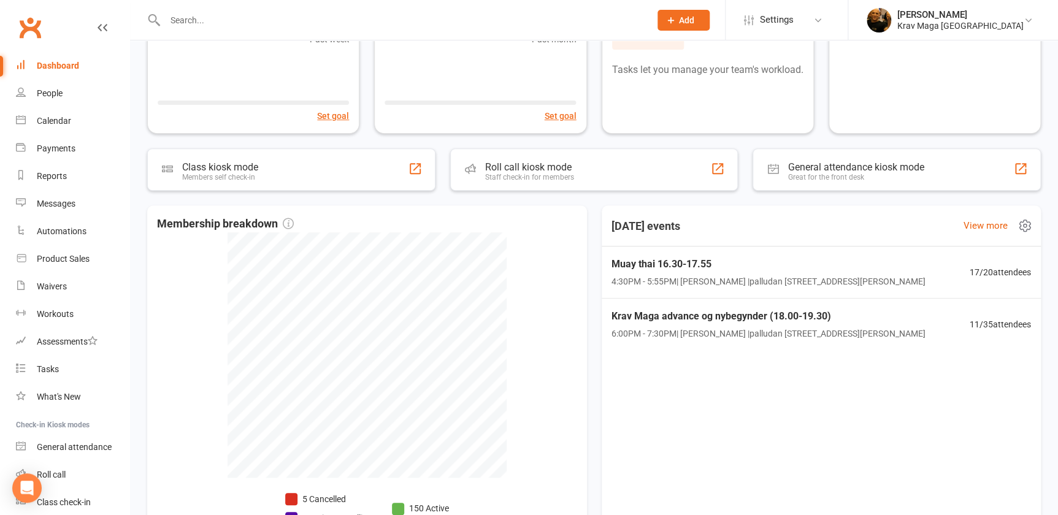
scroll to position [172, 0]
click at [665, 266] on span "Muay thai 16.30-17.55" at bounding box center [767, 264] width 320 height 16
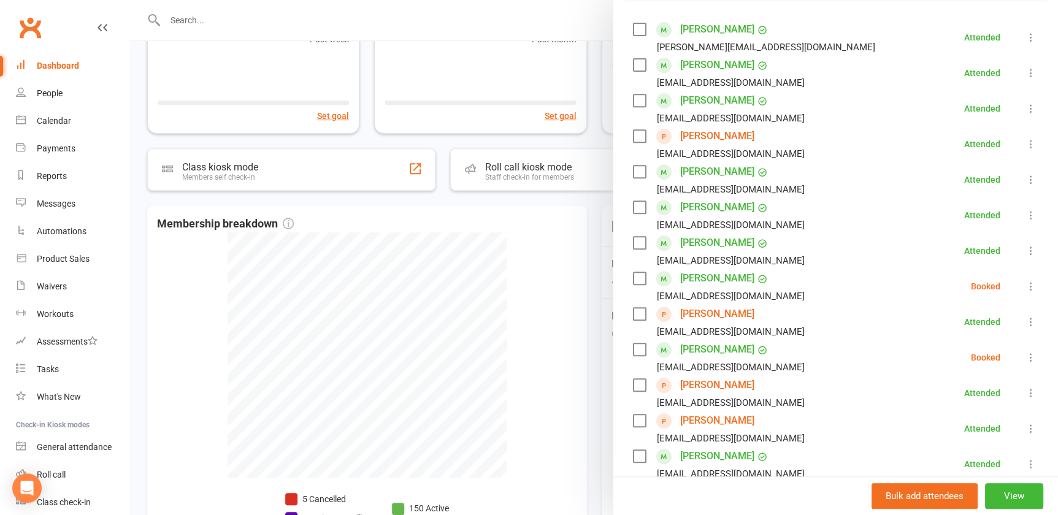
scroll to position [213, 0]
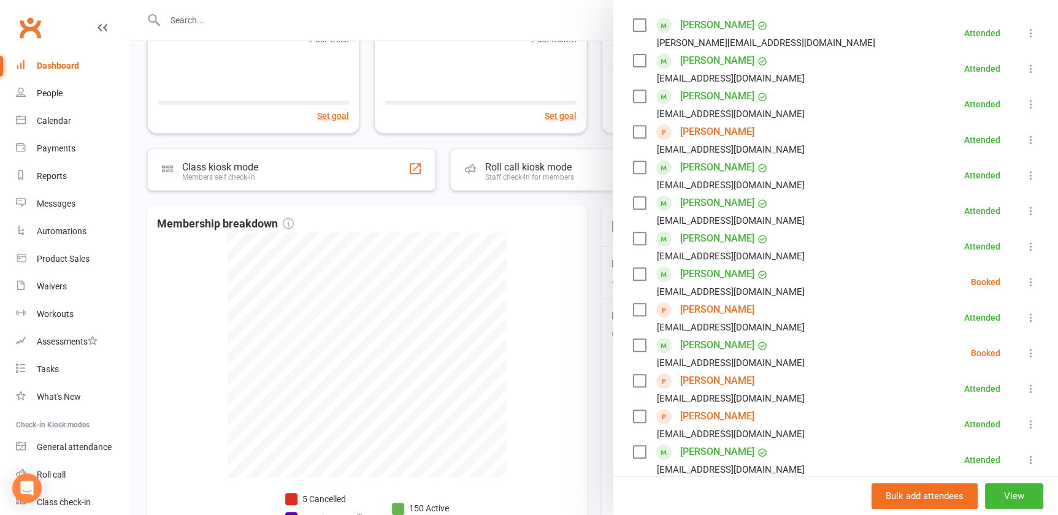
click at [1025, 281] on icon at bounding box center [1031, 282] width 12 height 12
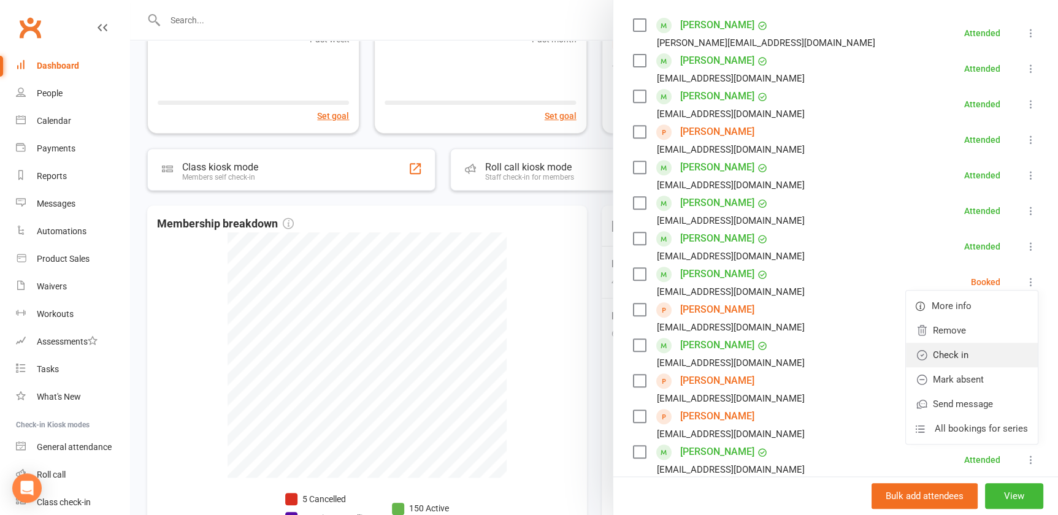
click at [938, 354] on link "Check in" at bounding box center [972, 355] width 132 height 25
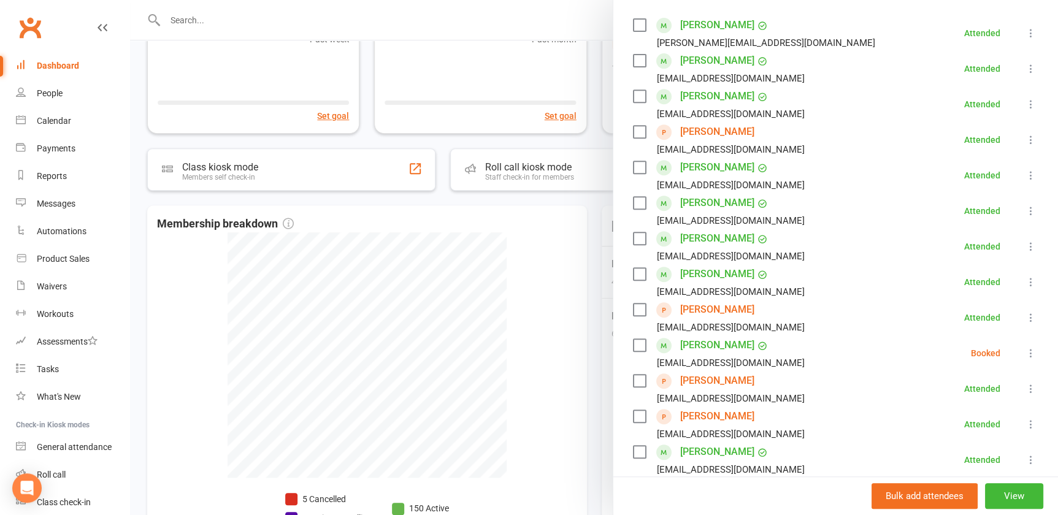
click at [1023, 349] on button at bounding box center [1030, 353] width 15 height 15
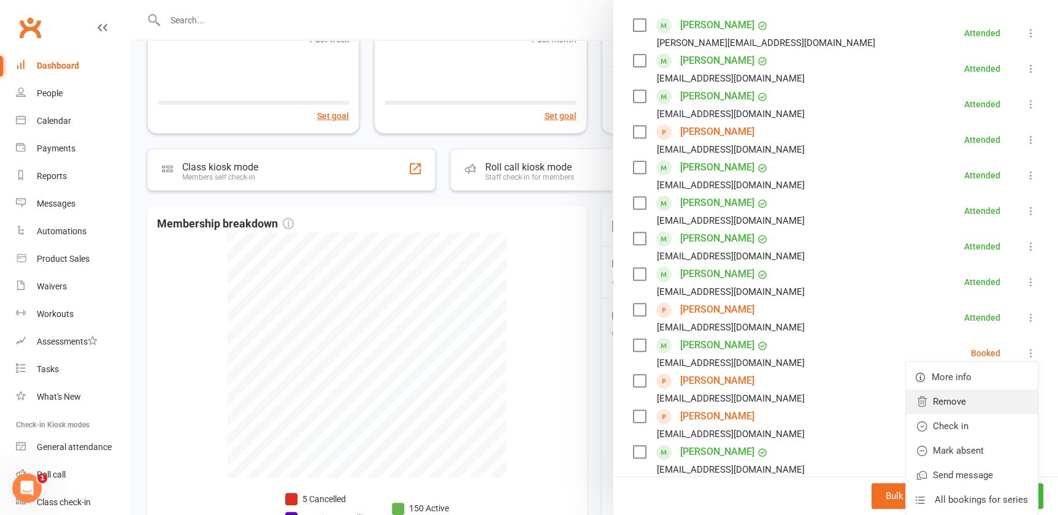
scroll to position [0, 0]
click at [926, 427] on link "Check in" at bounding box center [972, 426] width 132 height 25
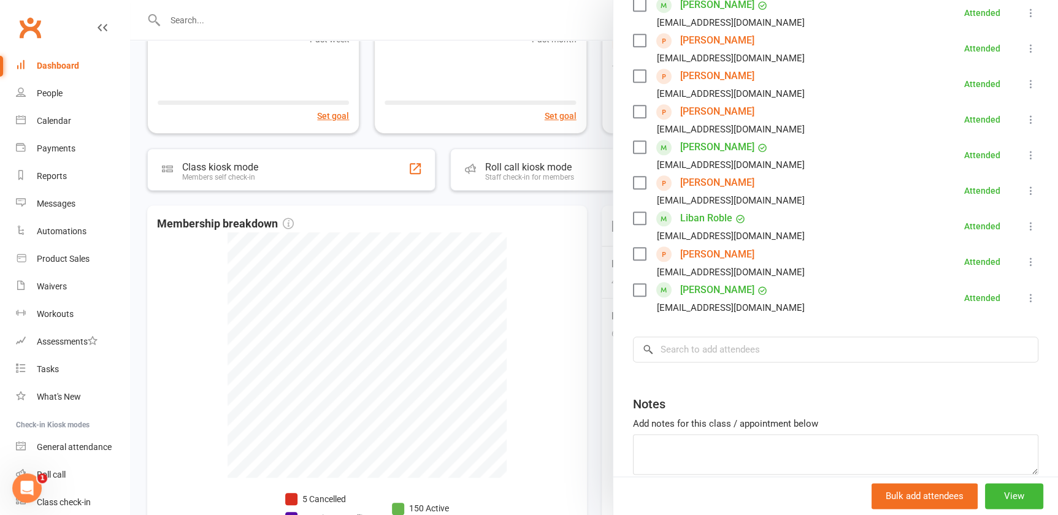
scroll to position [595, 0]
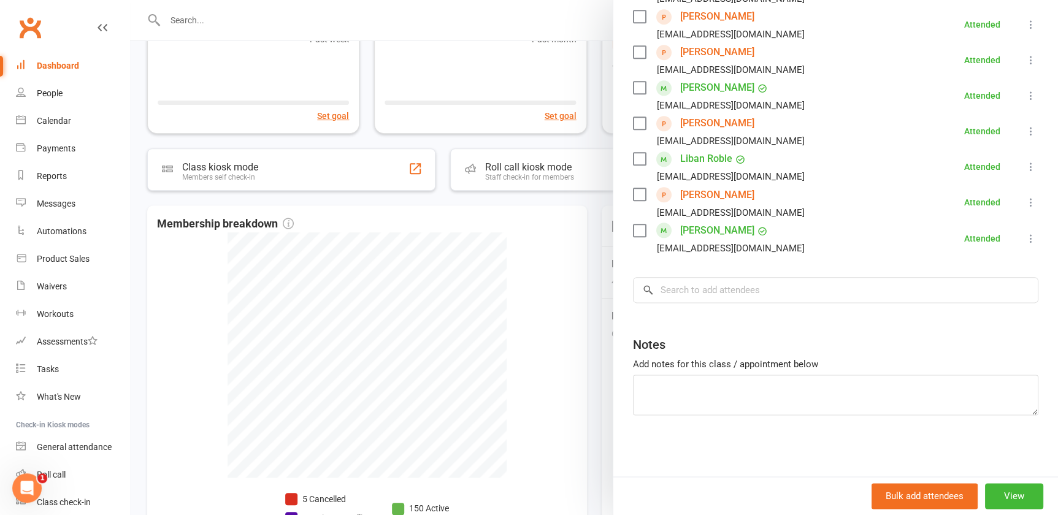
click at [221, 309] on div at bounding box center [594, 257] width 928 height 515
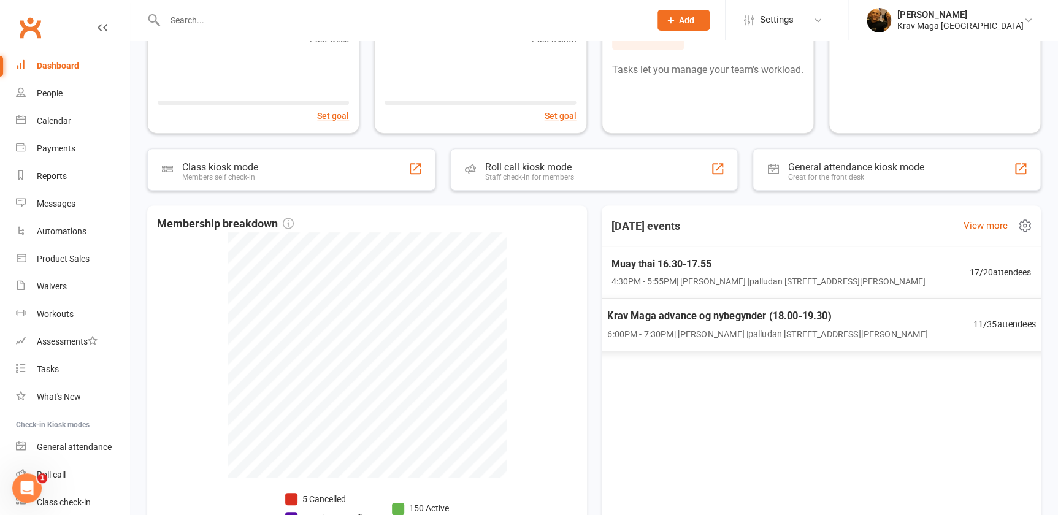
click at [644, 316] on span "Krav Maga advance og nybegynder (18.00-19.30)" at bounding box center [767, 316] width 320 height 16
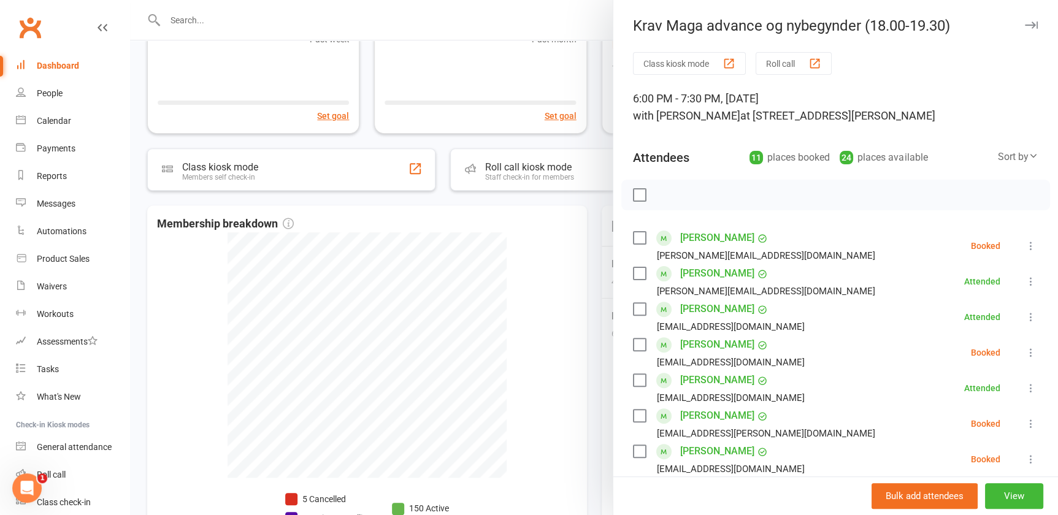
click at [180, 294] on div at bounding box center [594, 257] width 928 height 515
